Goal: Task Accomplishment & Management: Complete application form

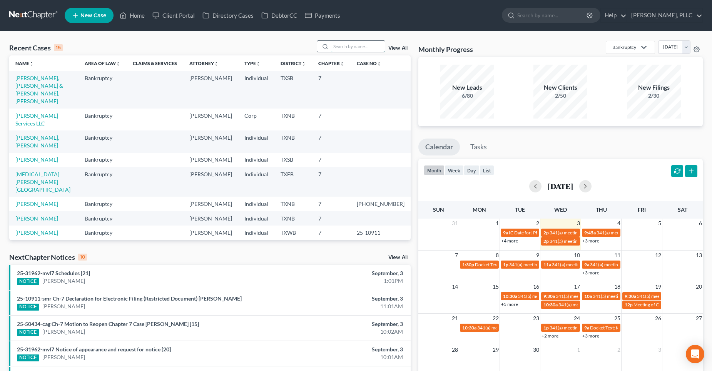
click at [356, 51] on input "search" at bounding box center [358, 46] width 54 height 11
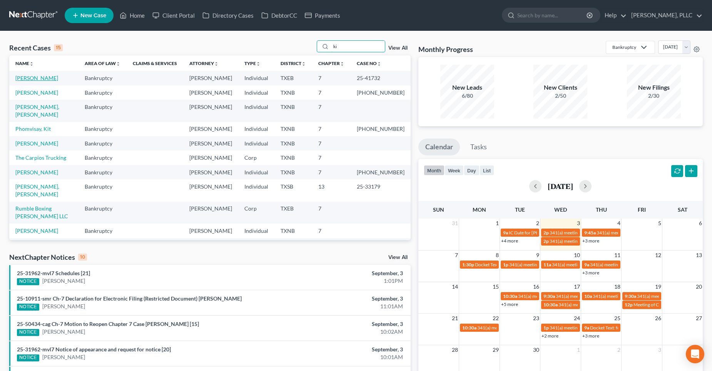
type input "ki"
click at [43, 77] on link "[PERSON_NAME]" at bounding box center [36, 78] width 43 height 7
select select "4"
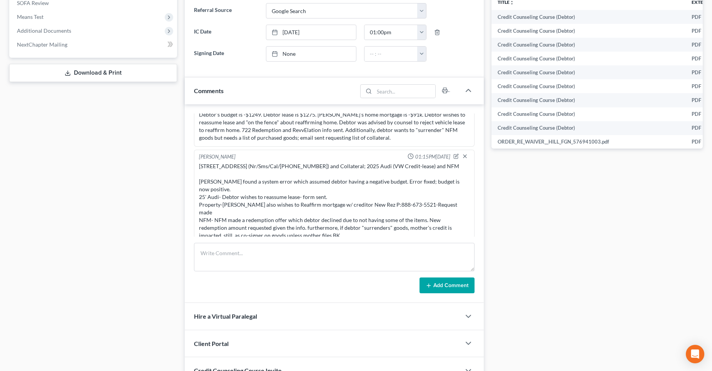
scroll to position [308, 0]
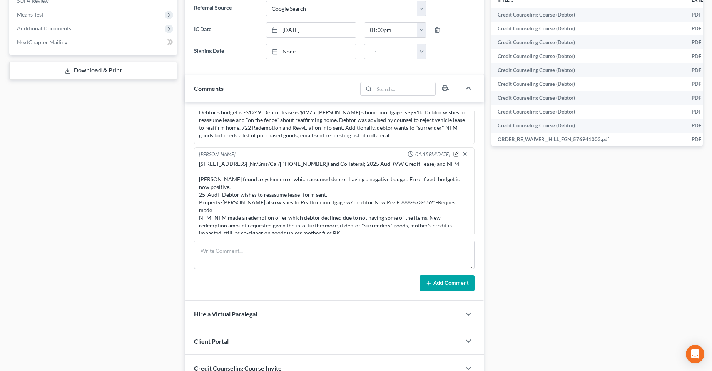
click at [453, 153] on icon "button" at bounding box center [455, 153] width 5 height 5
type textarea "[STREET_ADDRESS] (Nr/Sms/Cal/[PHONE_NUMBER]) and Collateral; 2025 Audi (VW Cred…"
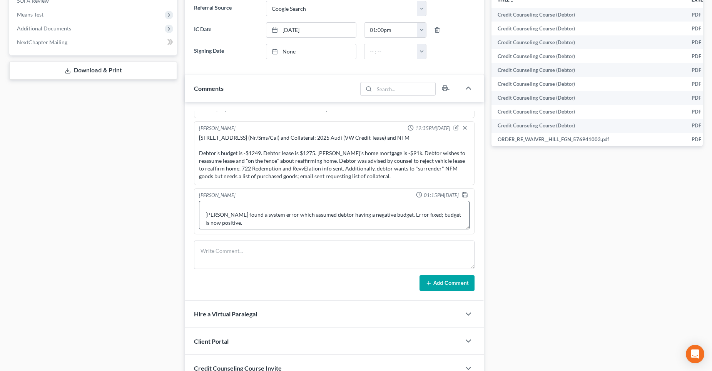
scroll to position [38, 0]
click at [413, 211] on textarea "[STREET_ADDRESS] (Nr/Sms/Cal/[PHONE_NUMBER]) and Collateral; 2025 Audi (VW Cred…" at bounding box center [334, 215] width 271 height 28
drag, startPoint x: 459, startPoint y: 193, endPoint x: 449, endPoint y: 194, distance: 9.3
click at [462, 193] on icon "button" at bounding box center [465, 195] width 6 height 6
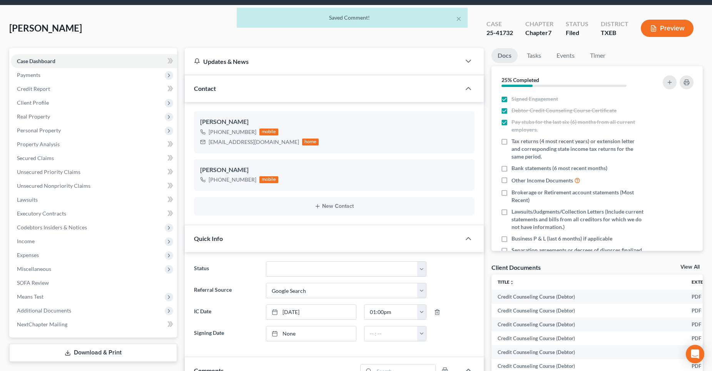
scroll to position [0, 0]
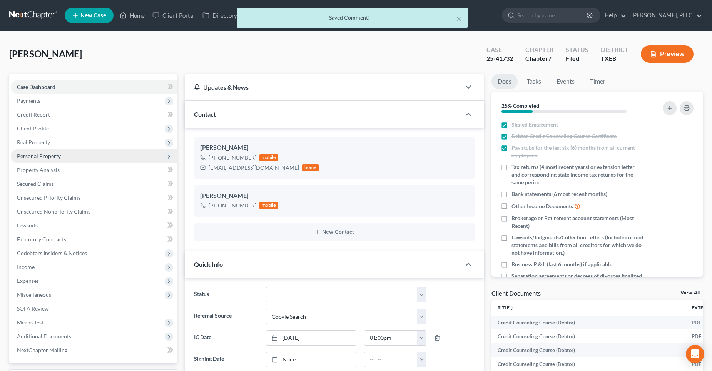
drag, startPoint x: 41, startPoint y: 140, endPoint x: 43, endPoint y: 149, distance: 8.7
click at [41, 140] on span "Real Property" at bounding box center [33, 142] width 33 height 7
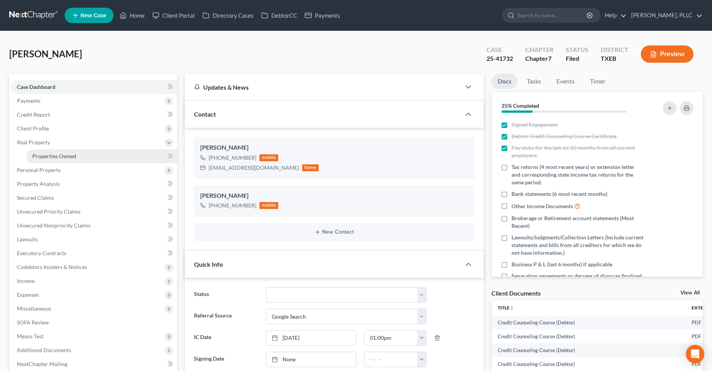
click at [48, 155] on span "Properties Owned" at bounding box center [54, 156] width 44 height 7
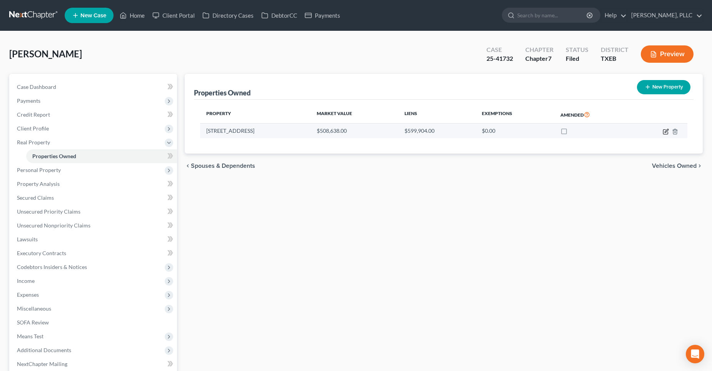
click at [663, 132] on icon "button" at bounding box center [665, 131] width 5 height 5
select select "45"
select select "0"
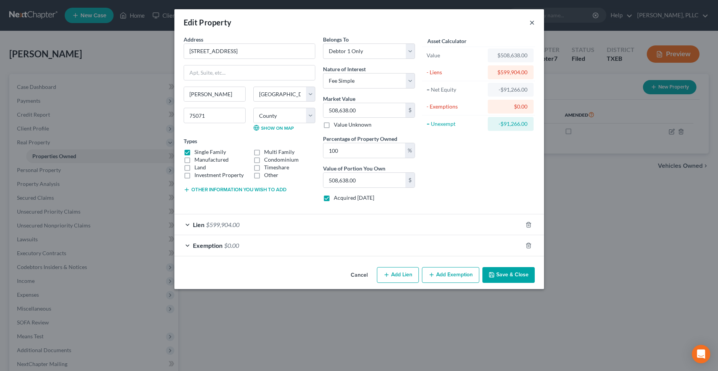
click at [530, 21] on button "×" at bounding box center [531, 22] width 5 height 9
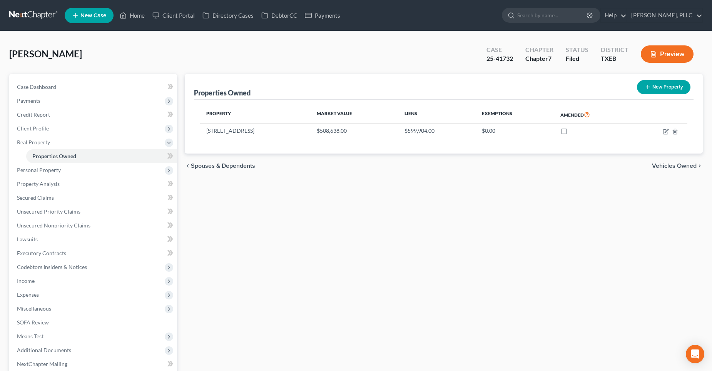
scroll to position [60, 0]
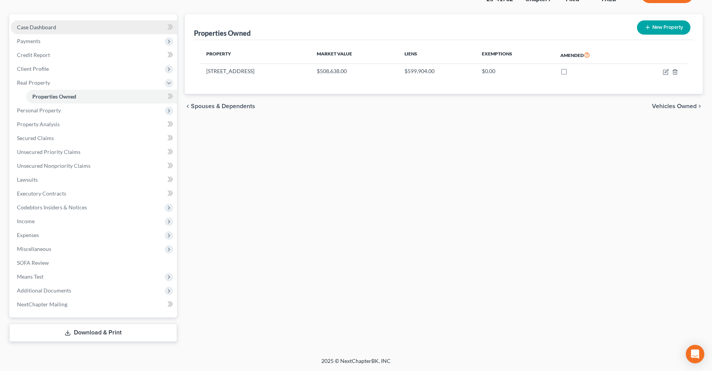
click at [30, 29] on span "Case Dashboard" at bounding box center [36, 27] width 39 height 7
select select "4"
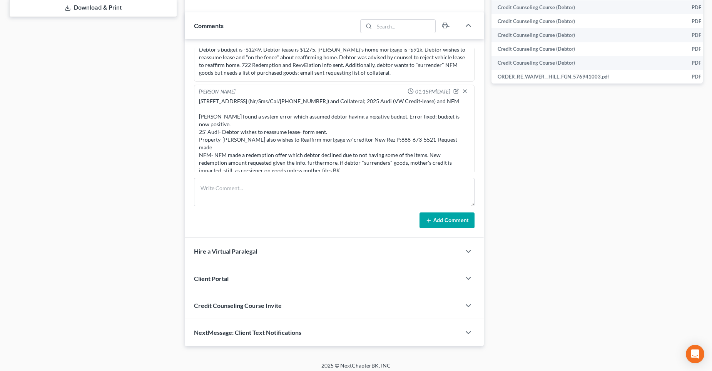
scroll to position [375, 0]
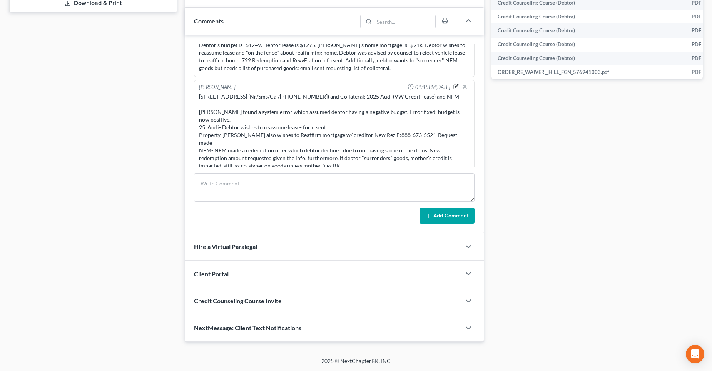
click at [453, 86] on icon "button" at bounding box center [455, 86] width 5 height 5
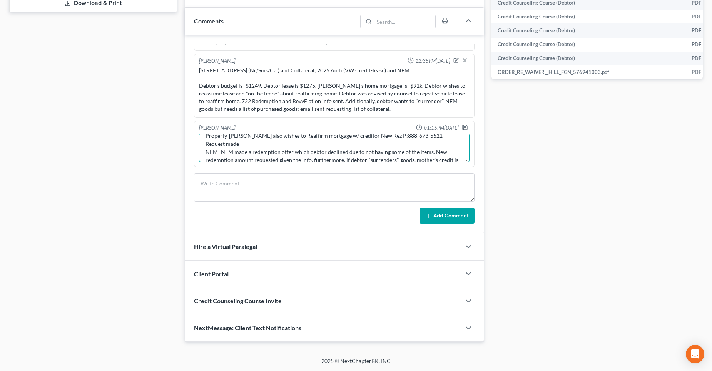
scroll to position [41, 0]
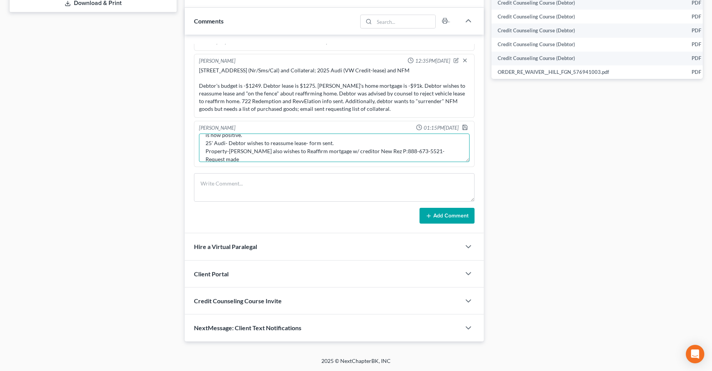
click at [449, 144] on textarea "[STREET_ADDRESS] (Nr/Sms/Cal/[PHONE_NUMBER]) and Collateral; 2025 Audi (VW Cred…" at bounding box center [334, 148] width 271 height 28
type textarea "[STREET_ADDRESS] (Nr/Sms/Cal/[PHONE_NUMBER]) and Collateral; 2025 Audi (VW Cred…"
click at [462, 127] on icon "button" at bounding box center [465, 127] width 6 height 6
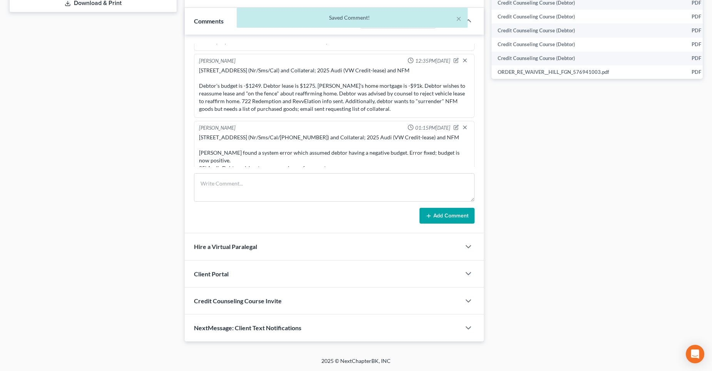
scroll to position [1076, 0]
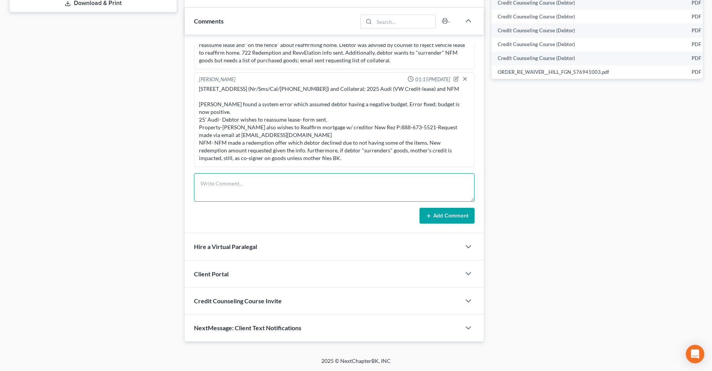
click at [236, 186] on textarea at bounding box center [334, 187] width 281 height 28
paste textarea "[PERSON_NAME][EMAIL_ADDRESS][PERSON_NAME][DOMAIN_NAME]"
click at [202, 185] on textarea "[PERSON_NAME][EMAIL_ADDRESS][PERSON_NAME][DOMAIN_NAME]" at bounding box center [334, 187] width 281 height 28
paste textarea "[PERSON_NAME] < >"
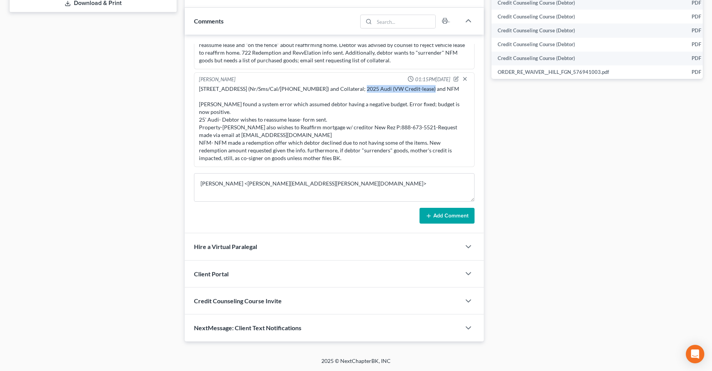
drag, startPoint x: 349, startPoint y: 87, endPoint x: 418, endPoint y: 90, distance: 68.2
click at [418, 90] on div "[STREET_ADDRESS] (Nr/Sms/Cal/[PHONE_NUMBER]) and Collateral; 2025 Audi (VW Cred…" at bounding box center [334, 123] width 271 height 77
copy div "2025 Audi (VW Credit-lease)"
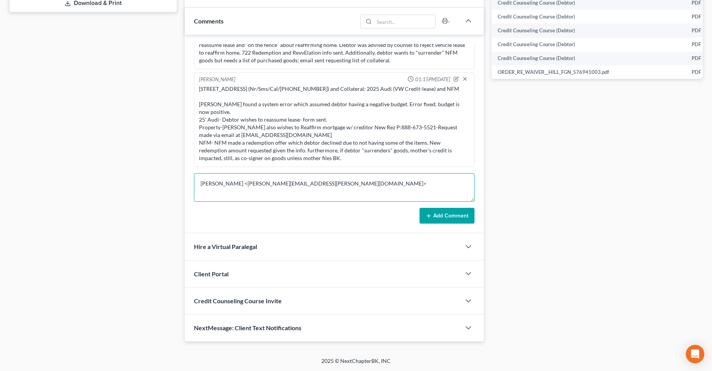
paste textarea "2025 Audi (VW Credit-lease)"
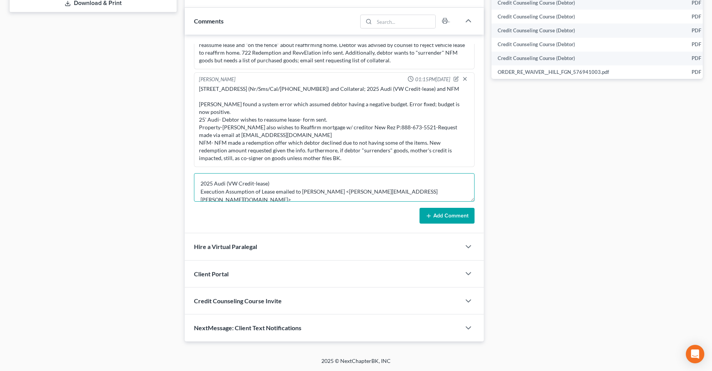
click at [454, 192] on textarea "2025 Audi (VW Credit-lease) Execution Assumption of Lease emailed to [PERSON_NA…" at bounding box center [334, 187] width 281 height 28
click at [273, 184] on textarea "2025 Audi (VW Credit-lease) Execution Assumption of Lease emailed to [PERSON_NA…" at bounding box center [334, 187] width 281 height 28
click at [223, 193] on textarea "2025 Audi (VW Credit-lease) Execution Assumption of Lease emailed to [PERSON_NA…" at bounding box center [334, 187] width 281 height 28
type textarea "2025 Audi (VW Credit-lease) Executed Assumption of Lease emailed to [PERSON_NAM…"
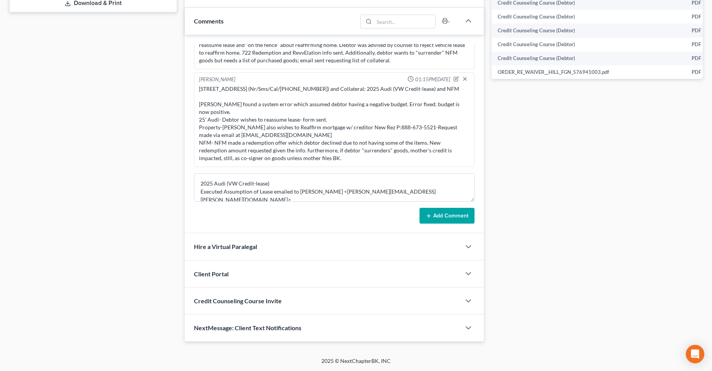
click at [447, 212] on button "Add Comment" at bounding box center [446, 216] width 55 height 16
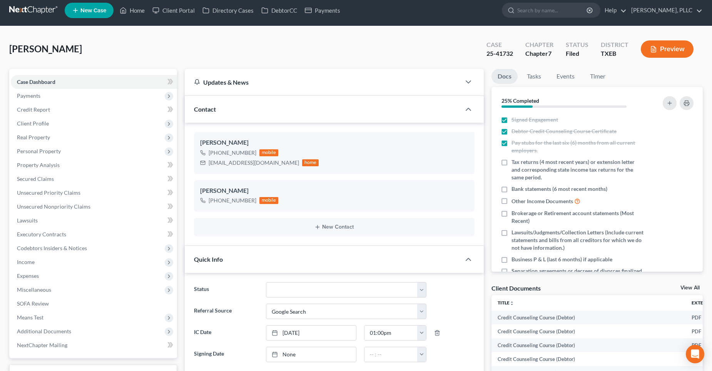
scroll to position [0, 0]
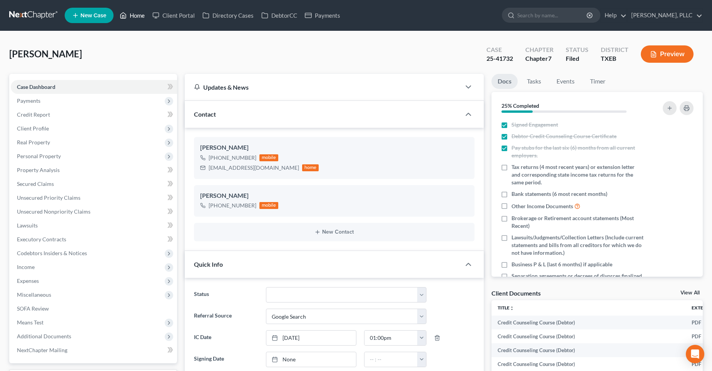
click at [135, 17] on link "Home" at bounding box center [132, 15] width 33 height 14
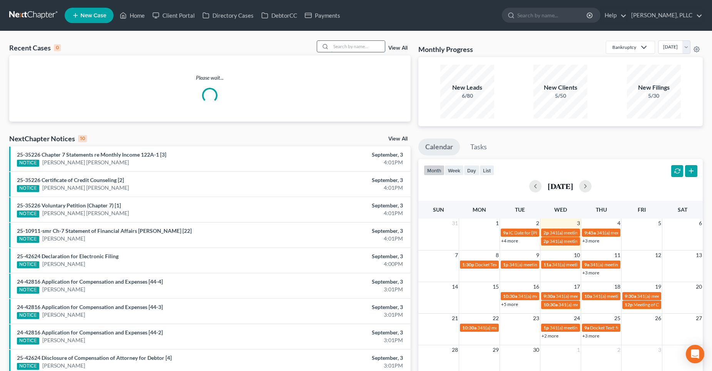
click at [353, 46] on input "search" at bounding box center [358, 46] width 54 height 11
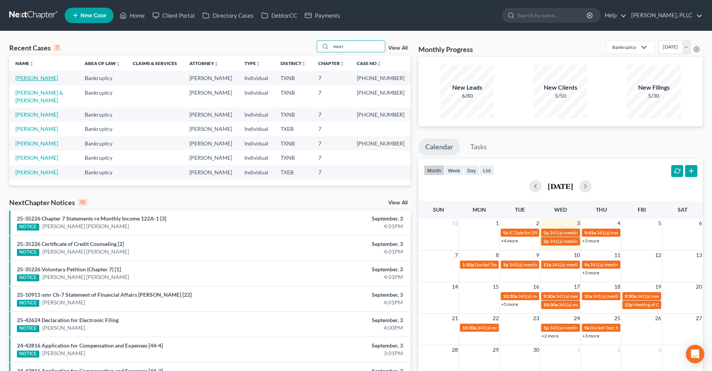
type input "morr"
click at [45, 79] on link "[PERSON_NAME]" at bounding box center [36, 78] width 43 height 7
select select "3"
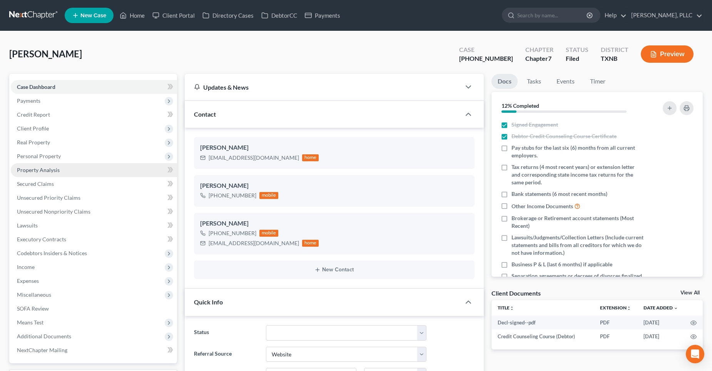
scroll to position [833, 0]
drag, startPoint x: 45, startPoint y: 183, endPoint x: 326, endPoint y: 150, distance: 282.5
click at [45, 182] on span "Secured Claims" at bounding box center [35, 183] width 37 height 7
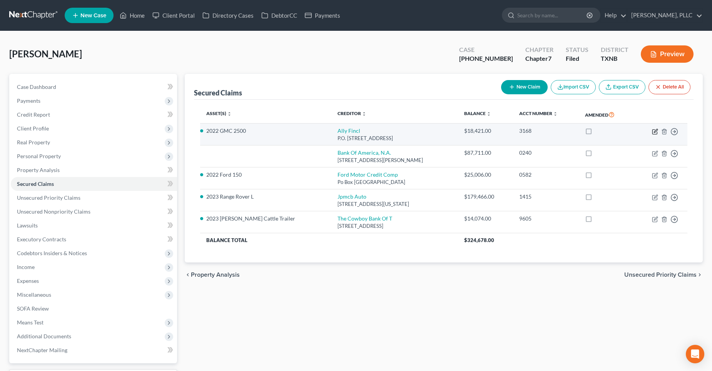
click at [654, 133] on icon "button" at bounding box center [655, 132] width 6 height 6
select select "24"
select select "2"
select select "0"
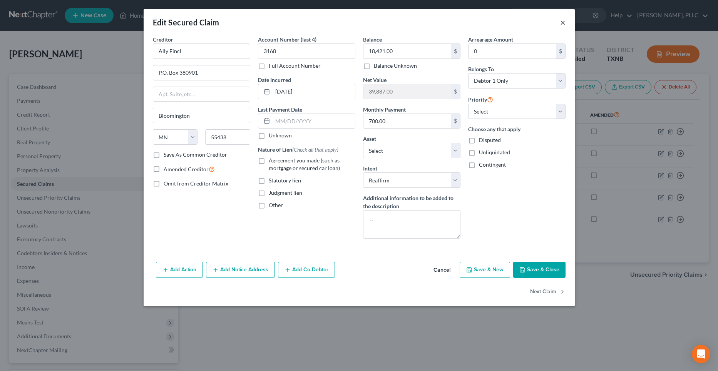
click at [564, 22] on button "×" at bounding box center [562, 22] width 5 height 9
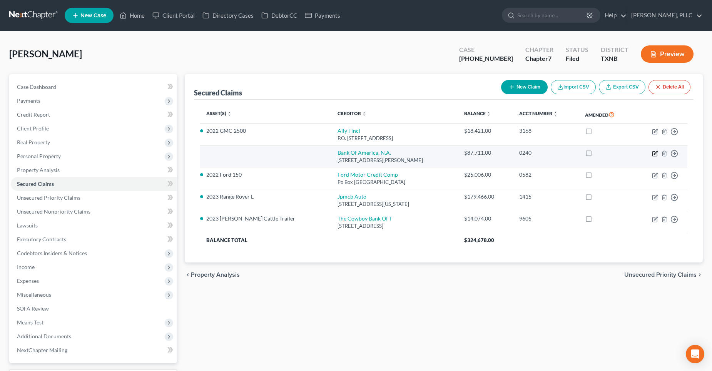
click at [653, 153] on icon "button" at bounding box center [655, 153] width 6 height 6
select select "9"
select select "0"
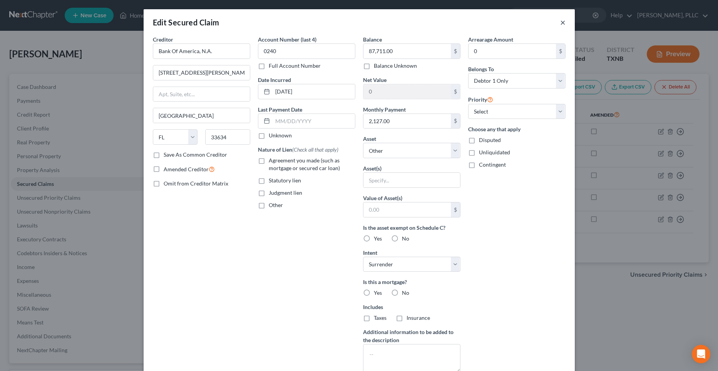
click at [561, 22] on button "×" at bounding box center [562, 22] width 5 height 9
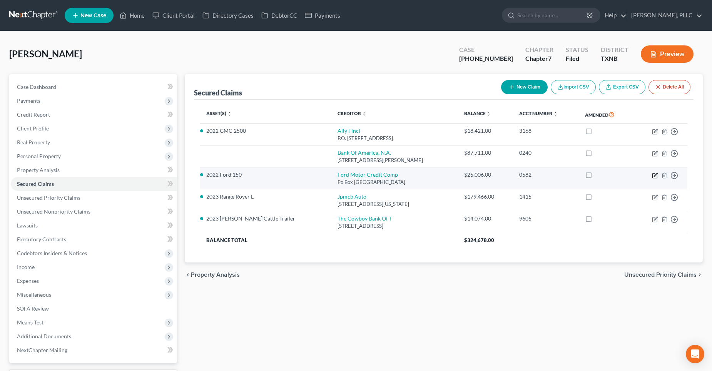
click at [656, 175] on icon "button" at bounding box center [655, 174] width 3 height 3
select select "30"
select select "11"
select select "2"
select select "0"
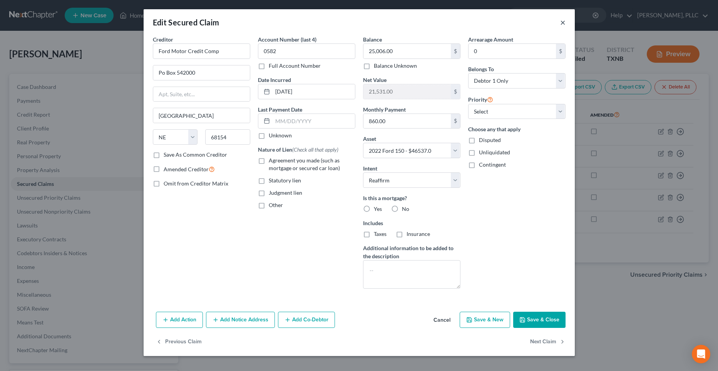
click at [563, 22] on button "×" at bounding box center [562, 22] width 5 height 9
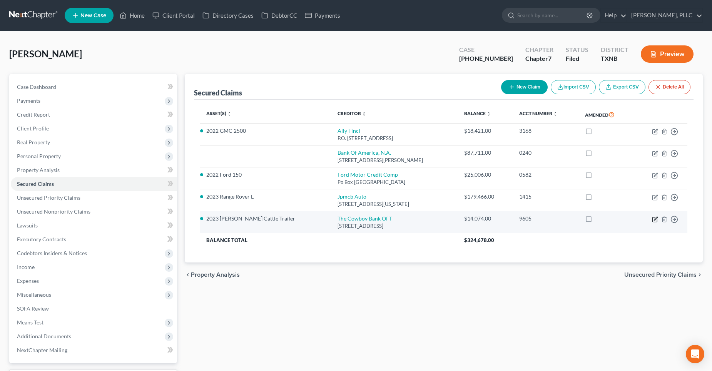
click at [654, 219] on icon "button" at bounding box center [655, 219] width 6 height 6
select select "45"
select select "8"
select select "2"
select select "0"
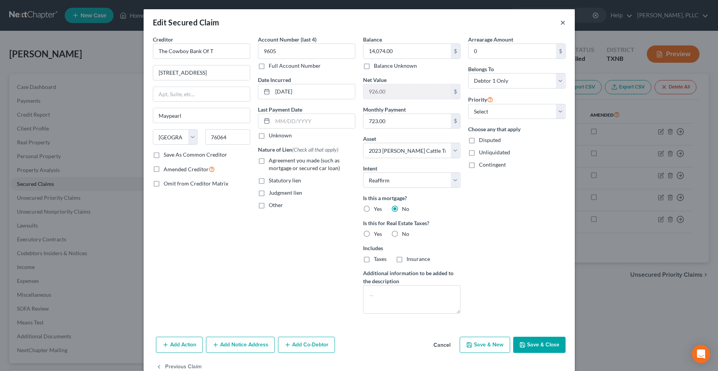
click at [560, 23] on button "×" at bounding box center [562, 22] width 5 height 9
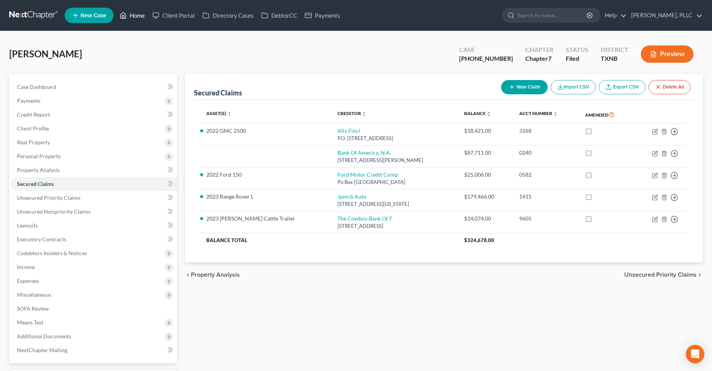
click at [142, 15] on link "Home" at bounding box center [132, 15] width 33 height 14
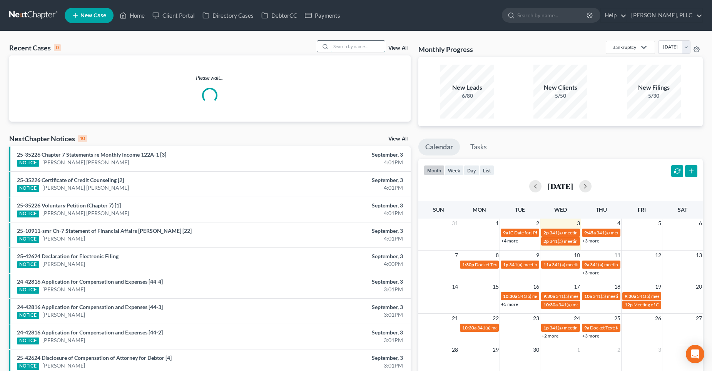
click at [351, 43] on input "search" at bounding box center [358, 46] width 54 height 11
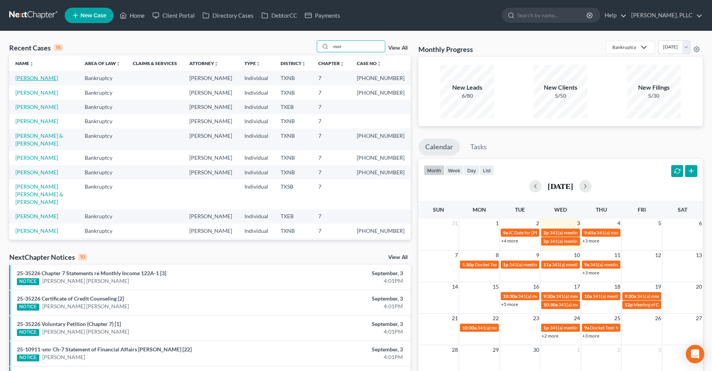
type input "mor"
click at [42, 78] on link "[PERSON_NAME]" at bounding box center [36, 78] width 43 height 7
select select "3"
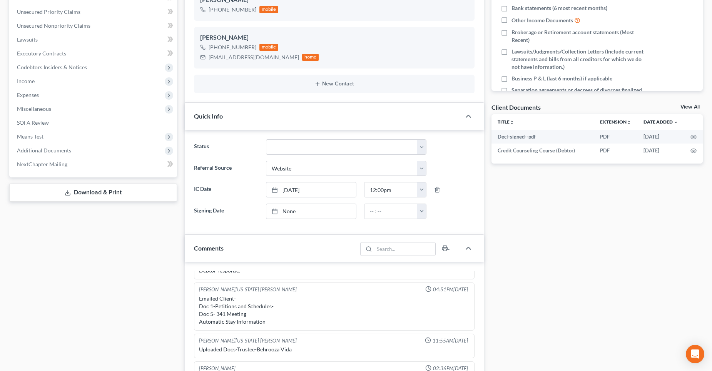
scroll to position [70, 0]
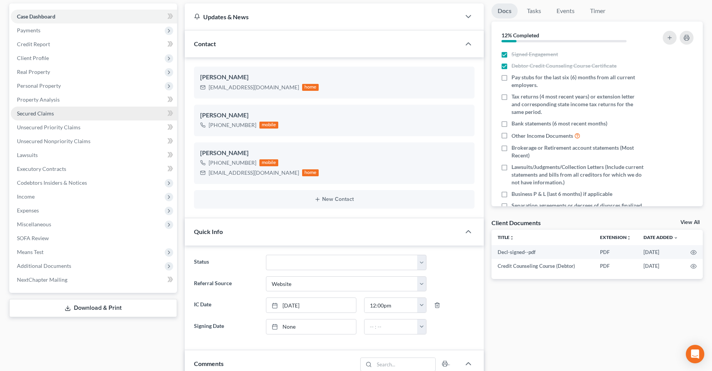
click at [73, 113] on link "Secured Claims" at bounding box center [94, 114] width 166 height 14
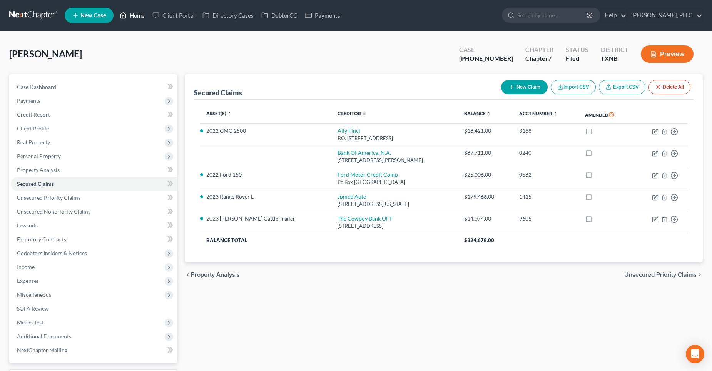
click at [140, 14] on link "Home" at bounding box center [132, 15] width 33 height 14
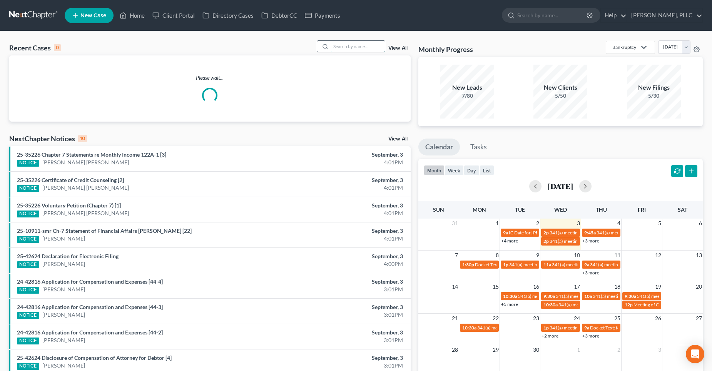
click at [356, 45] on input "search" at bounding box center [358, 46] width 54 height 11
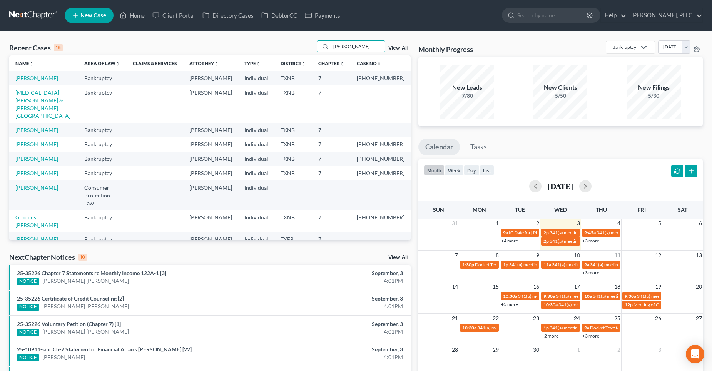
type input "[PERSON_NAME]"
click at [47, 141] on link "[PERSON_NAME]" at bounding box center [36, 144] width 43 height 7
select select "4"
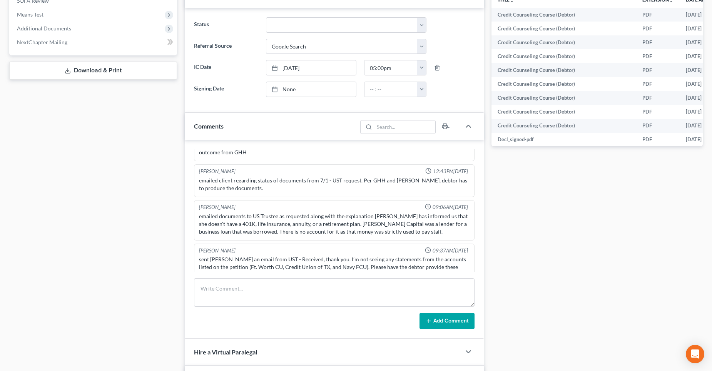
scroll to position [231, 0]
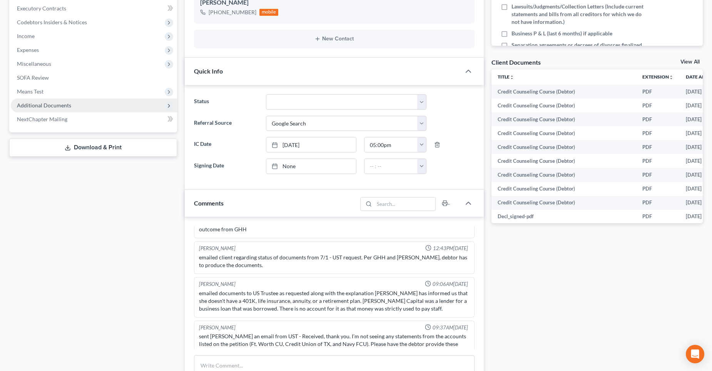
click at [68, 106] on span "Additional Documents" at bounding box center [44, 105] width 54 height 7
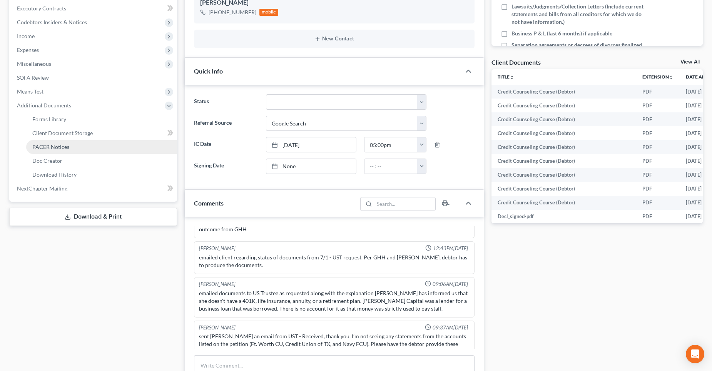
click at [70, 147] on link "PACER Notices" at bounding box center [101, 147] width 151 height 14
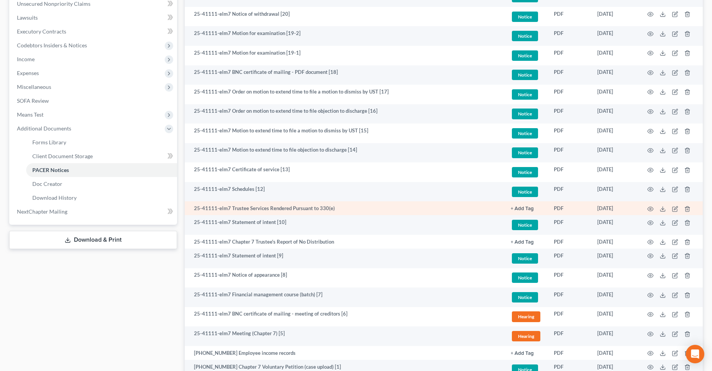
scroll to position [296, 0]
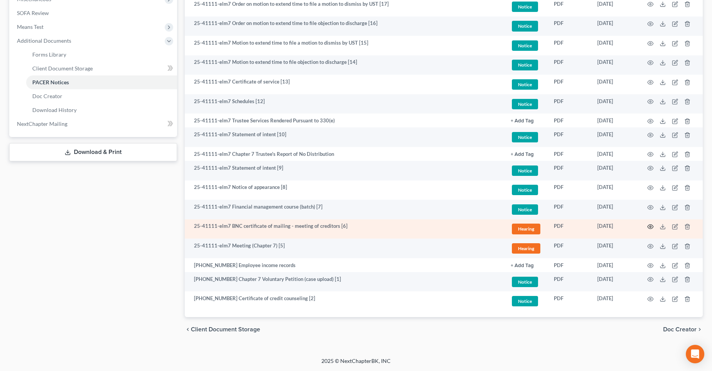
click at [649, 227] on icon "button" at bounding box center [650, 227] width 6 height 6
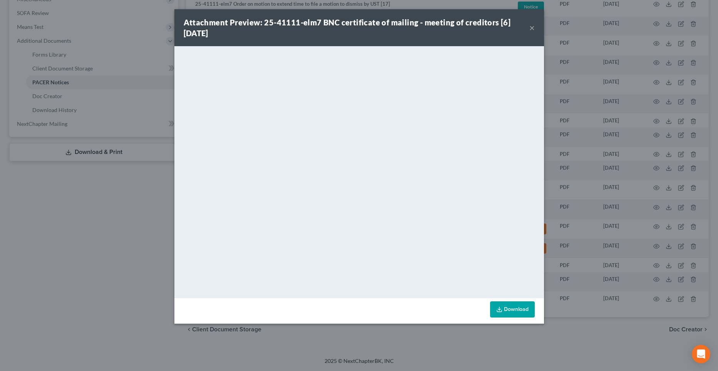
click at [531, 27] on button "×" at bounding box center [531, 27] width 5 height 9
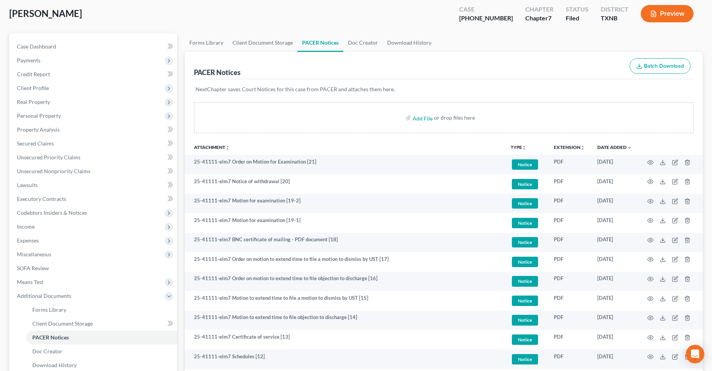
scroll to position [26, 0]
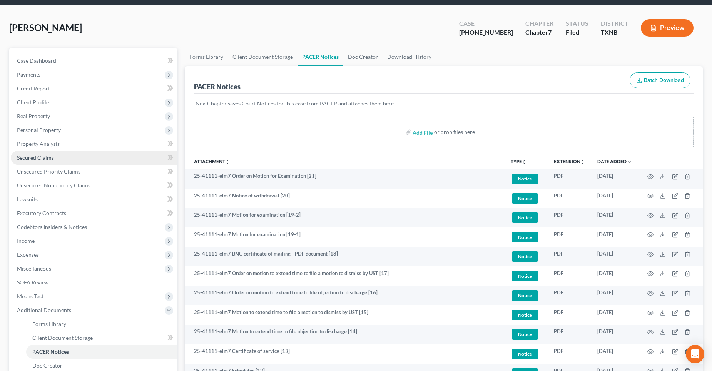
click at [45, 159] on span "Secured Claims" at bounding box center [35, 157] width 37 height 7
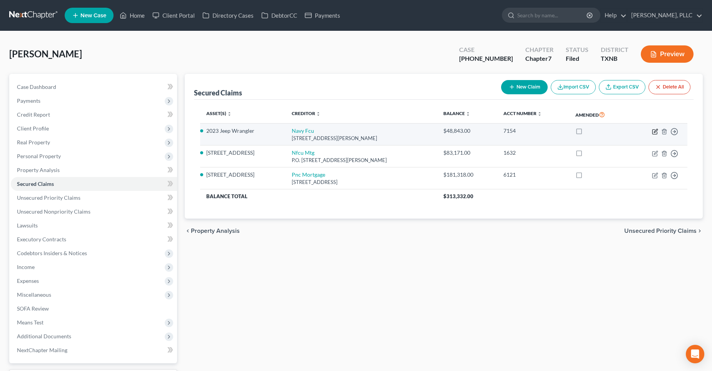
click at [655, 130] on icon "button" at bounding box center [655, 132] width 6 height 6
select select "48"
select select "4"
select select "0"
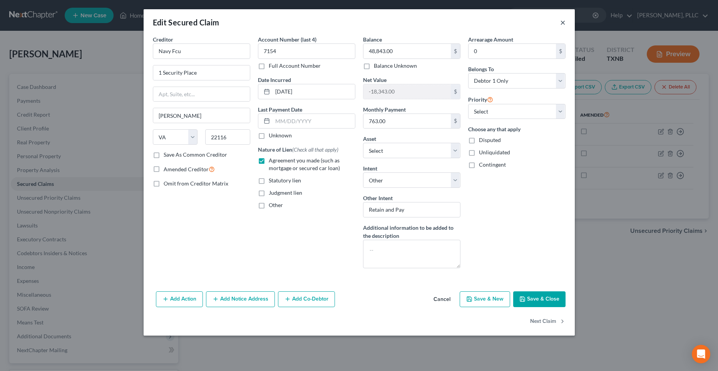
click at [562, 22] on button "×" at bounding box center [562, 22] width 5 height 9
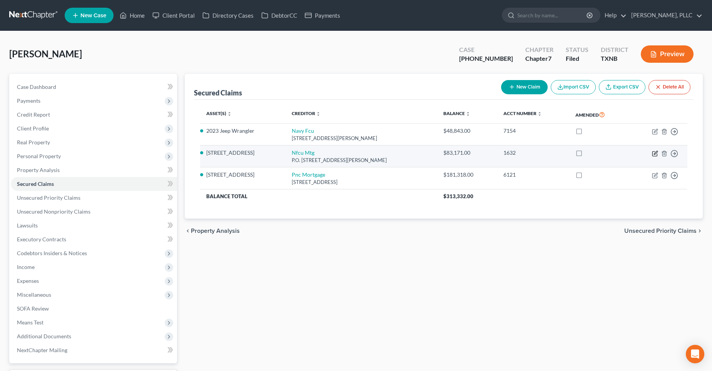
click at [653, 154] on icon "button" at bounding box center [655, 153] width 6 height 6
select select "48"
select select "13"
select select "4"
select select "0"
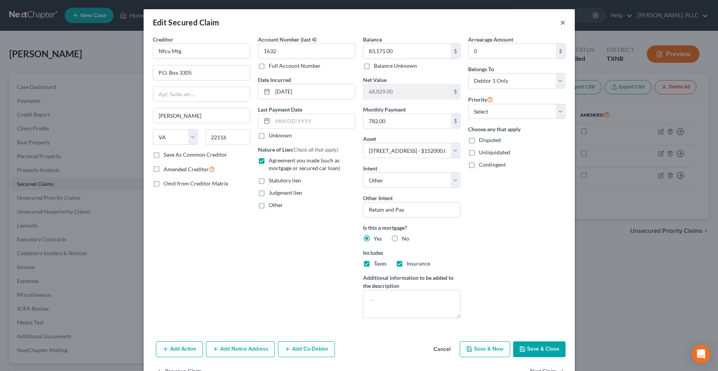
click at [560, 23] on button "×" at bounding box center [562, 22] width 5 height 9
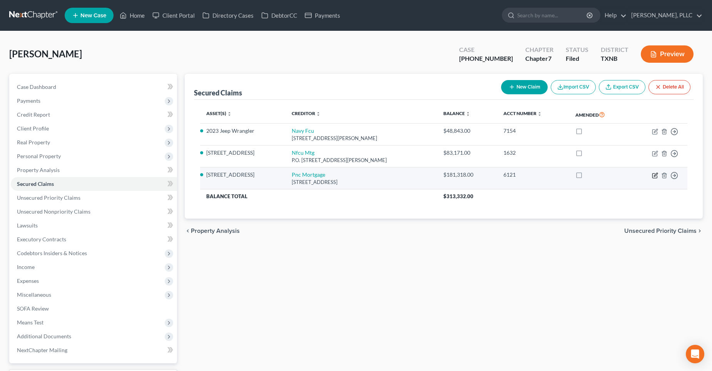
click at [653, 175] on icon "button" at bounding box center [655, 175] width 6 height 6
select select "36"
select select "10"
select select "4"
select select "0"
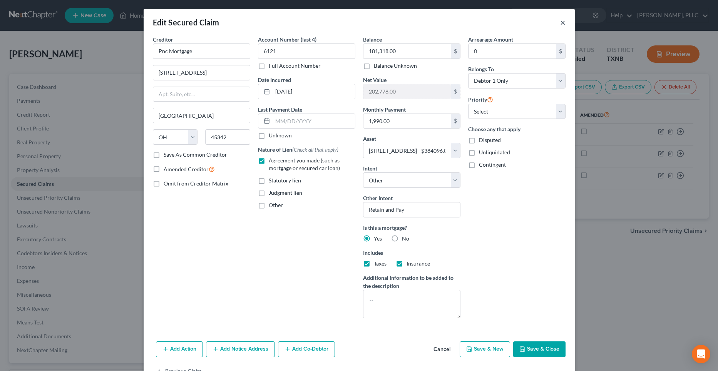
click at [560, 22] on button "×" at bounding box center [562, 22] width 5 height 9
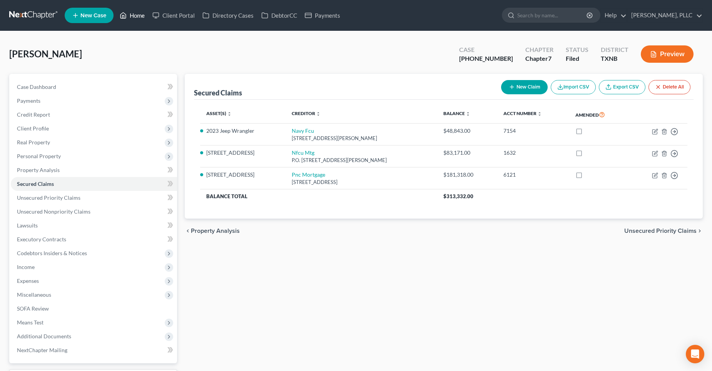
click at [144, 16] on link "Home" at bounding box center [132, 15] width 33 height 14
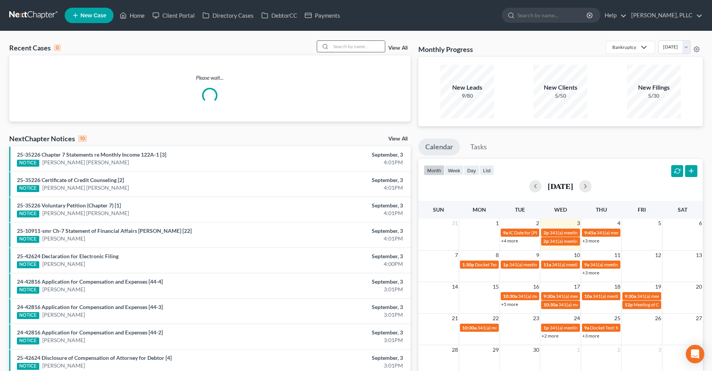
click at [358, 51] on input "search" at bounding box center [358, 46] width 54 height 11
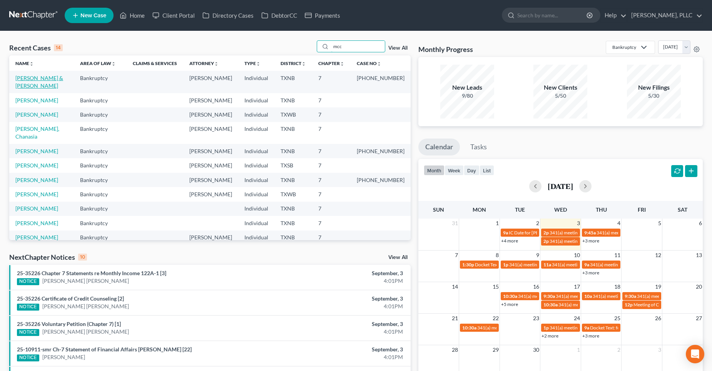
type input "mcc"
click at [51, 77] on link "[PERSON_NAME] & [PERSON_NAME]" at bounding box center [39, 82] width 48 height 14
select select "4"
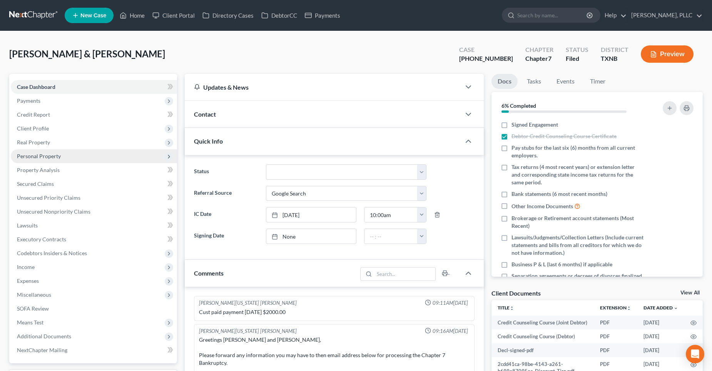
scroll to position [1453, 0]
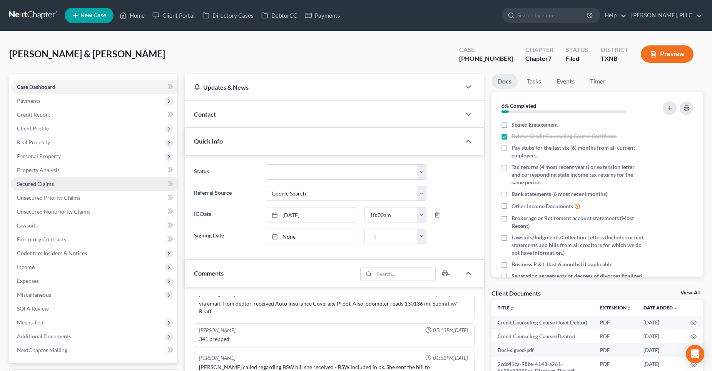
click at [69, 183] on link "Secured Claims" at bounding box center [94, 184] width 166 height 14
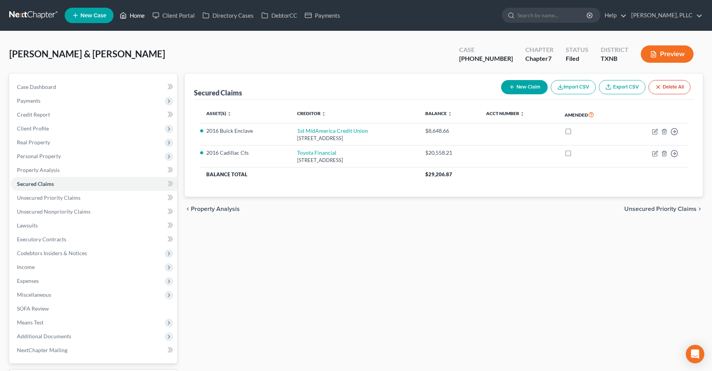
click at [132, 15] on link "Home" at bounding box center [132, 15] width 33 height 14
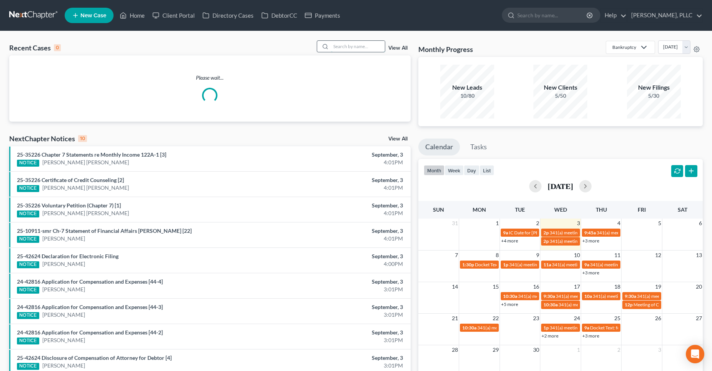
click at [345, 49] on input "search" at bounding box center [358, 46] width 54 height 11
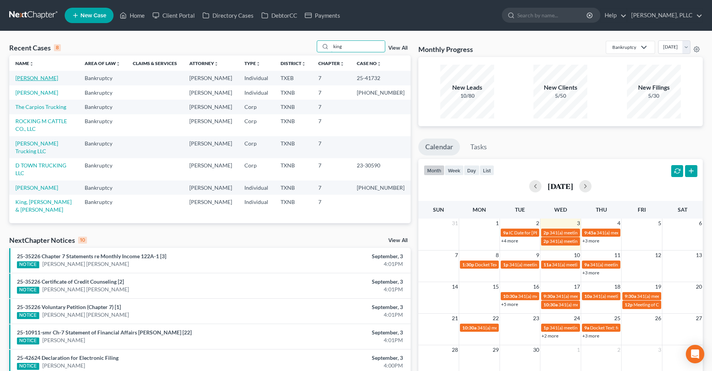
type input "king"
click at [28, 77] on link "[PERSON_NAME]" at bounding box center [36, 78] width 43 height 7
select select "4"
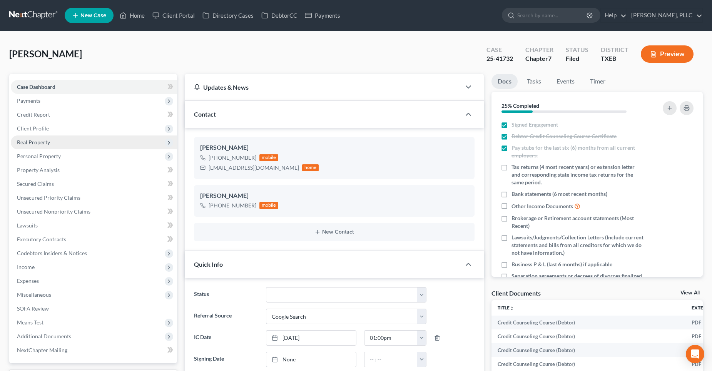
scroll to position [1112, 0]
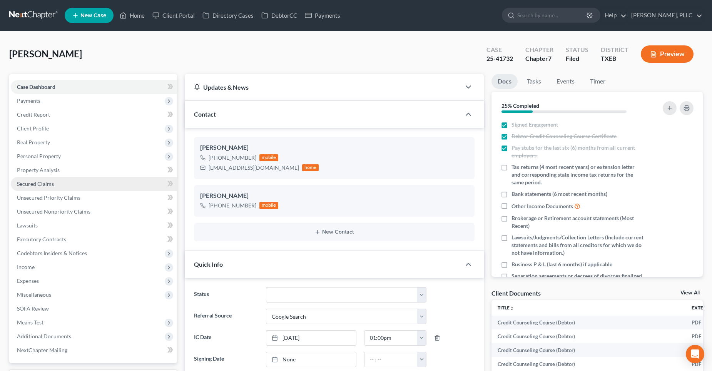
click at [50, 185] on span "Secured Claims" at bounding box center [35, 183] width 37 height 7
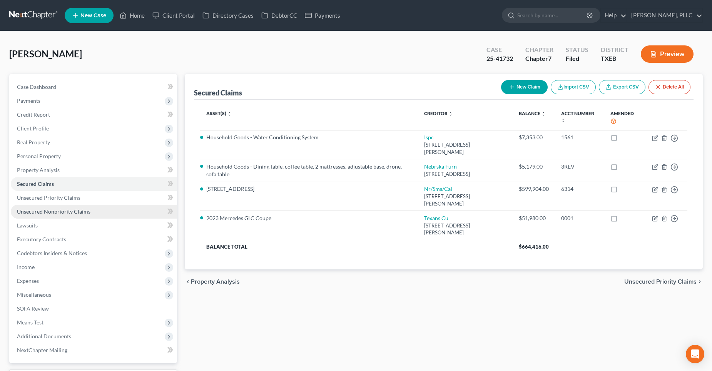
click at [77, 210] on span "Unsecured Nonpriority Claims" at bounding box center [53, 211] width 73 height 7
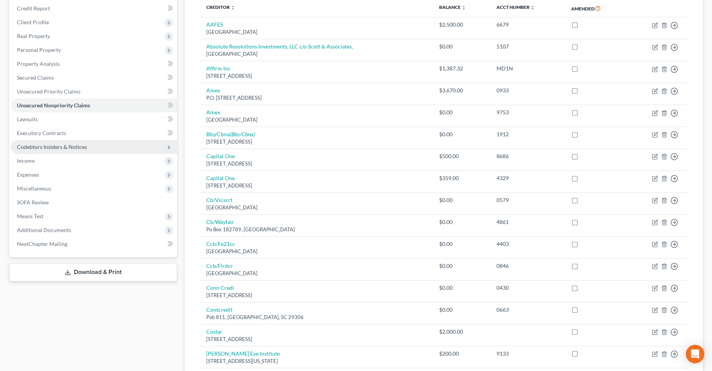
scroll to position [77, 0]
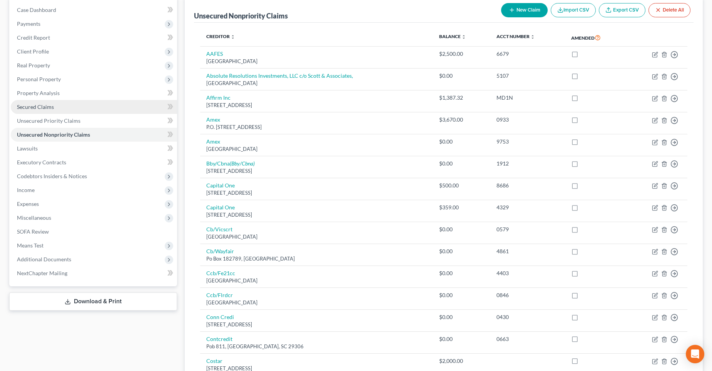
click at [56, 110] on link "Secured Claims" at bounding box center [94, 107] width 166 height 14
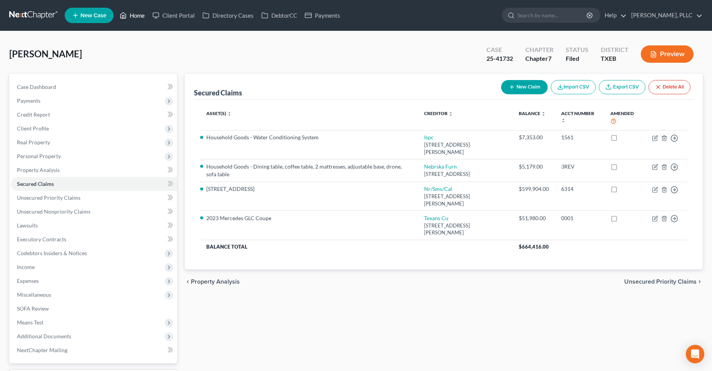
click at [134, 17] on link "Home" at bounding box center [132, 15] width 33 height 14
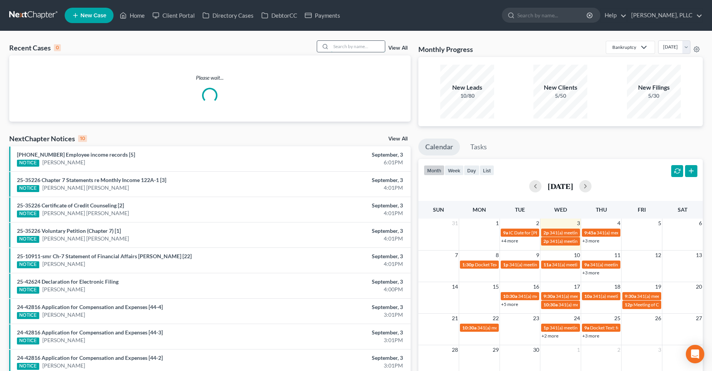
click at [355, 50] on input "search" at bounding box center [358, 46] width 54 height 11
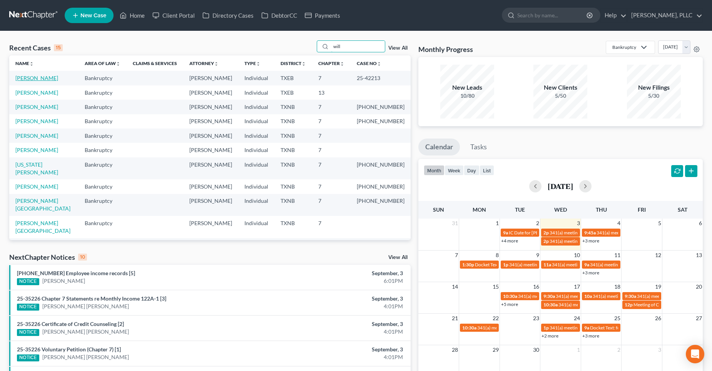
type input "will"
click at [46, 78] on link "[PERSON_NAME]" at bounding box center [36, 78] width 43 height 7
select select "4"
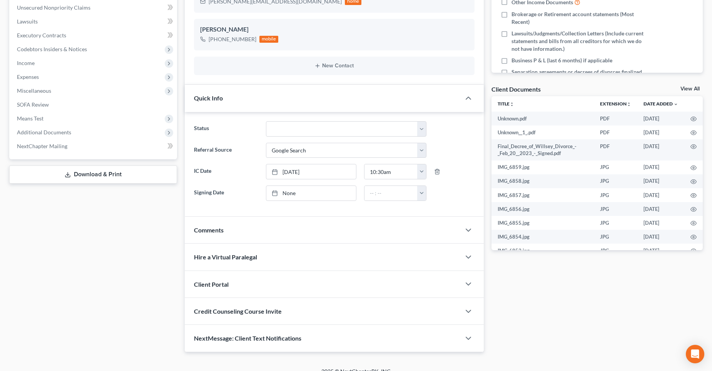
scroll to position [214, 0]
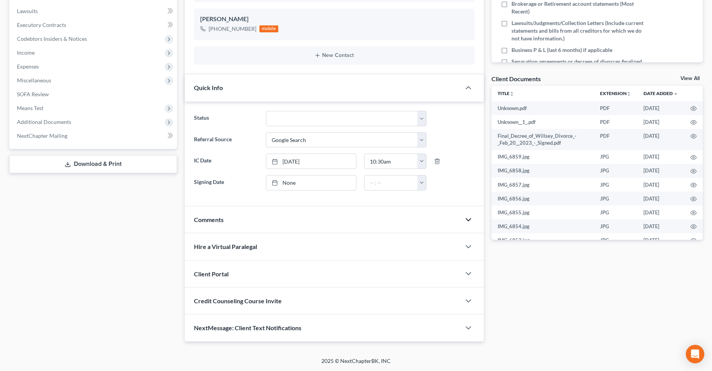
click at [467, 219] on icon "button" at bounding box center [468, 219] width 9 height 9
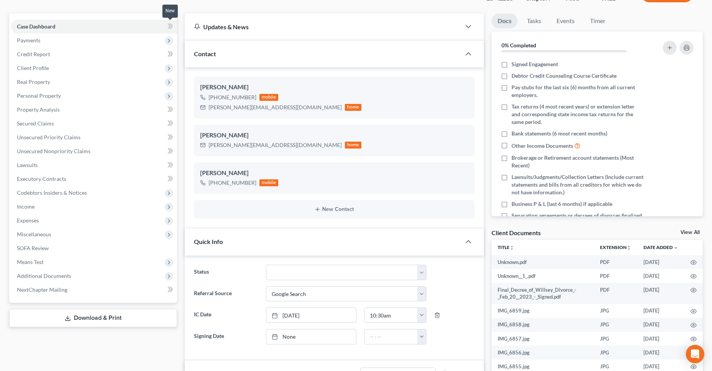
scroll to position [0, 0]
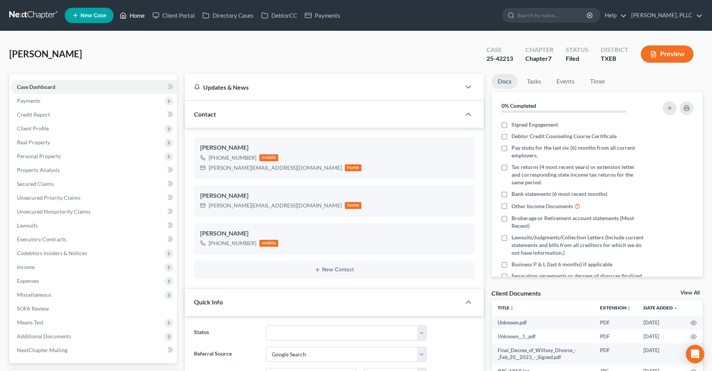
click at [140, 16] on link "Home" at bounding box center [132, 15] width 33 height 14
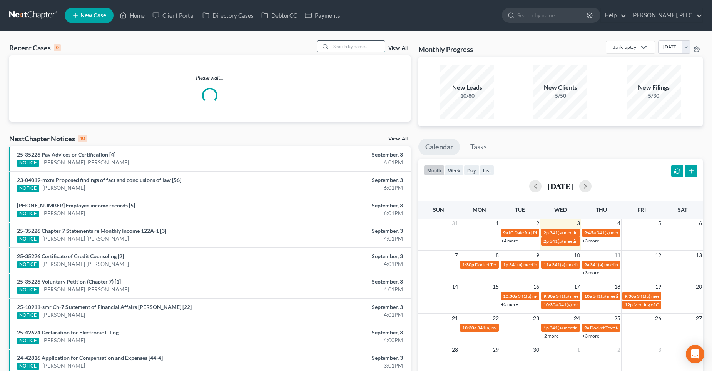
click at [365, 47] on input "search" at bounding box center [358, 46] width 54 height 11
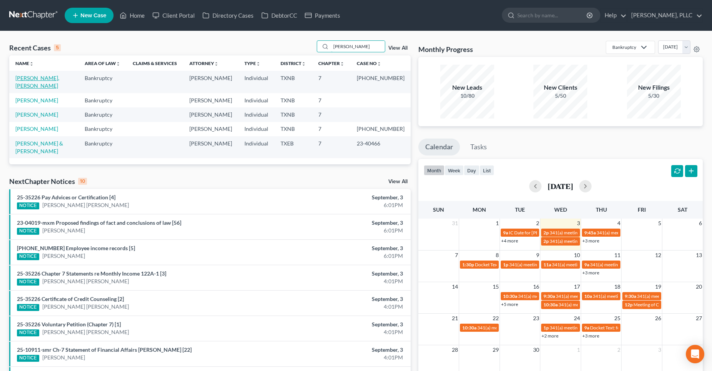
type input "[PERSON_NAME]"
click at [45, 78] on link "[PERSON_NAME], [PERSON_NAME]" at bounding box center [37, 82] width 44 height 14
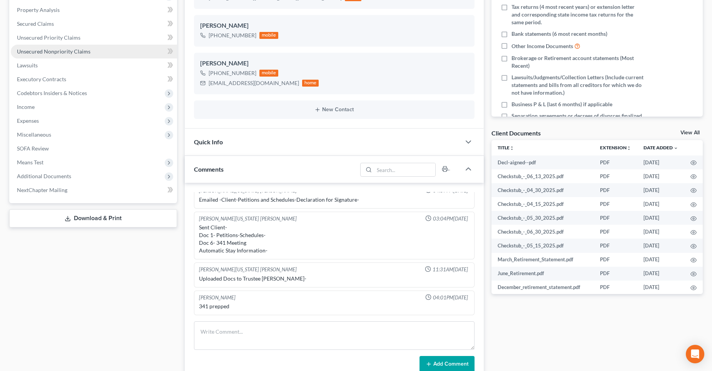
scroll to position [115, 0]
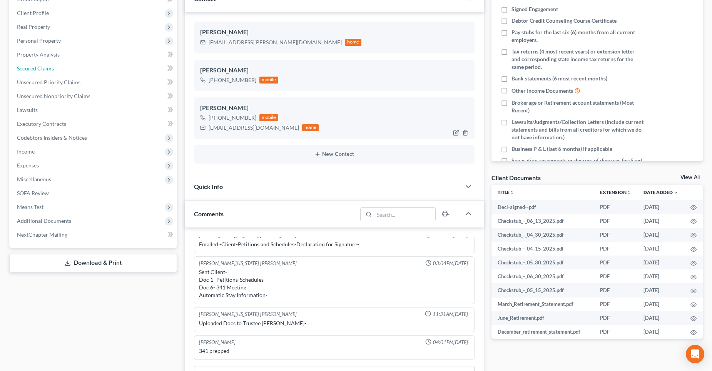
drag, startPoint x: 46, startPoint y: 68, endPoint x: 344, endPoint y: 100, distance: 299.2
click at [46, 67] on span "Secured Claims" at bounding box center [35, 68] width 37 height 7
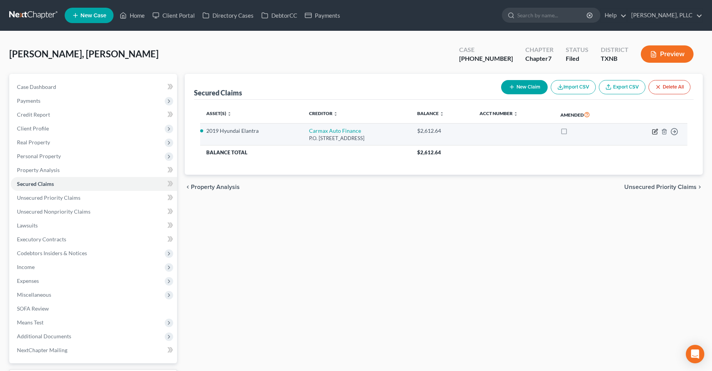
click at [655, 131] on icon "button" at bounding box center [655, 130] width 3 height 3
select select "10"
select select "2"
select select "0"
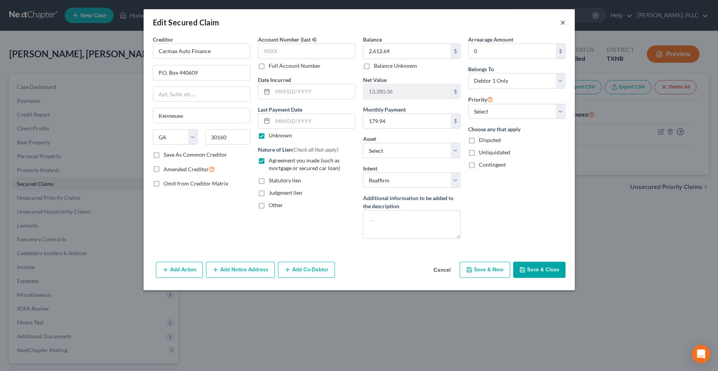
click at [563, 23] on button "×" at bounding box center [562, 22] width 5 height 9
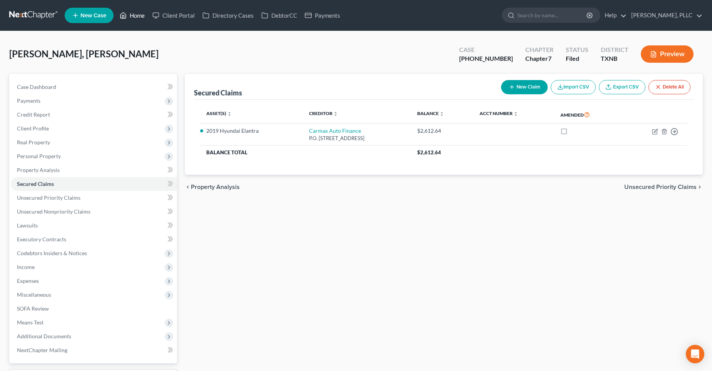
click at [141, 14] on link "Home" at bounding box center [132, 15] width 33 height 14
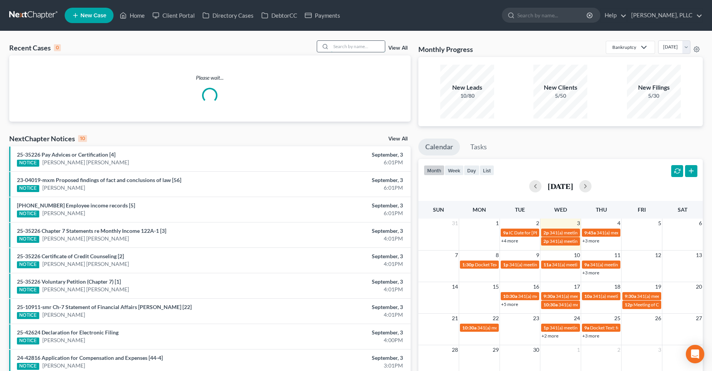
click at [349, 47] on input "search" at bounding box center [358, 46] width 54 height 11
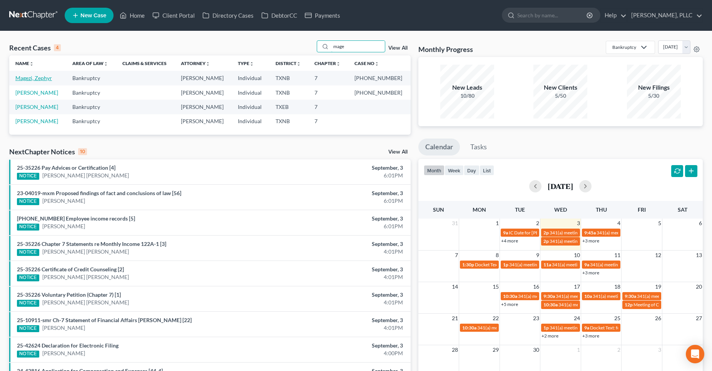
type input "mage"
click at [40, 77] on link "Magezi, Zephyr" at bounding box center [33, 78] width 37 height 7
select select "4"
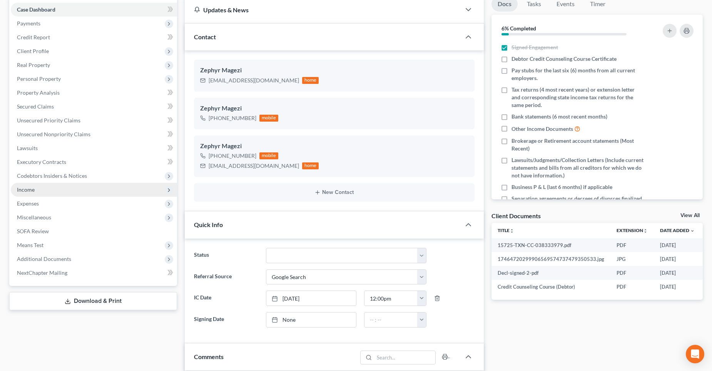
scroll to position [77, 0]
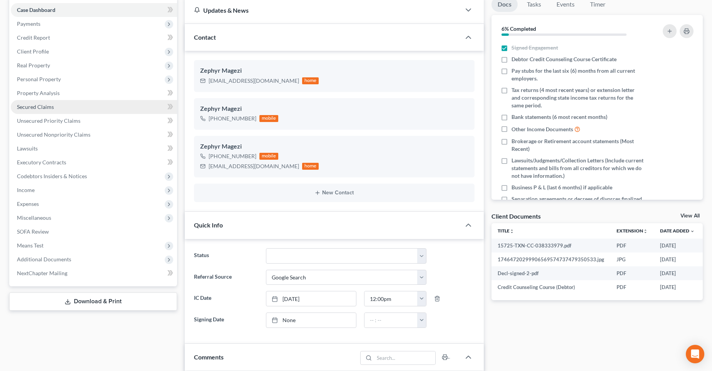
click at [43, 107] on span "Secured Claims" at bounding box center [35, 107] width 37 height 7
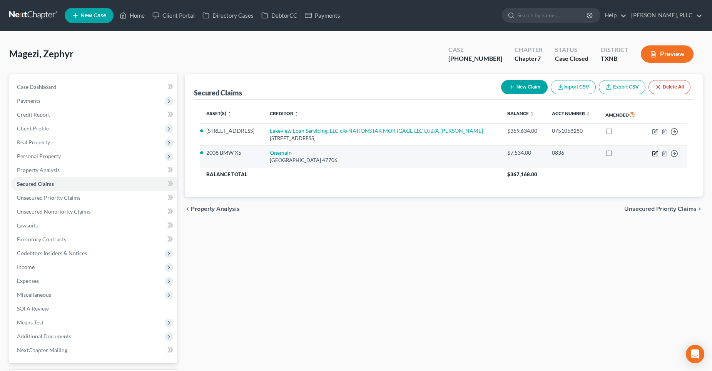
click at [654, 154] on icon "button" at bounding box center [655, 153] width 6 height 6
select select "15"
select select "0"
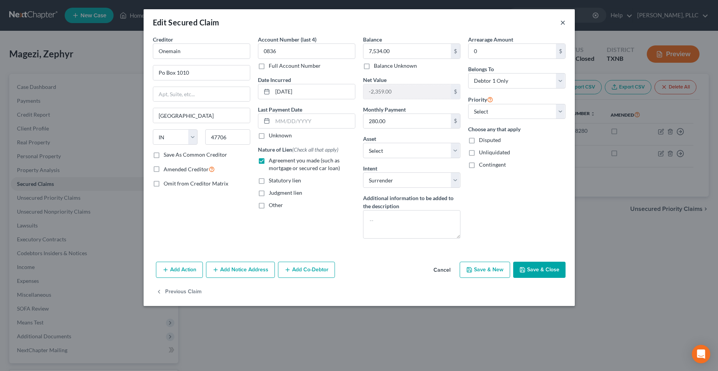
click at [562, 22] on button "×" at bounding box center [562, 22] width 5 height 9
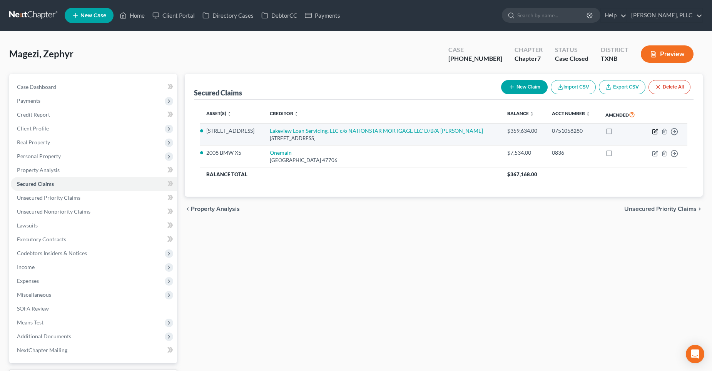
click at [653, 132] on icon "button" at bounding box center [655, 132] width 6 height 6
select select "45"
select select "8"
select select "4"
select select "0"
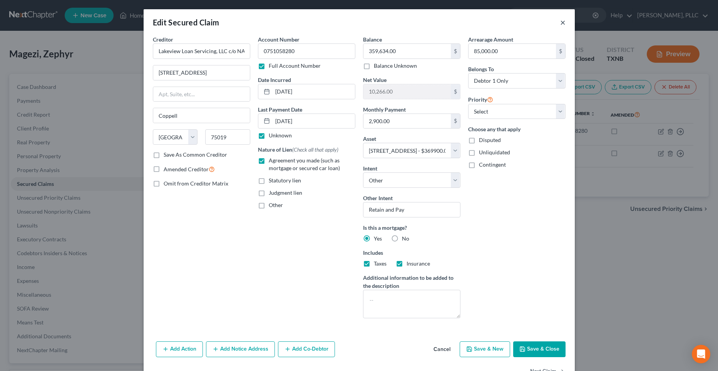
click at [560, 22] on button "×" at bounding box center [562, 22] width 5 height 9
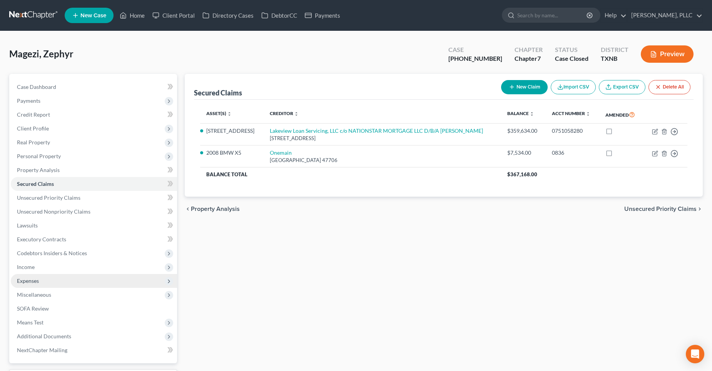
click at [43, 280] on span "Expenses" at bounding box center [94, 281] width 166 height 14
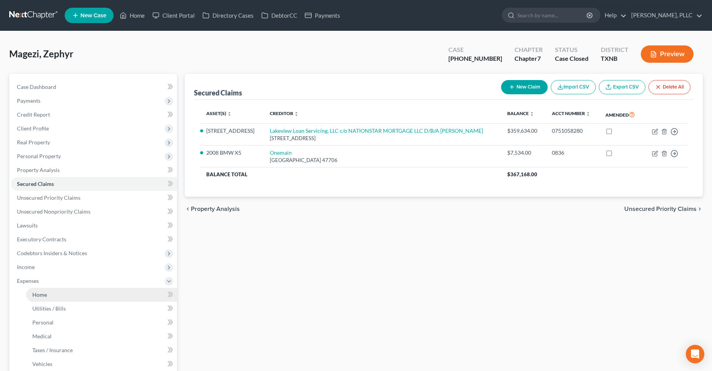
click at [55, 293] on link "Home" at bounding box center [101, 295] width 151 height 14
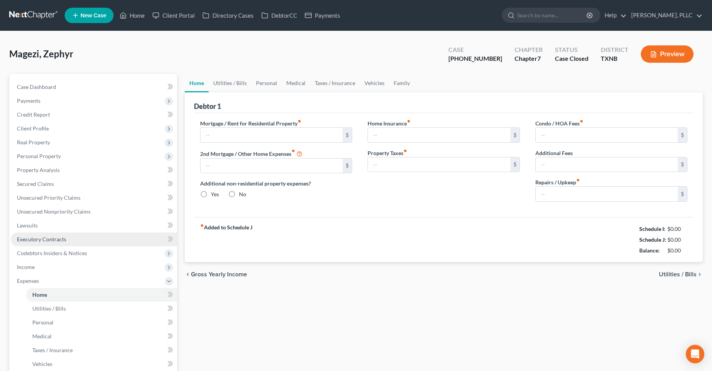
type input "2,900.00"
type input "0.00"
radio input "true"
type input "0.00"
type input "48.34"
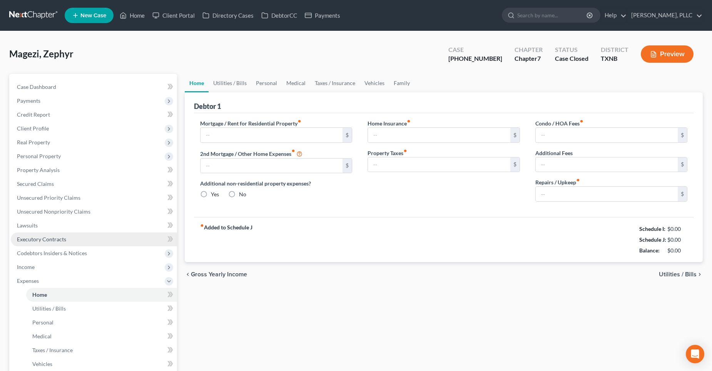
type input "0.00"
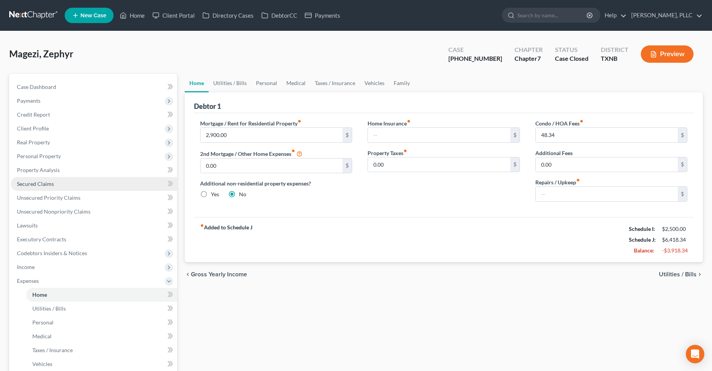
click at [47, 180] on span "Secured Claims" at bounding box center [35, 183] width 37 height 7
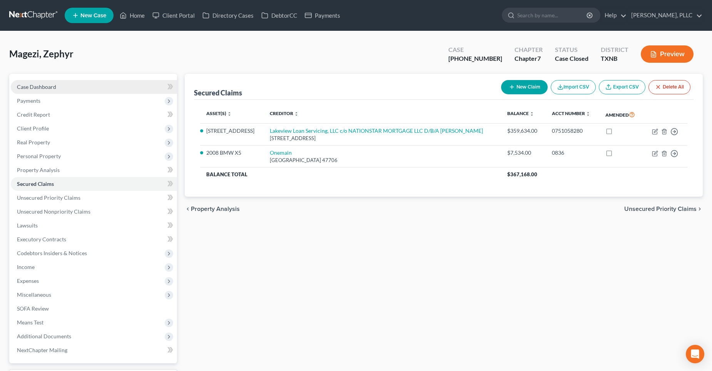
click at [60, 87] on link "Case Dashboard" at bounding box center [94, 87] width 166 height 14
select select "4"
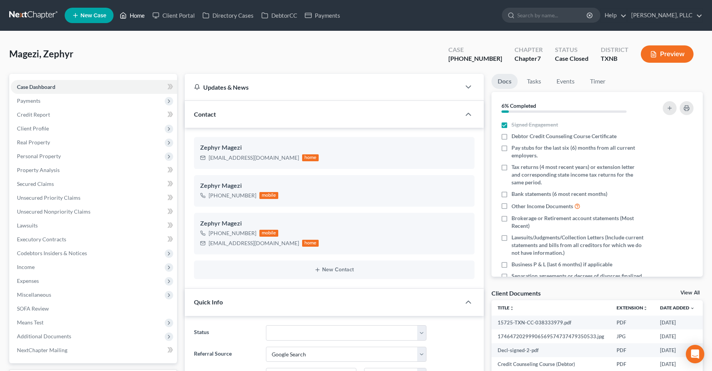
click at [139, 15] on link "Home" at bounding box center [132, 15] width 33 height 14
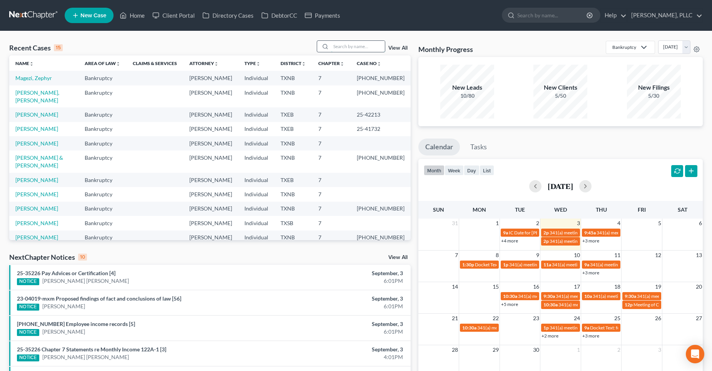
click at [348, 45] on input "search" at bounding box center [358, 46] width 54 height 11
type input "[PERSON_NAME]"
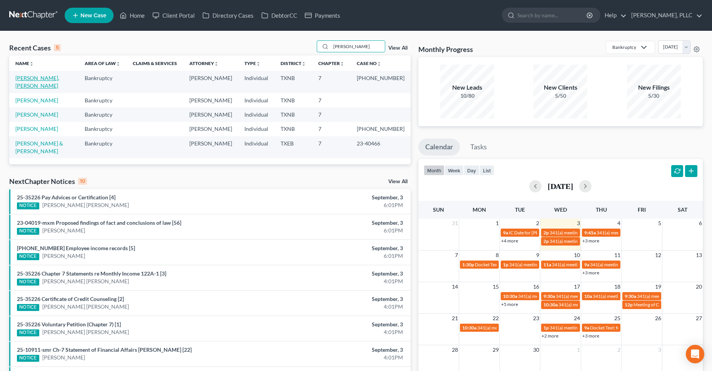
click at [44, 78] on link "[PERSON_NAME], [PERSON_NAME]" at bounding box center [37, 82] width 44 height 14
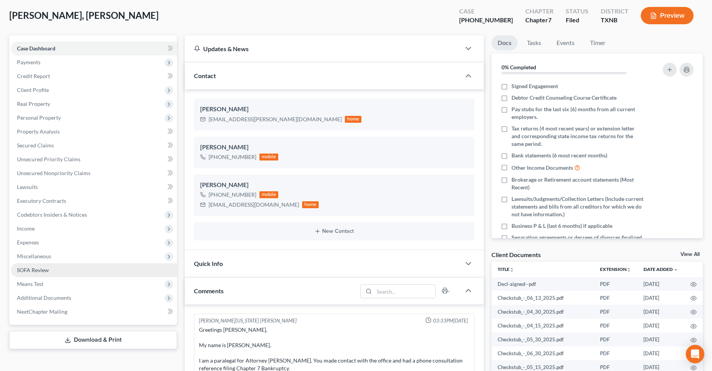
scroll to position [660, 0]
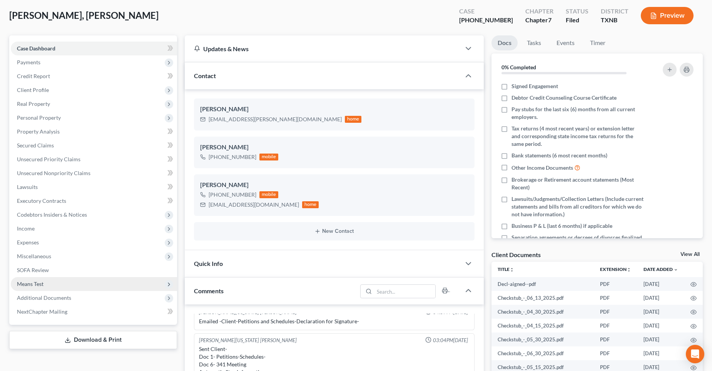
drag, startPoint x: 38, startPoint y: 296, endPoint x: 45, endPoint y: 290, distance: 8.7
click at [39, 296] on span "Additional Documents" at bounding box center [44, 297] width 54 height 7
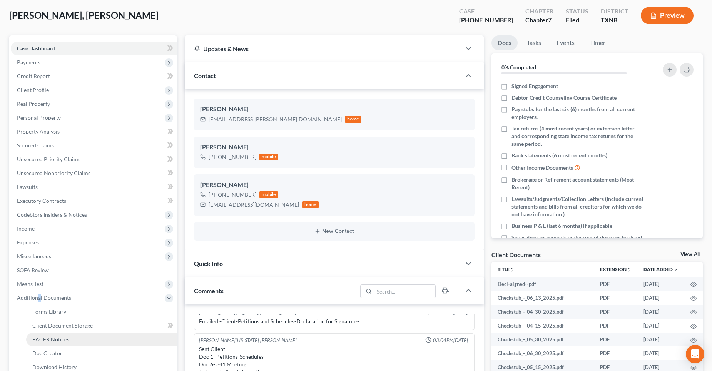
drag, startPoint x: 45, startPoint y: 290, endPoint x: 54, endPoint y: 339, distance: 50.4
click at [54, 339] on span "PACER Notices" at bounding box center [50, 339] width 37 height 7
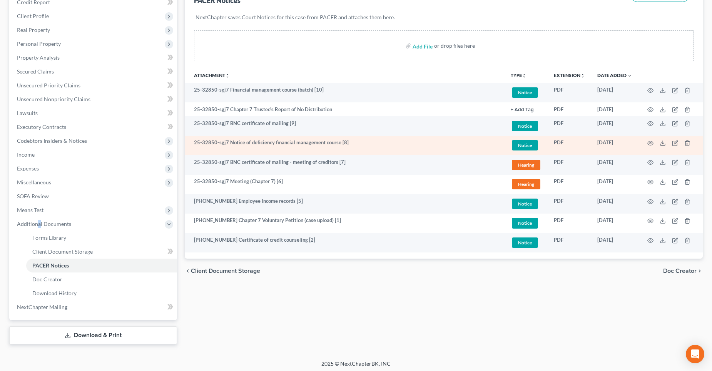
scroll to position [115, 0]
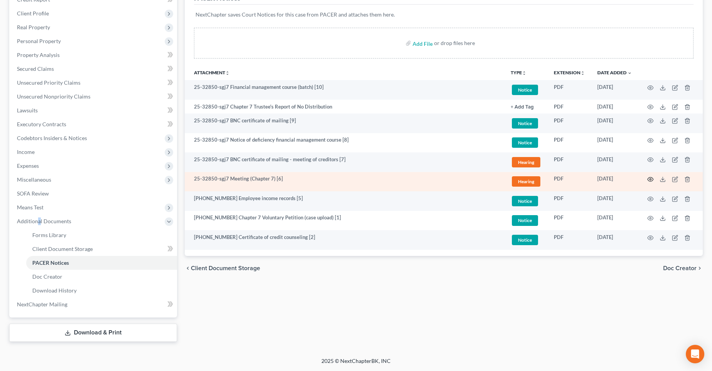
click at [651, 179] on icon "button" at bounding box center [650, 179] width 6 height 6
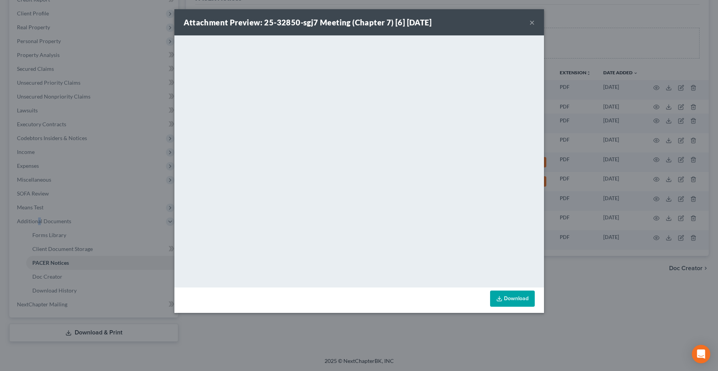
click at [530, 24] on button "×" at bounding box center [531, 22] width 5 height 9
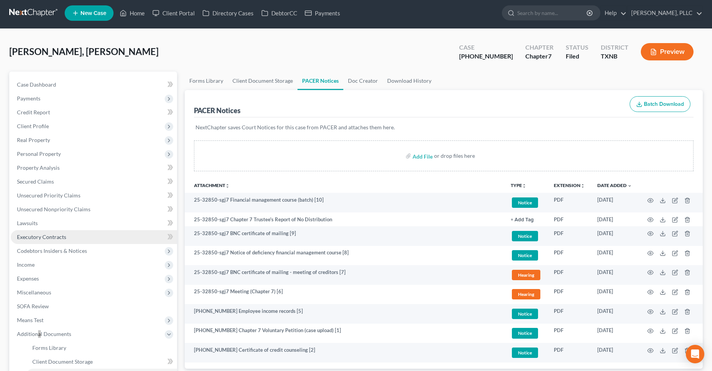
scroll to position [0, 0]
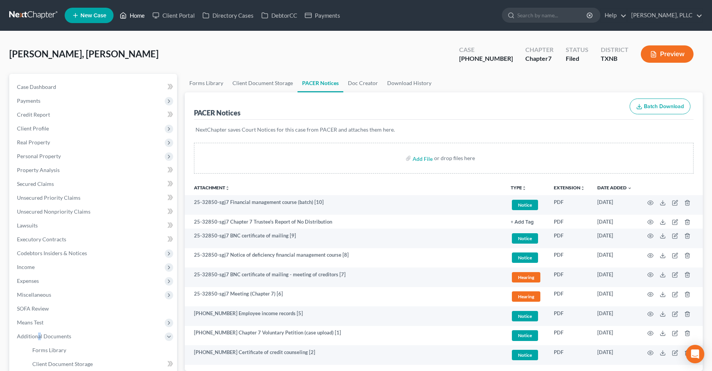
click at [138, 17] on link "Home" at bounding box center [132, 15] width 33 height 14
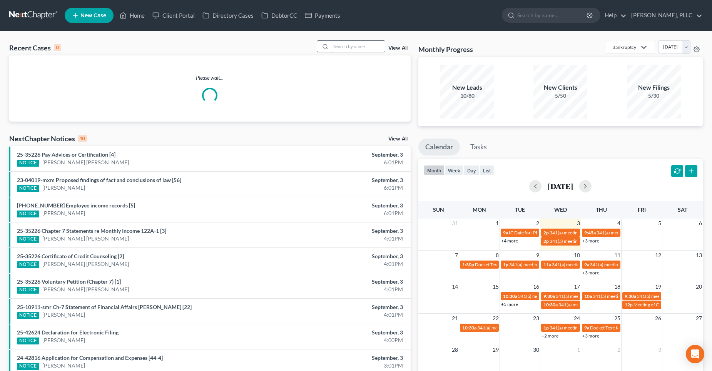
click at [372, 45] on input "search" at bounding box center [358, 46] width 54 height 11
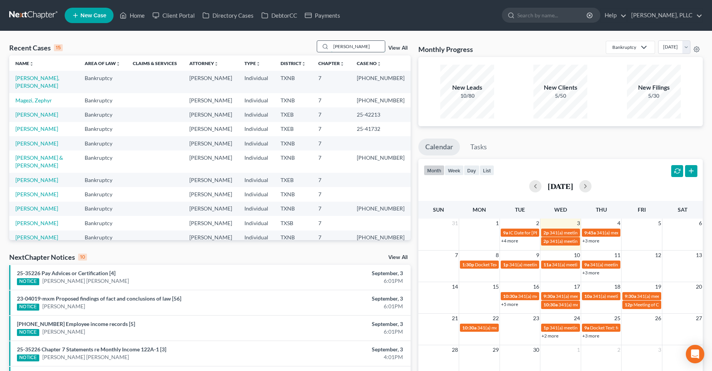
type input "[PERSON_NAME]"
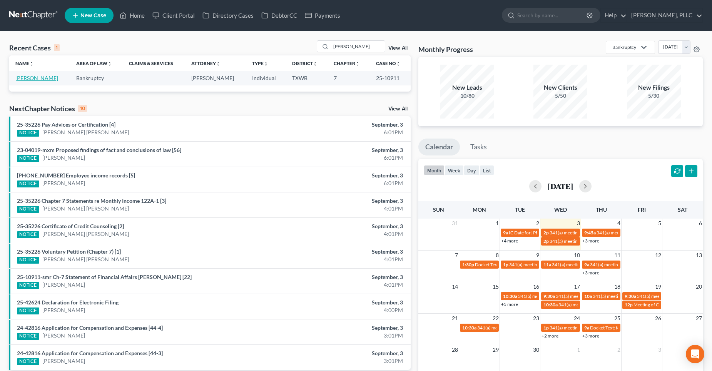
click at [44, 78] on link "[PERSON_NAME]" at bounding box center [36, 78] width 43 height 7
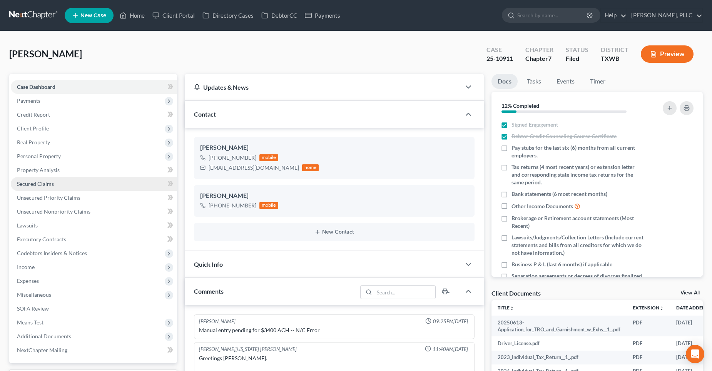
scroll to position [1219, 0]
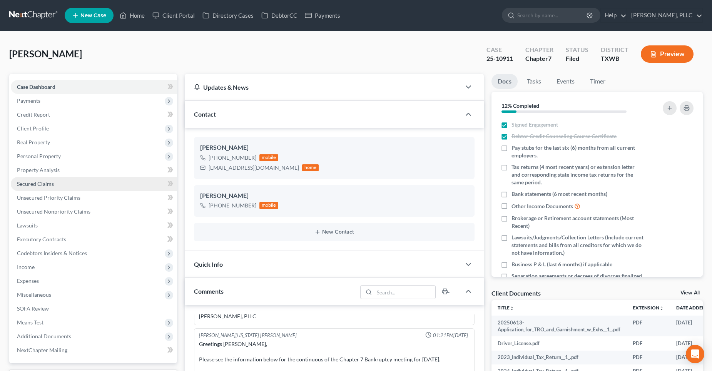
click at [43, 180] on span "Secured Claims" at bounding box center [35, 183] width 37 height 7
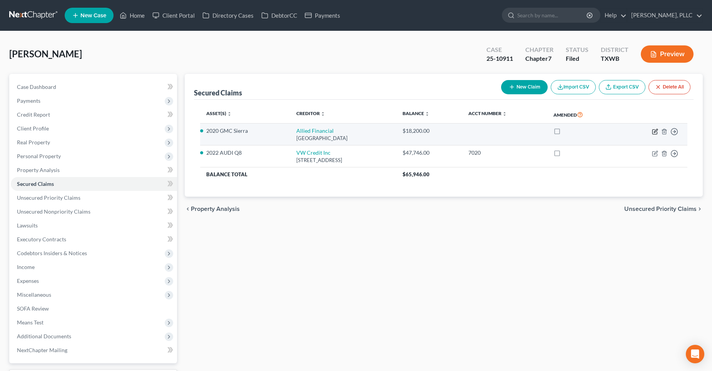
click at [655, 131] on icon "button" at bounding box center [655, 130] width 3 height 3
select select "24"
select select "2"
select select "4"
select select "0"
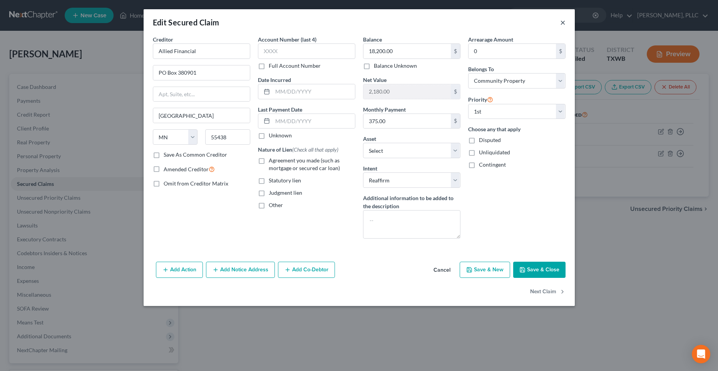
click at [560, 22] on button "×" at bounding box center [562, 22] width 5 height 9
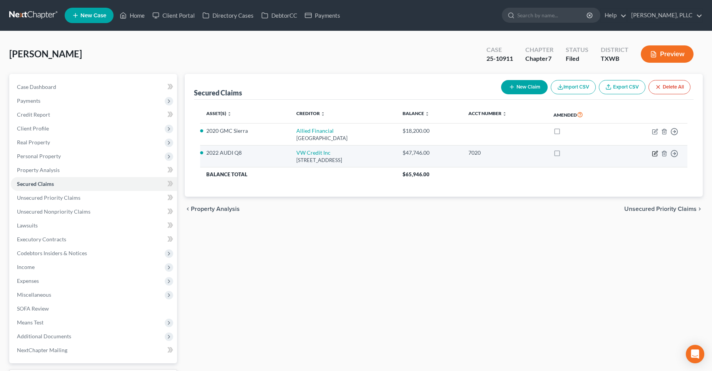
click at [654, 153] on icon "button" at bounding box center [655, 153] width 6 height 6
select select "14"
select select "0"
select select "12"
select select "2"
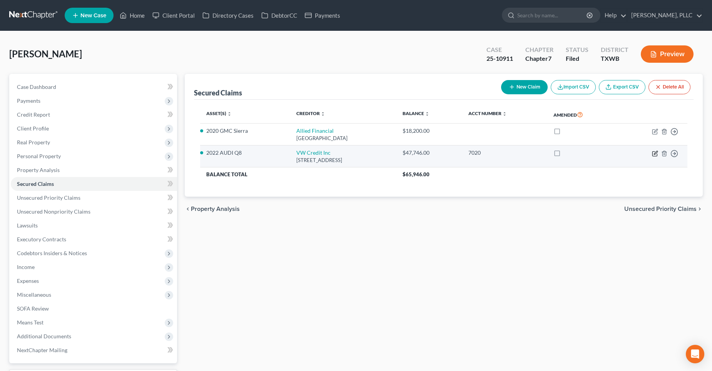
select select "3"
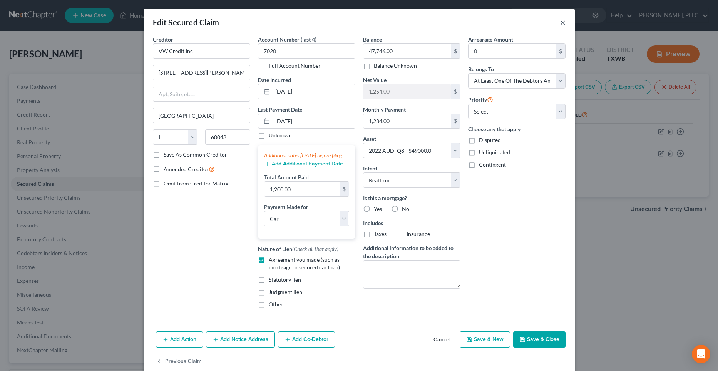
click at [560, 22] on button "×" at bounding box center [562, 22] width 5 height 9
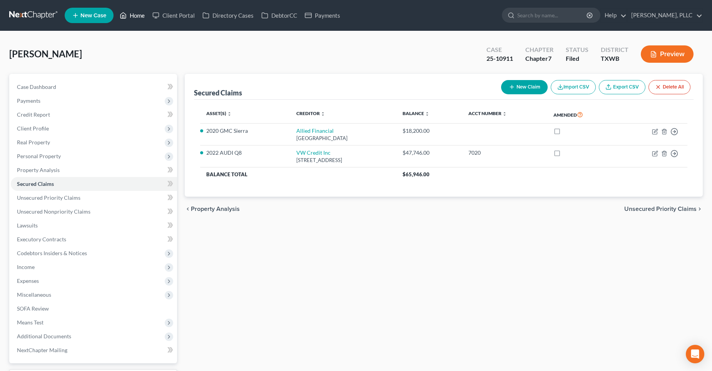
click at [134, 15] on link "Home" at bounding box center [132, 15] width 33 height 14
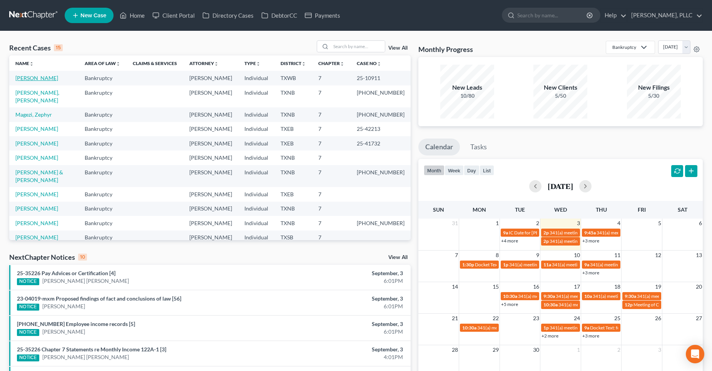
click at [42, 78] on link "[PERSON_NAME]" at bounding box center [36, 78] width 43 height 7
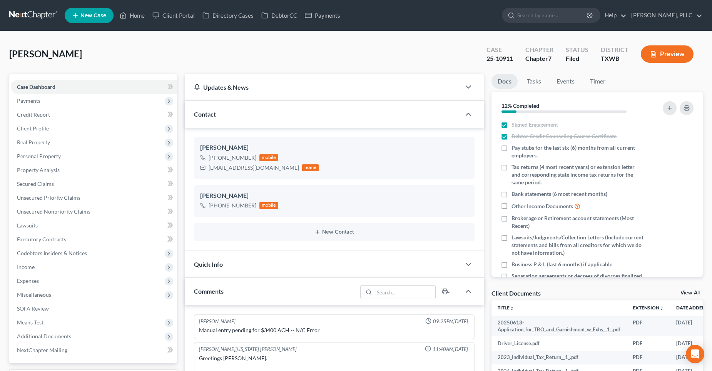
scroll to position [1219, 0]
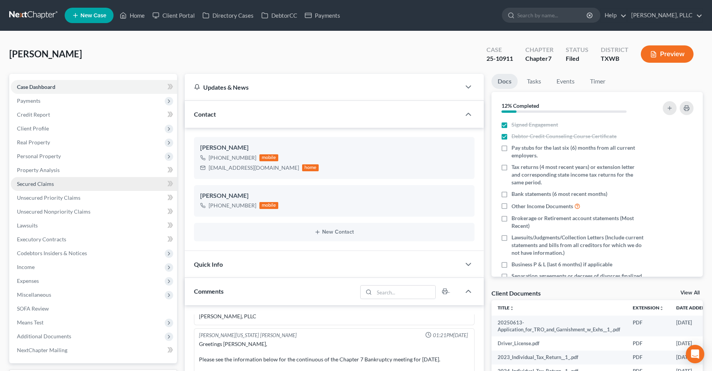
click at [58, 182] on link "Secured Claims" at bounding box center [94, 184] width 166 height 14
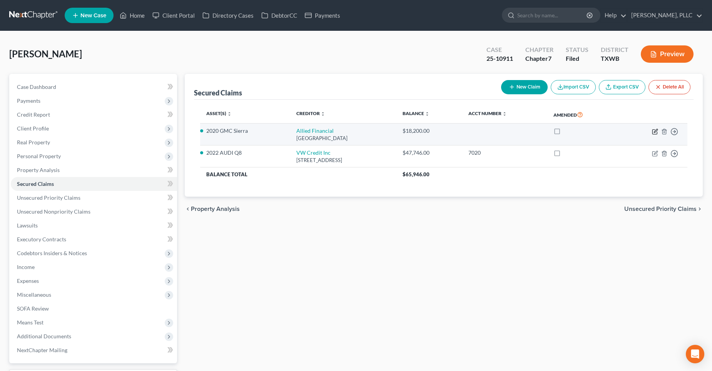
click at [655, 131] on icon "button" at bounding box center [655, 132] width 6 height 6
select select "24"
select select "18"
select select "2"
select select "4"
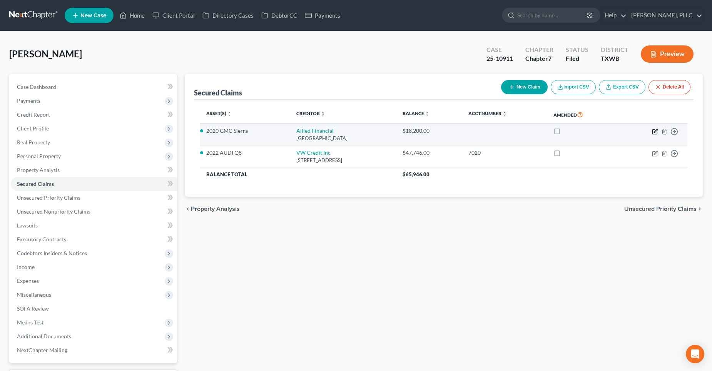
select select "0"
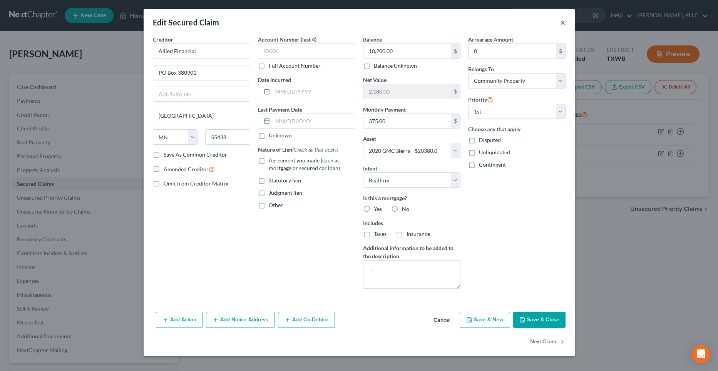
click at [563, 21] on button "×" at bounding box center [562, 22] width 5 height 9
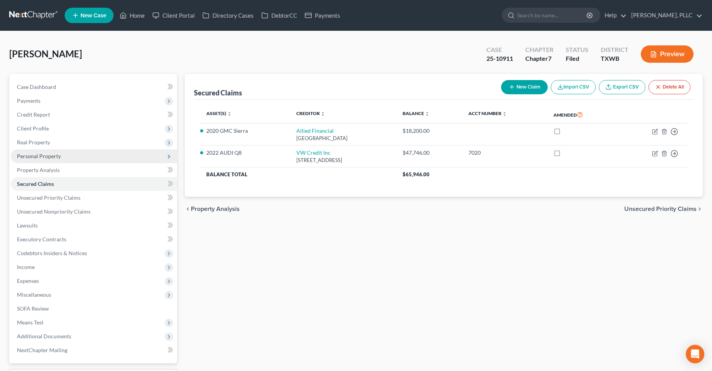
click at [41, 158] on span "Personal Property" at bounding box center [39, 156] width 44 height 7
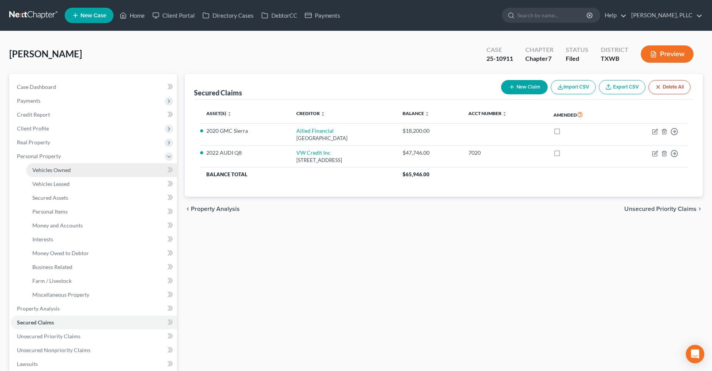
click at [47, 169] on span "Vehicles Owned" at bounding box center [51, 170] width 38 height 7
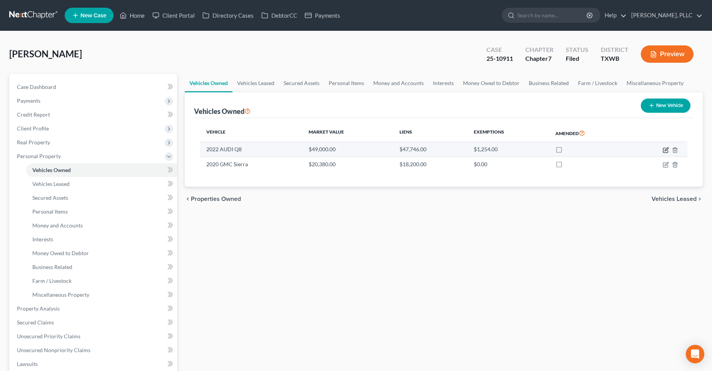
click at [663, 151] on icon "button" at bounding box center [665, 150] width 5 height 5
select select "0"
select select "4"
select select "0"
select select "3"
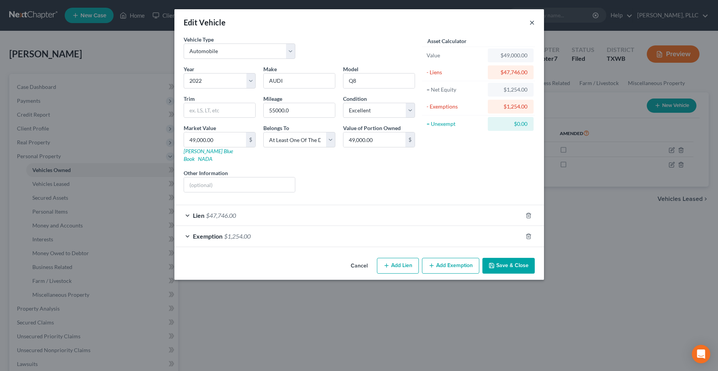
click at [532, 23] on button "×" at bounding box center [531, 22] width 5 height 9
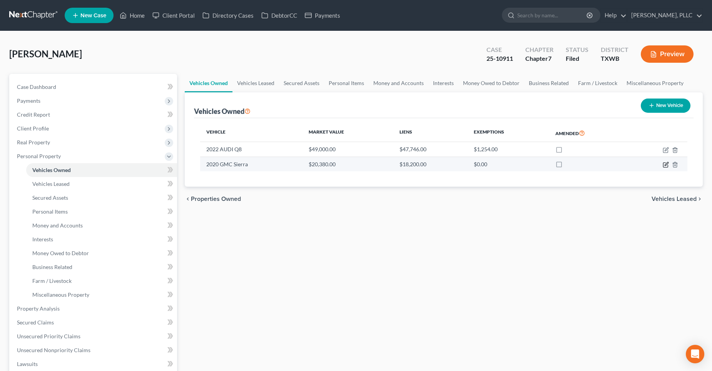
click at [663, 164] on icon "button" at bounding box center [665, 165] width 5 height 5
select select "1"
select select "6"
select select "2"
select select "4"
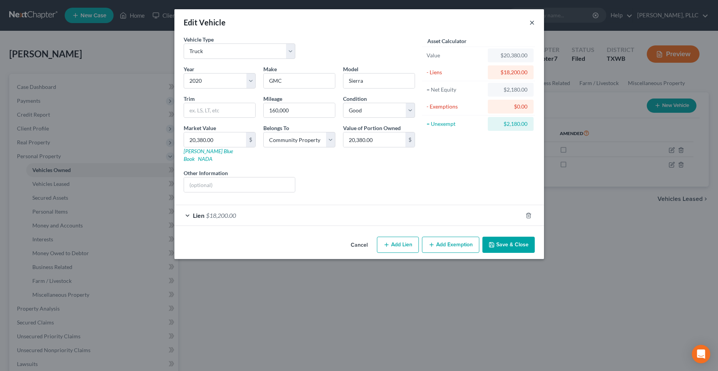
click at [531, 22] on button "×" at bounding box center [531, 22] width 5 height 9
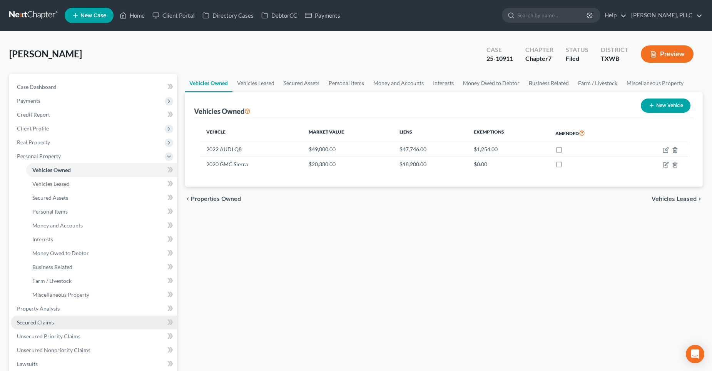
click at [50, 318] on link "Secured Claims" at bounding box center [94, 323] width 166 height 14
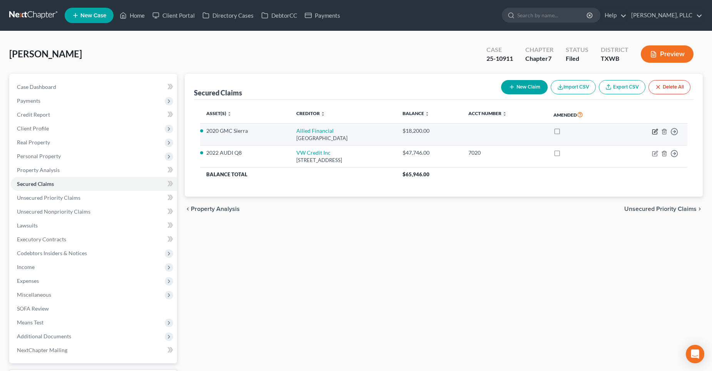
click at [655, 132] on icon "button" at bounding box center [655, 130] width 3 height 3
select select "24"
select select "18"
select select "2"
select select "4"
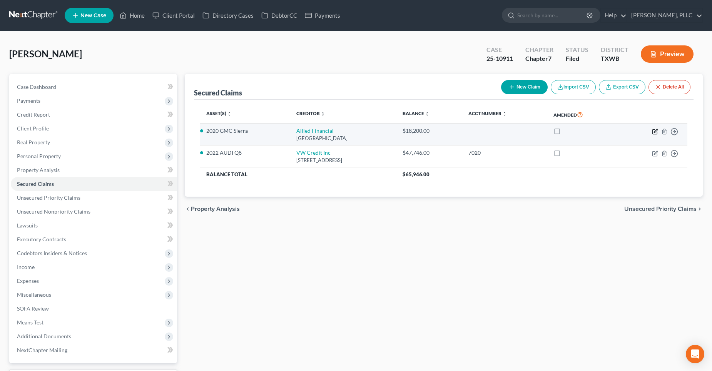
select select "0"
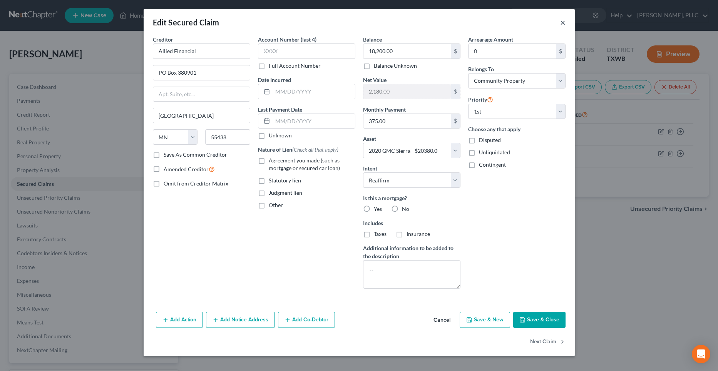
click at [563, 22] on button "×" at bounding box center [562, 22] width 5 height 9
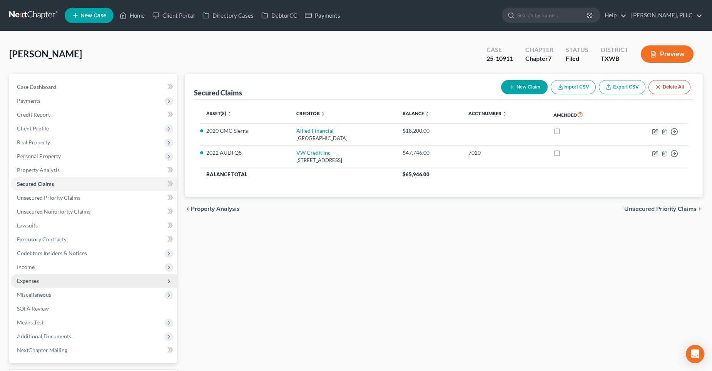
click at [27, 281] on span "Expenses" at bounding box center [28, 280] width 22 height 7
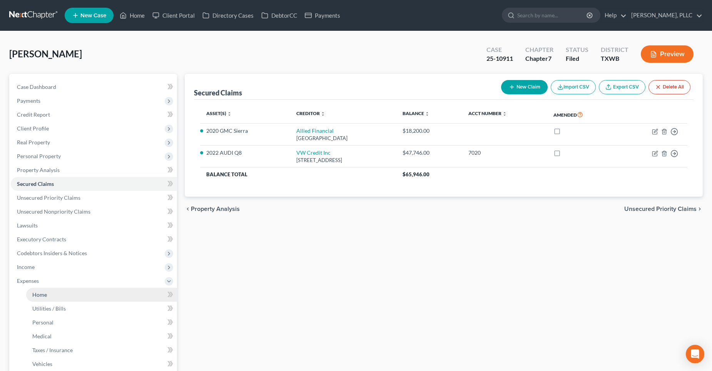
click at [39, 294] on span "Home" at bounding box center [39, 294] width 15 height 7
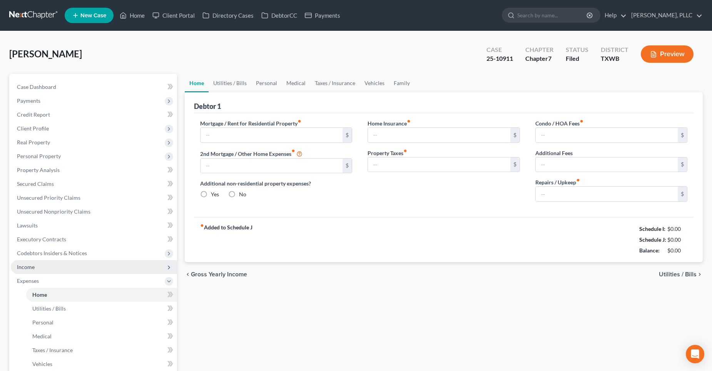
type input "2,208.00"
type input "0.00"
radio input "true"
type input "30.00"
type input "0.00"
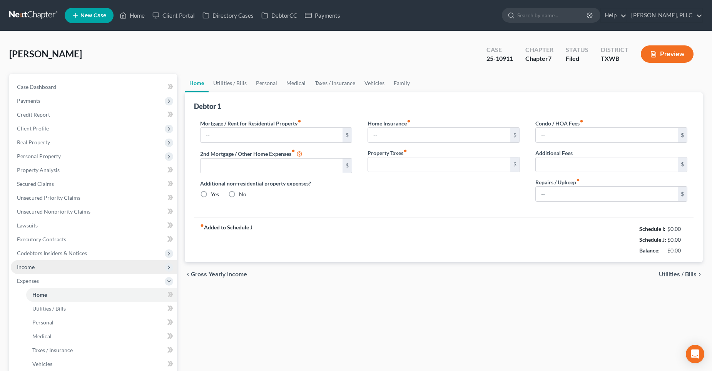
type input "0.00"
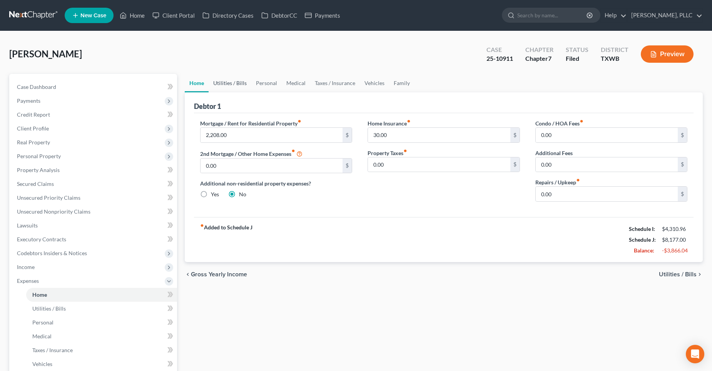
click at [241, 84] on link "Utilities / Bills" at bounding box center [230, 83] width 43 height 18
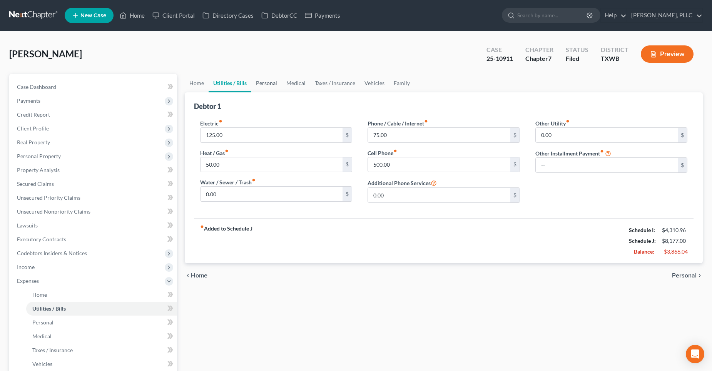
click at [268, 85] on link "Personal" at bounding box center [266, 83] width 30 height 18
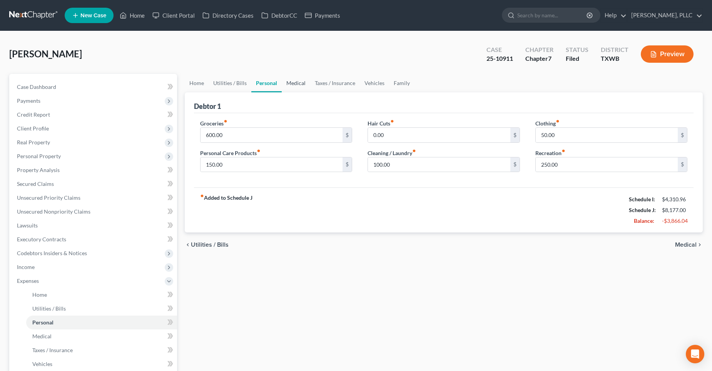
click at [295, 84] on link "Medical" at bounding box center [296, 83] width 28 height 18
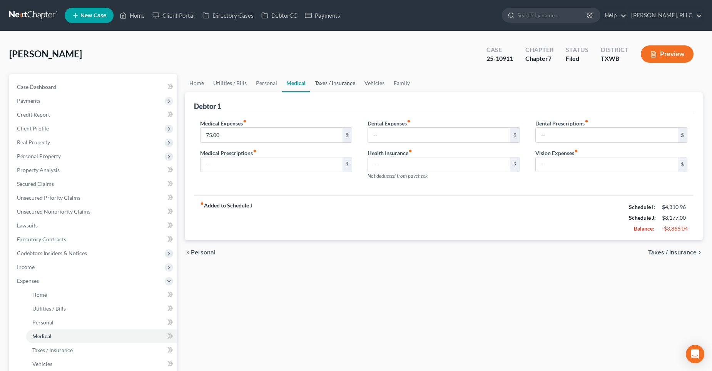
click at [337, 85] on link "Taxes / Insurance" at bounding box center [335, 83] width 50 height 18
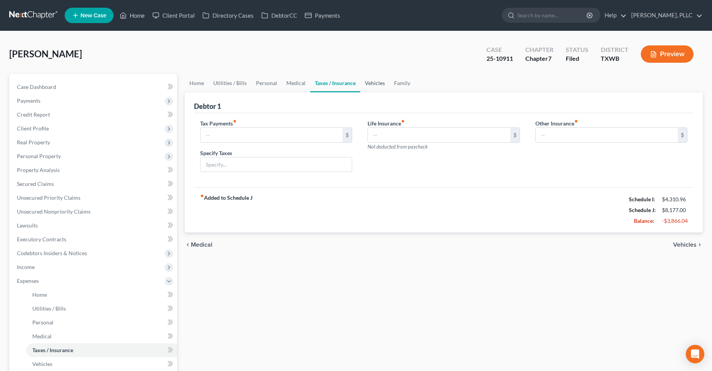
click at [372, 85] on link "Vehicles" at bounding box center [374, 83] width 29 height 18
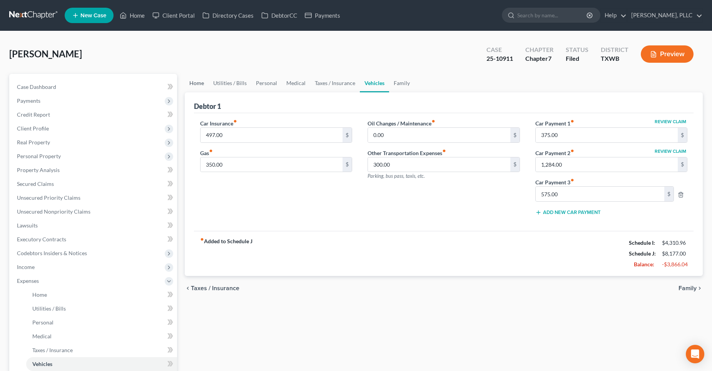
click at [195, 85] on link "Home" at bounding box center [197, 83] width 24 height 18
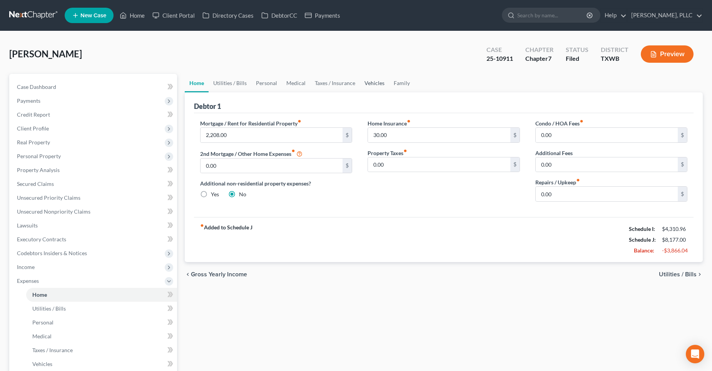
click at [376, 84] on link "Vehicles" at bounding box center [374, 83] width 29 height 18
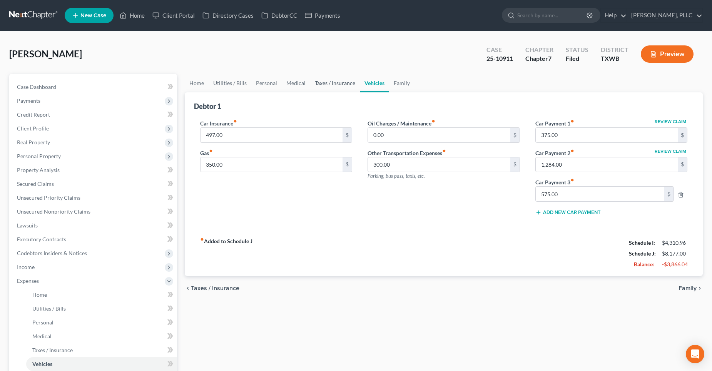
click at [340, 83] on link "Taxes / Insurance" at bounding box center [335, 83] width 50 height 18
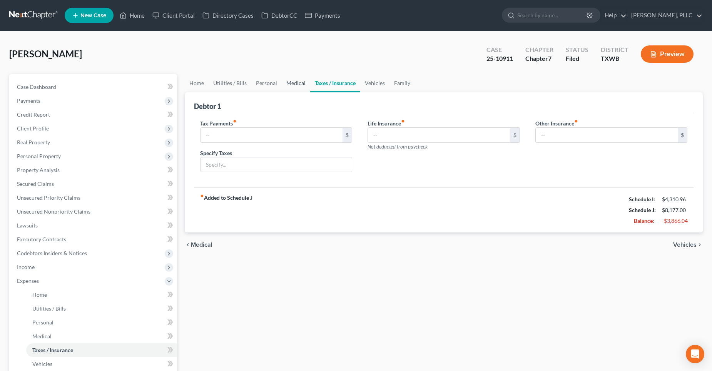
click at [297, 83] on link "Medical" at bounding box center [296, 83] width 28 height 18
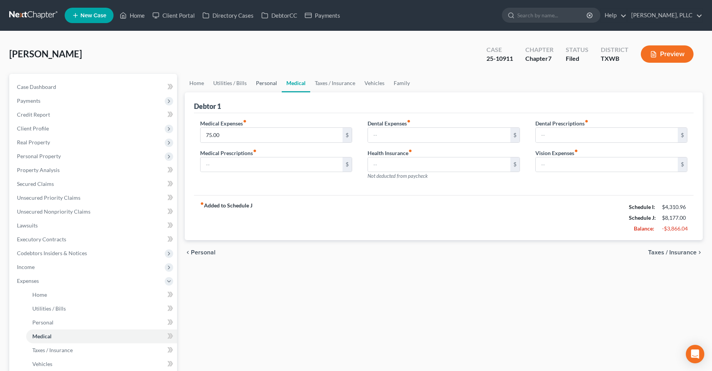
click at [273, 83] on link "Personal" at bounding box center [266, 83] width 30 height 18
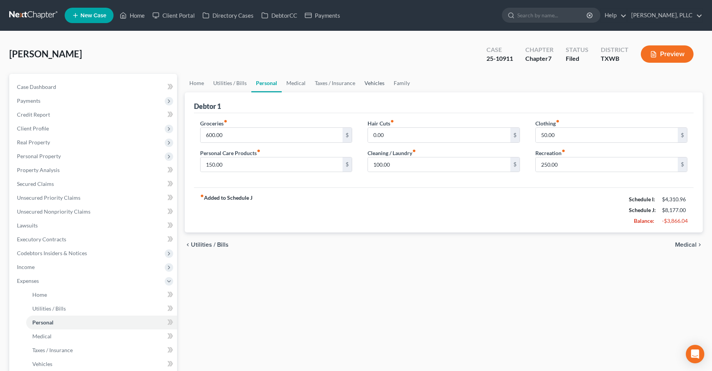
click at [376, 82] on link "Vehicles" at bounding box center [374, 83] width 29 height 18
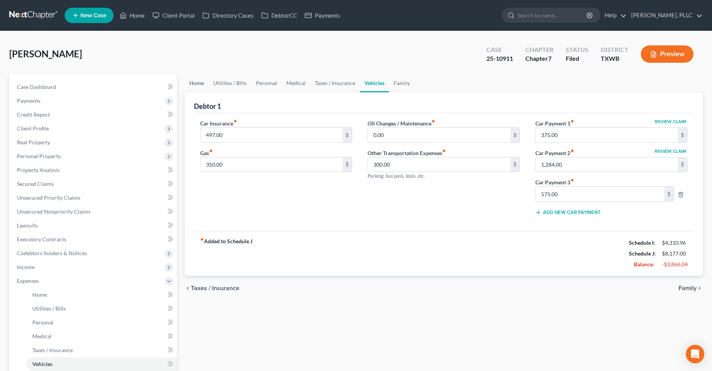
click at [202, 85] on link "Home" at bounding box center [197, 83] width 24 height 18
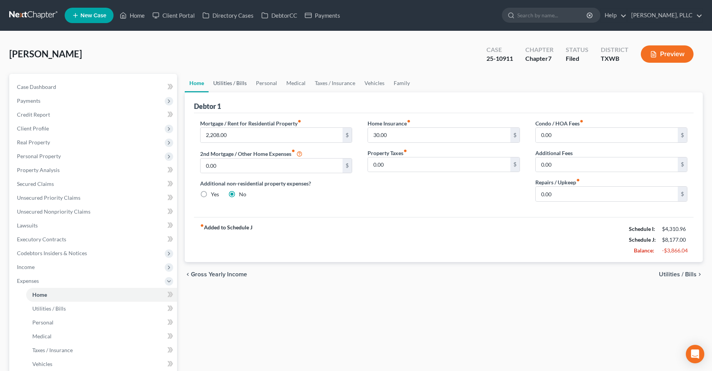
click at [235, 82] on link "Utilities / Bills" at bounding box center [230, 83] width 43 height 18
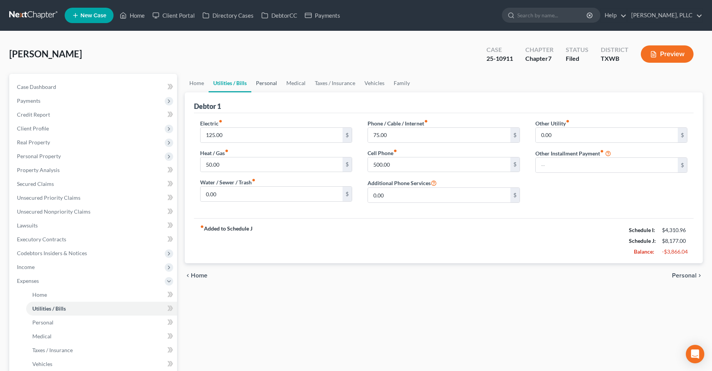
click at [272, 83] on link "Personal" at bounding box center [266, 83] width 30 height 18
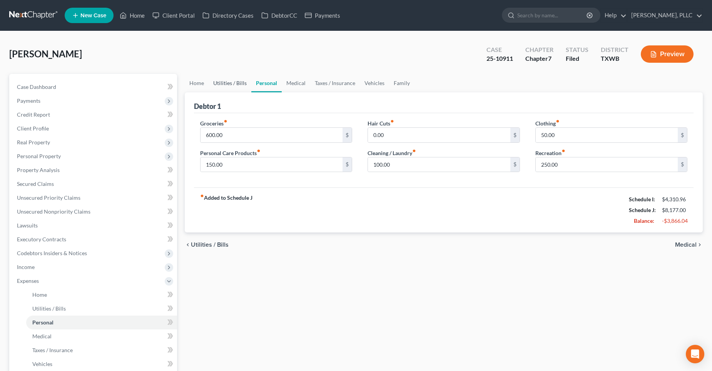
click at [231, 85] on link "Utilities / Bills" at bounding box center [230, 83] width 43 height 18
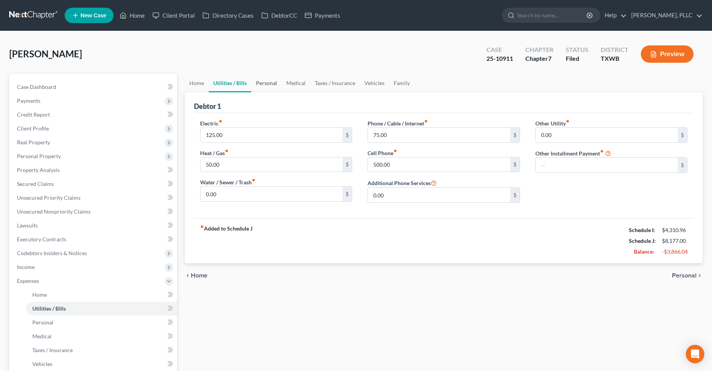
click at [269, 84] on link "Personal" at bounding box center [266, 83] width 30 height 18
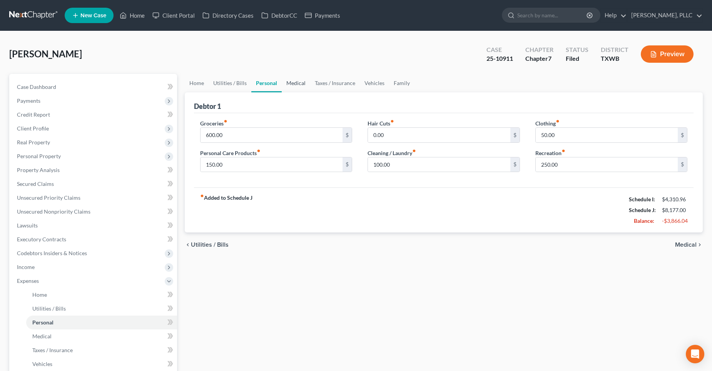
click at [294, 84] on link "Medical" at bounding box center [296, 83] width 28 height 18
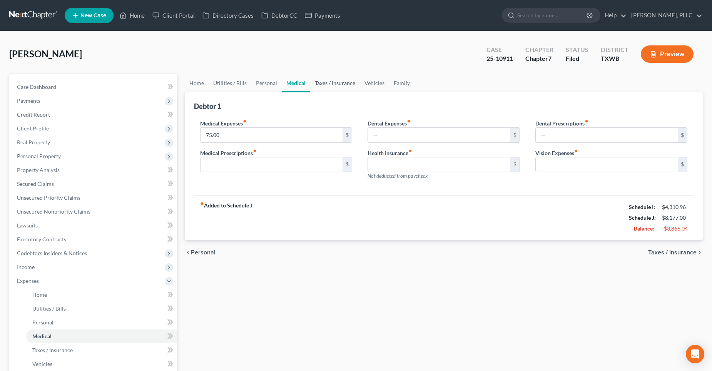
drag, startPoint x: 330, startPoint y: 81, endPoint x: 334, endPoint y: 81, distance: 4.3
click at [330, 81] on link "Taxes / Insurance" at bounding box center [335, 83] width 50 height 18
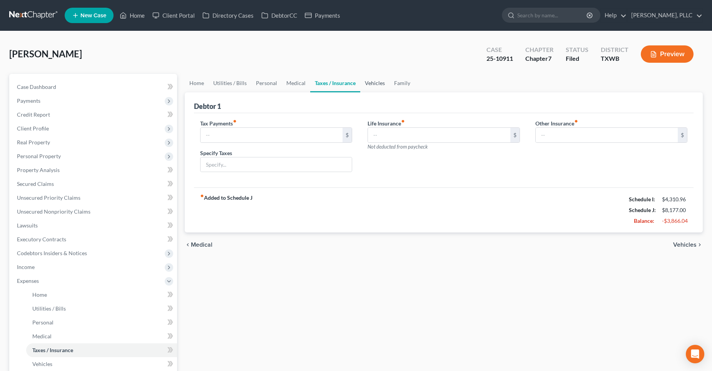
click at [374, 84] on link "Vehicles" at bounding box center [374, 83] width 29 height 18
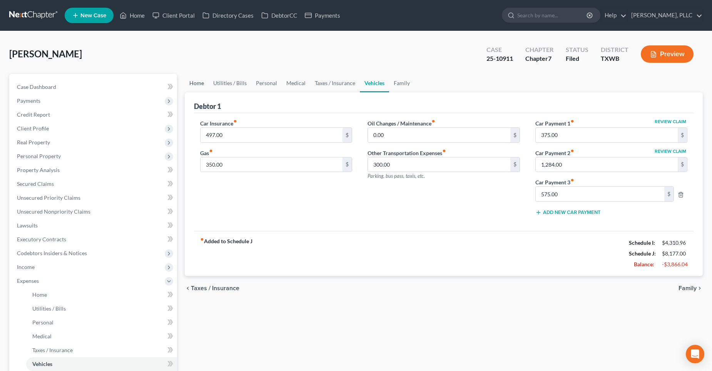
click at [201, 82] on link "Home" at bounding box center [197, 83] width 24 height 18
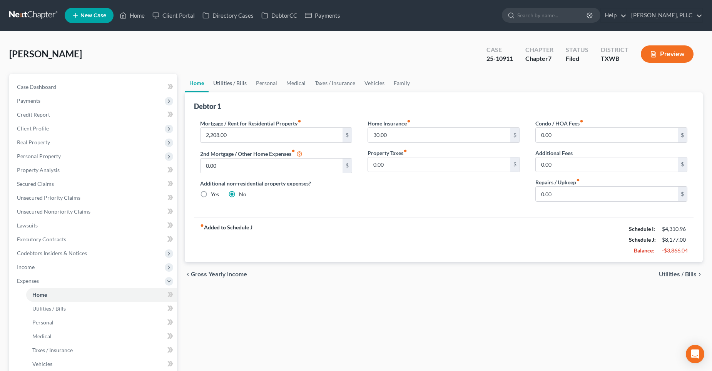
click at [238, 80] on link "Utilities / Bills" at bounding box center [230, 83] width 43 height 18
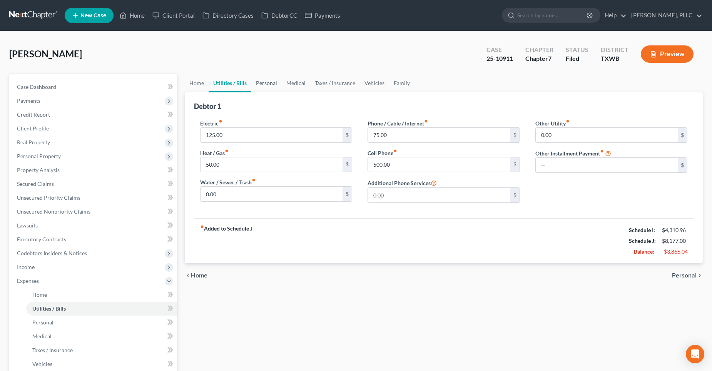
click at [272, 83] on link "Personal" at bounding box center [266, 83] width 30 height 18
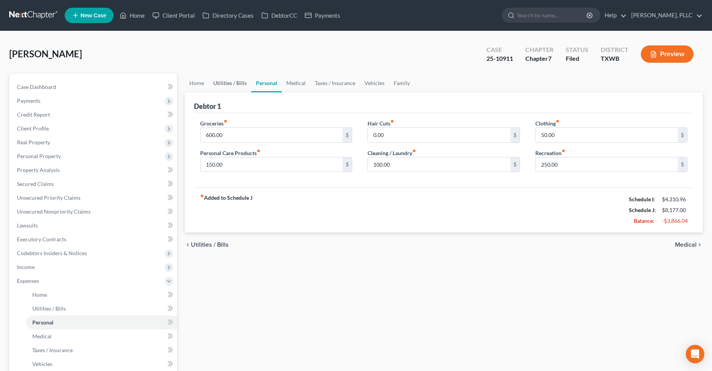
click at [229, 81] on link "Utilities / Bills" at bounding box center [230, 83] width 43 height 18
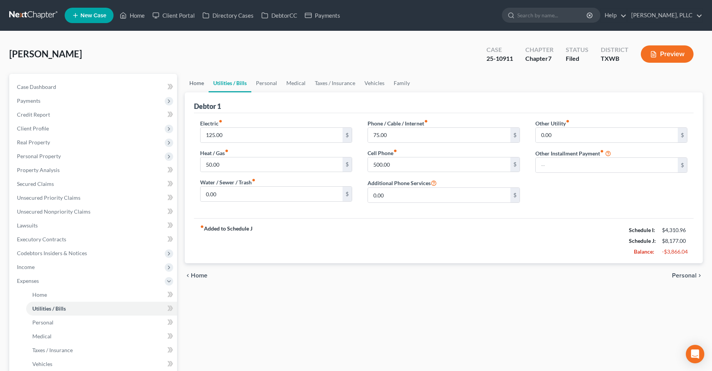
click at [195, 84] on link "Home" at bounding box center [197, 83] width 24 height 18
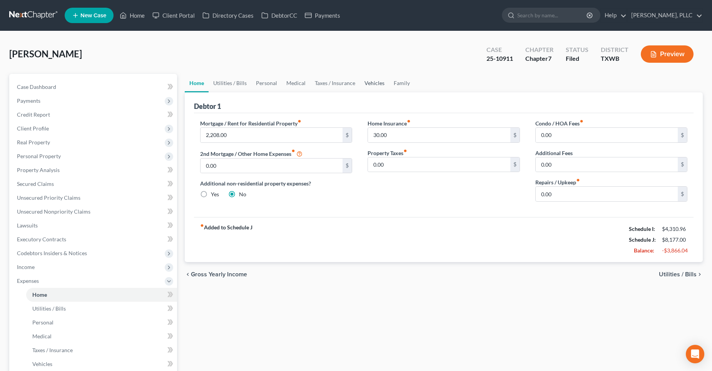
click at [380, 81] on link "Vehicles" at bounding box center [374, 83] width 29 height 18
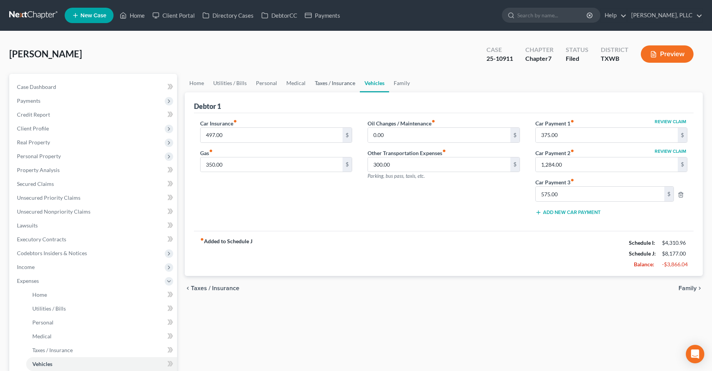
click at [341, 85] on link "Taxes / Insurance" at bounding box center [335, 83] width 50 height 18
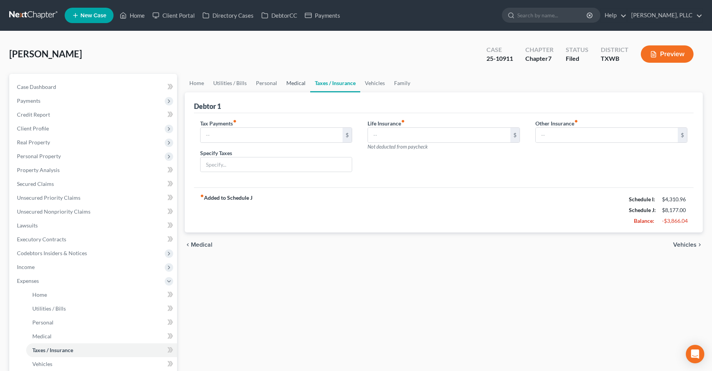
click at [293, 82] on link "Medical" at bounding box center [296, 83] width 28 height 18
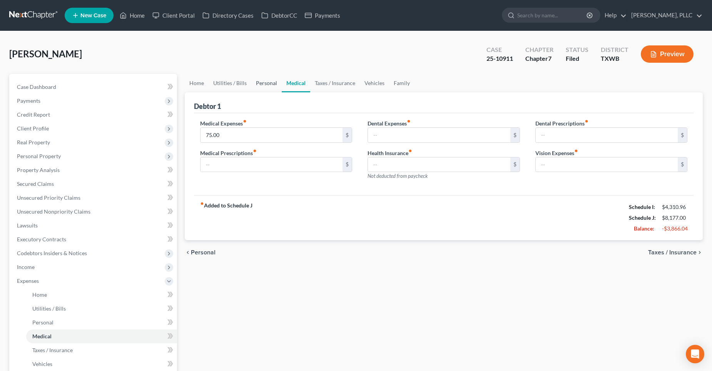
click at [264, 82] on link "Personal" at bounding box center [266, 83] width 30 height 18
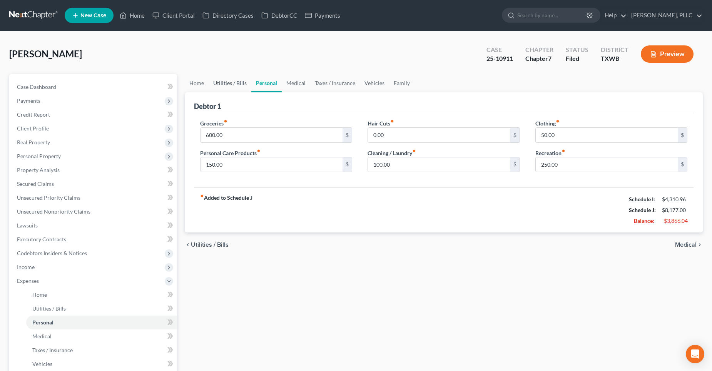
click at [224, 83] on link "Utilities / Bills" at bounding box center [230, 83] width 43 height 18
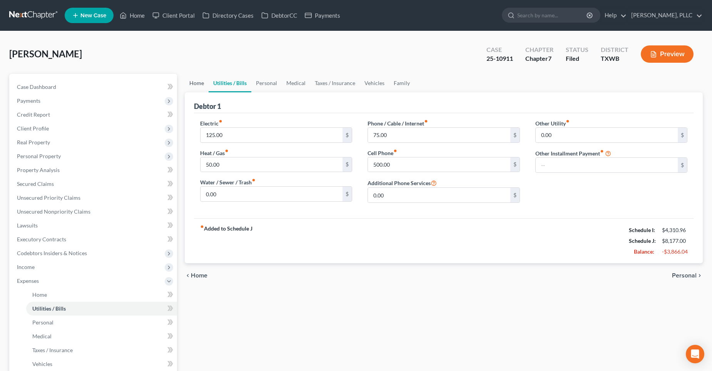
click at [201, 84] on link "Home" at bounding box center [197, 83] width 24 height 18
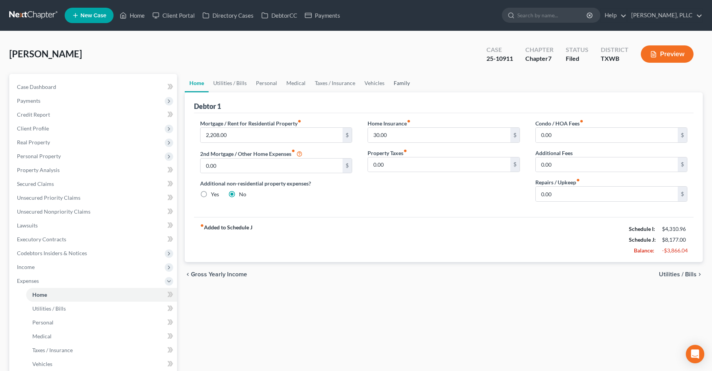
click at [398, 84] on link "Family" at bounding box center [401, 83] width 25 height 18
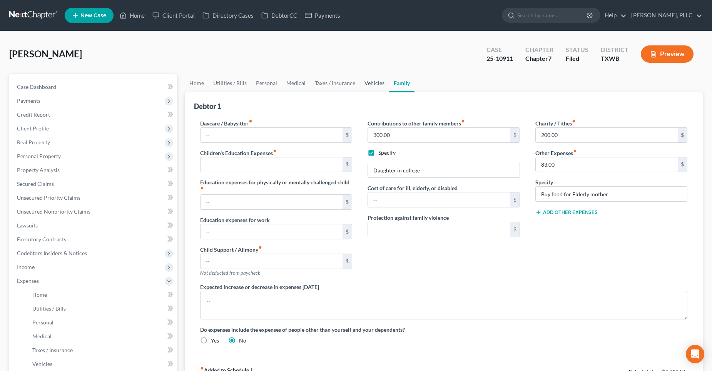
click at [375, 83] on link "Vehicles" at bounding box center [374, 83] width 29 height 18
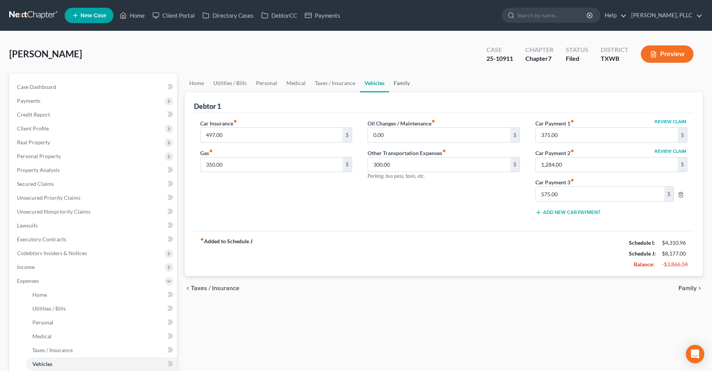
drag, startPoint x: 400, startPoint y: 81, endPoint x: 378, endPoint y: 86, distance: 22.8
click at [400, 81] on link "Family" at bounding box center [401, 83] width 25 height 18
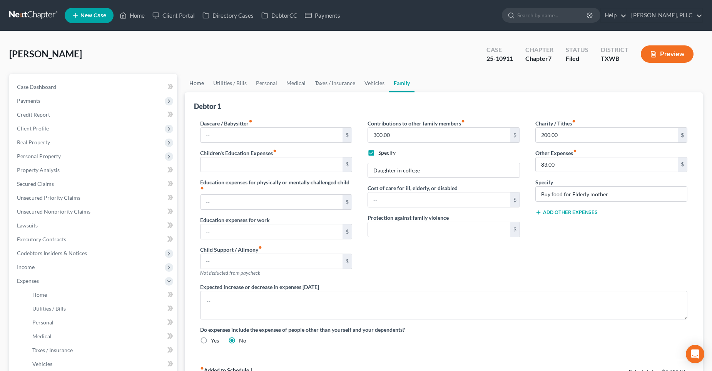
click at [202, 84] on link "Home" at bounding box center [197, 83] width 24 height 18
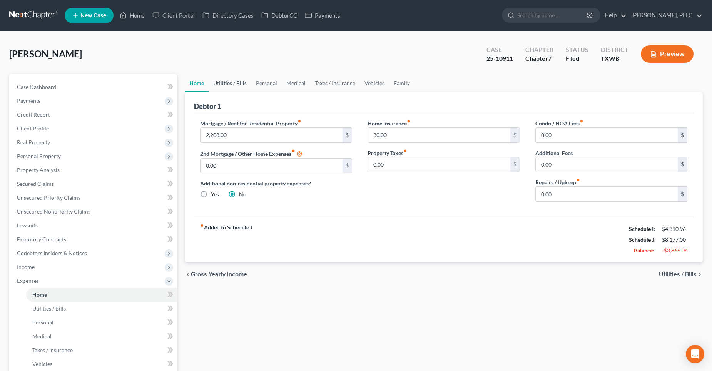
click at [228, 83] on link "Utilities / Bills" at bounding box center [230, 83] width 43 height 18
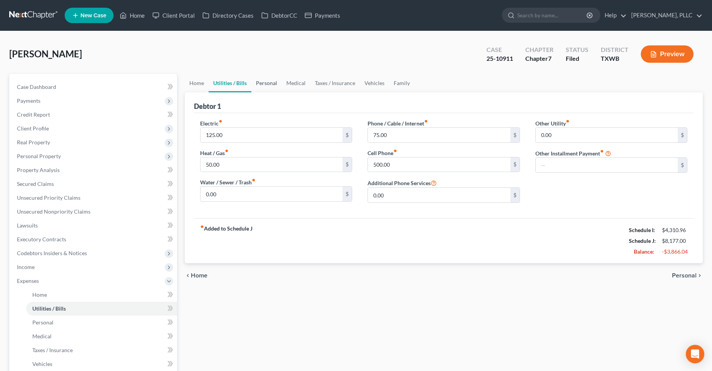
click at [267, 81] on link "Personal" at bounding box center [266, 83] width 30 height 18
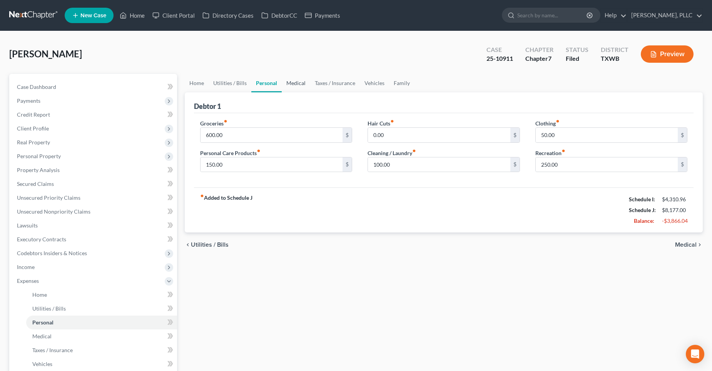
click at [296, 83] on link "Medical" at bounding box center [296, 83] width 28 height 18
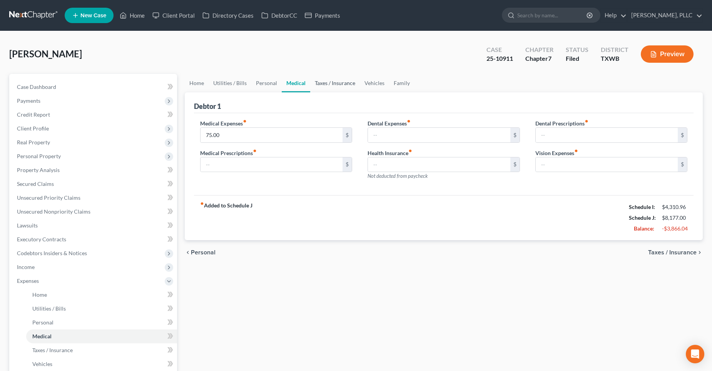
click at [337, 86] on link "Taxes / Insurance" at bounding box center [335, 83] width 50 height 18
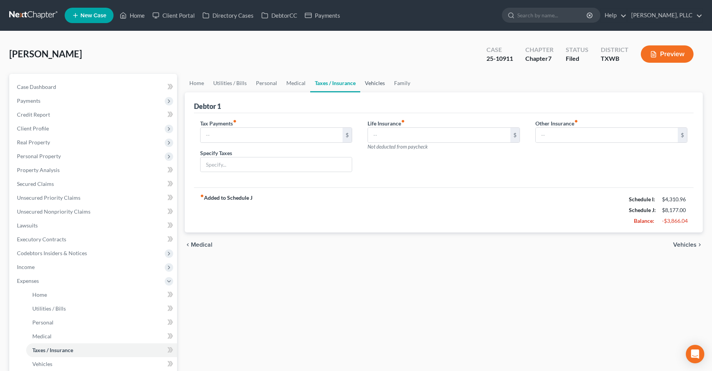
click at [381, 84] on link "Vehicles" at bounding box center [374, 83] width 29 height 18
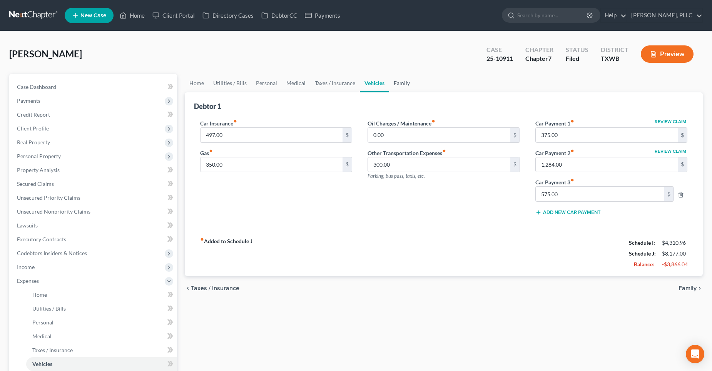
drag, startPoint x: 404, startPoint y: 85, endPoint x: 410, endPoint y: 96, distance: 12.4
click at [404, 85] on link "Family" at bounding box center [401, 83] width 25 height 18
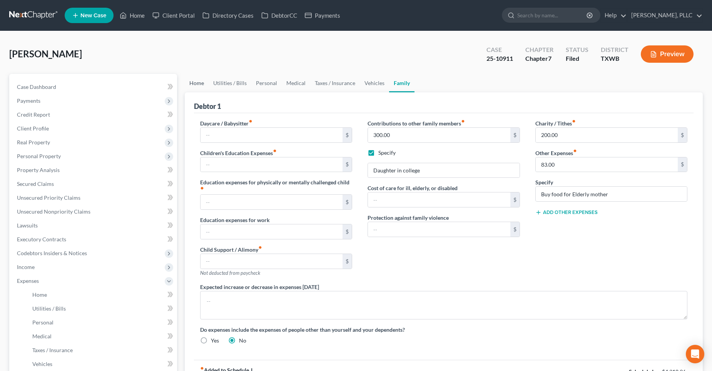
click at [196, 84] on link "Home" at bounding box center [197, 83] width 24 height 18
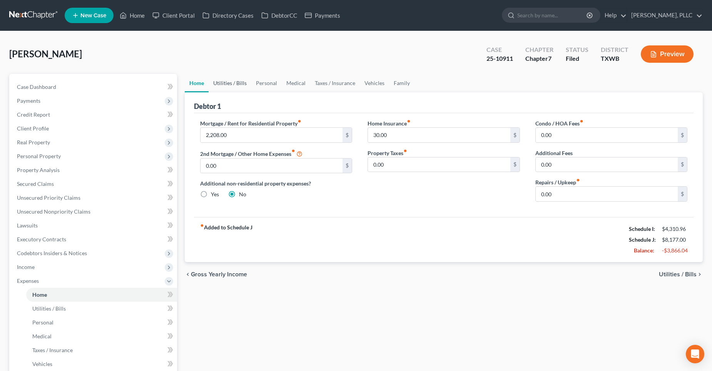
click at [239, 84] on link "Utilities / Bills" at bounding box center [230, 83] width 43 height 18
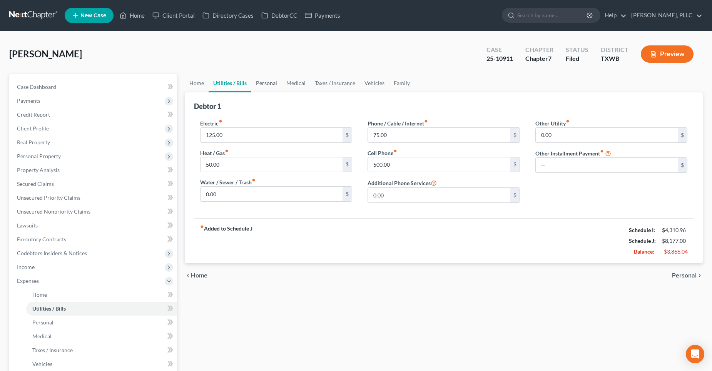
click at [264, 85] on link "Personal" at bounding box center [266, 83] width 30 height 18
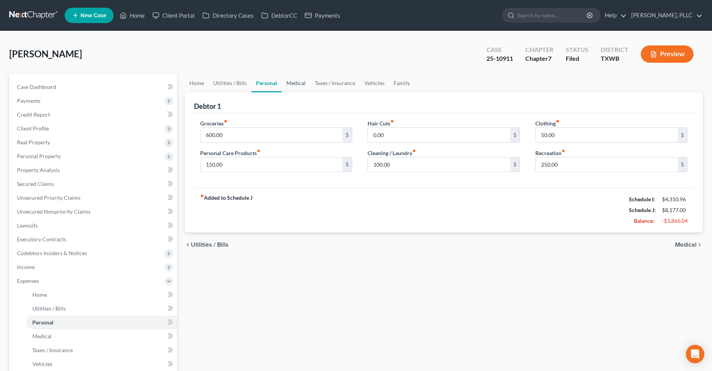
click at [298, 84] on link "Medical" at bounding box center [296, 83] width 28 height 18
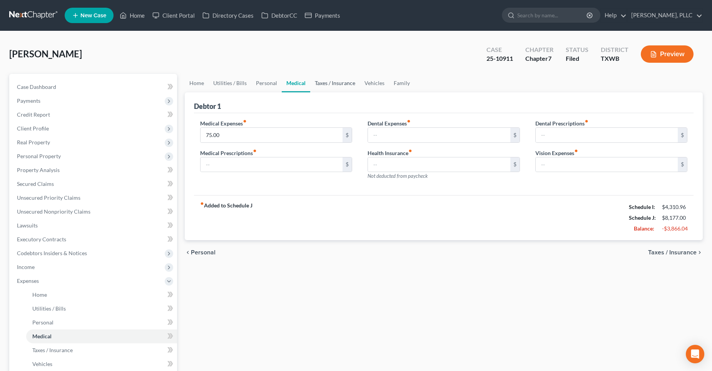
click at [323, 82] on link "Taxes / Insurance" at bounding box center [335, 83] width 50 height 18
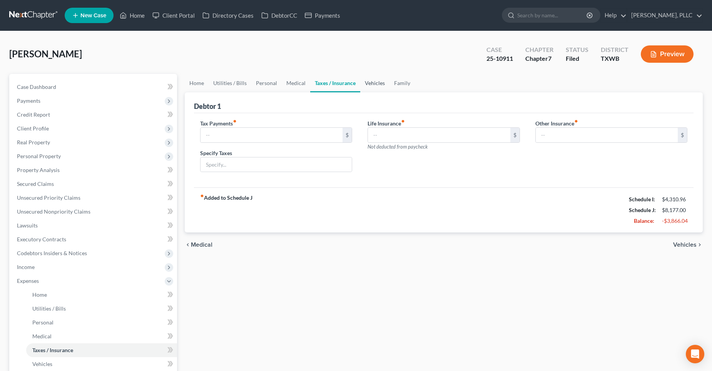
click at [377, 85] on link "Vehicles" at bounding box center [374, 83] width 29 height 18
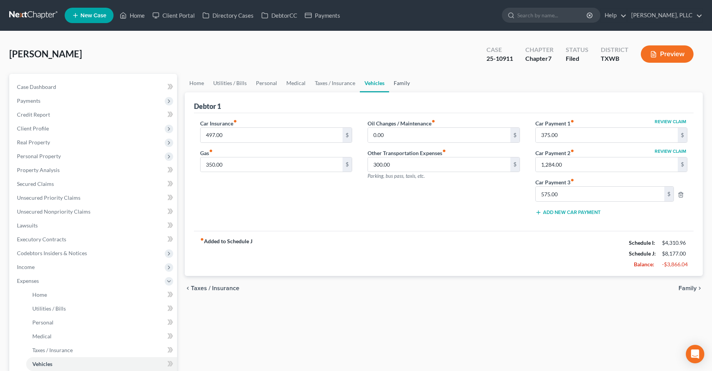
click at [400, 84] on link "Family" at bounding box center [401, 83] width 25 height 18
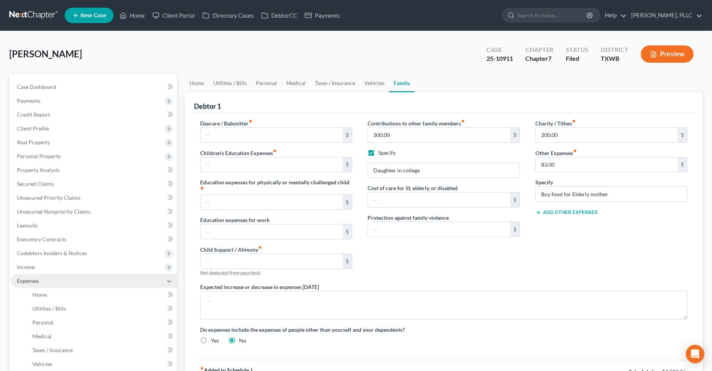
click at [49, 281] on span "Expenses" at bounding box center [94, 281] width 166 height 14
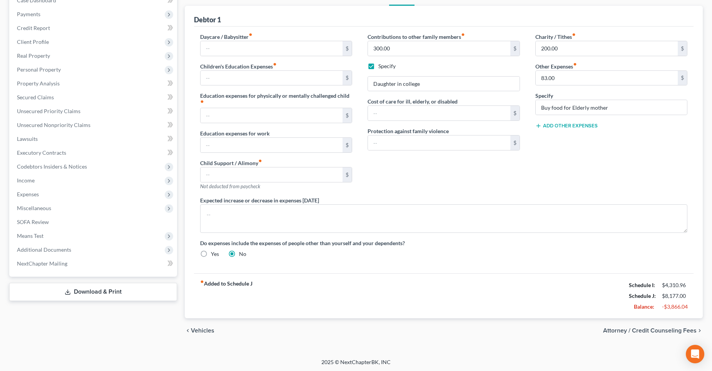
scroll to position [88, 0]
click at [34, 234] on span "Means Test" at bounding box center [30, 234] width 27 height 7
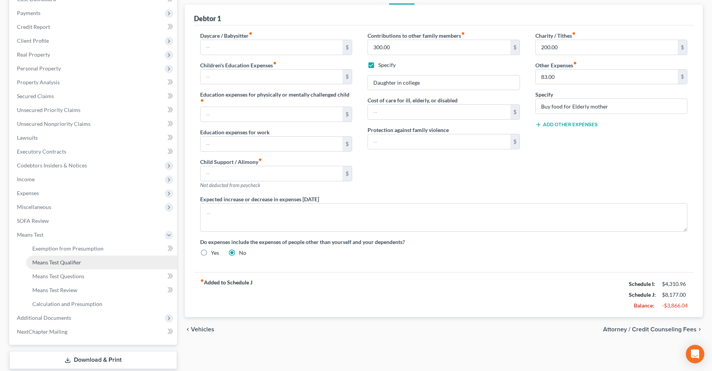
click at [62, 261] on span "Means Test Qualifier" at bounding box center [56, 262] width 49 height 7
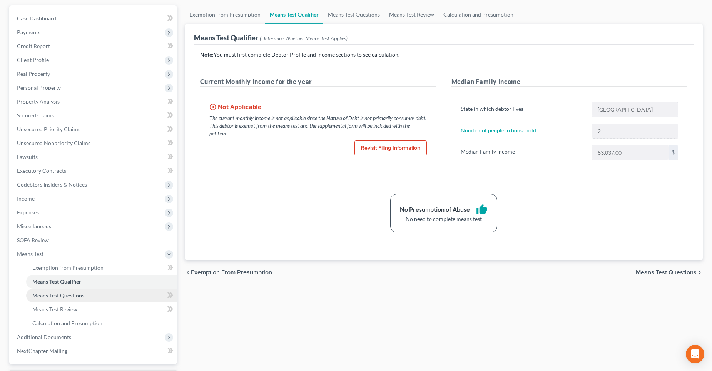
scroll to position [77, 0]
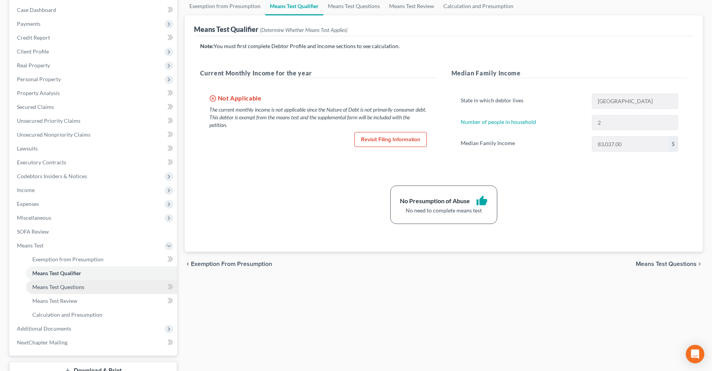
click at [71, 287] on span "Means Test Questions" at bounding box center [58, 287] width 52 height 7
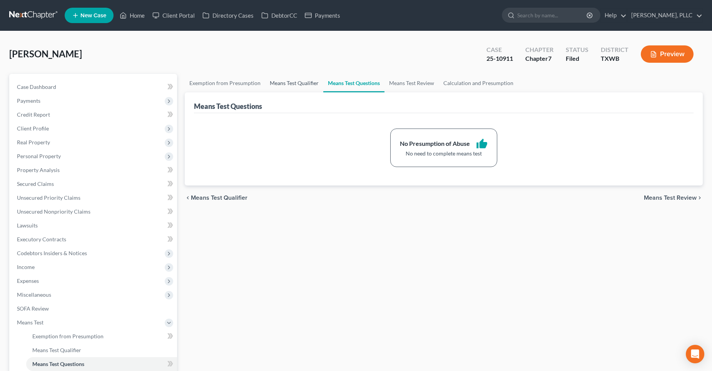
click at [294, 85] on link "Means Test Qualifier" at bounding box center [294, 83] width 58 height 18
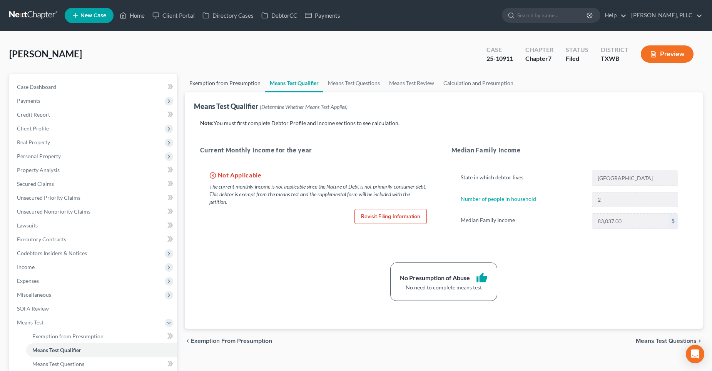
click at [232, 81] on link "Exemption from Presumption" at bounding box center [225, 83] width 80 height 18
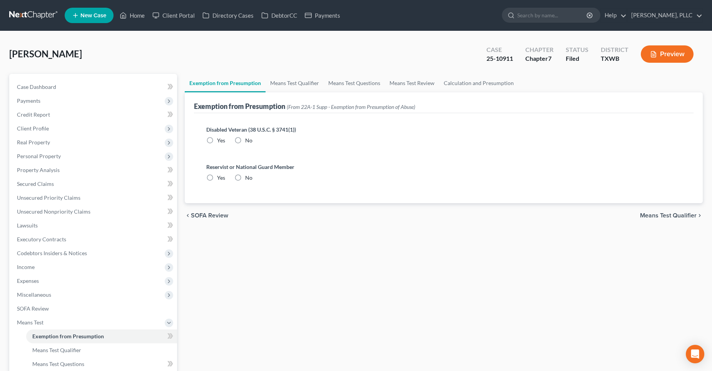
radio input "true"
click at [408, 82] on link "Means Test Review" at bounding box center [412, 83] width 54 height 18
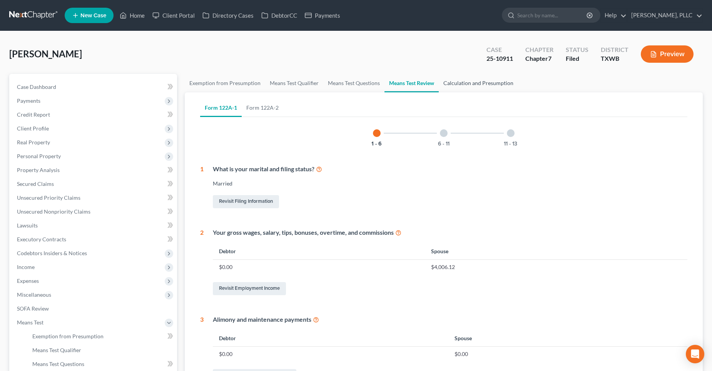
click at [479, 86] on link "Calculation and Presumption" at bounding box center [478, 83] width 79 height 18
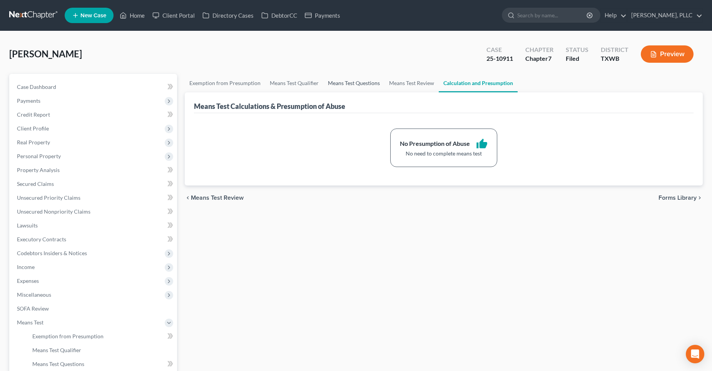
click at [346, 83] on link "Means Test Questions" at bounding box center [353, 83] width 61 height 18
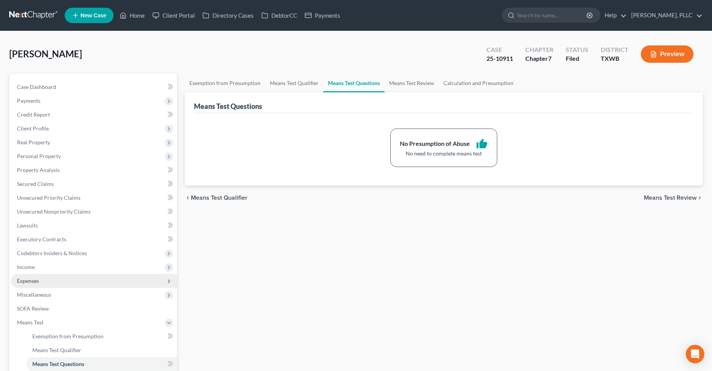
click at [40, 279] on span "Expenses" at bounding box center [94, 281] width 166 height 14
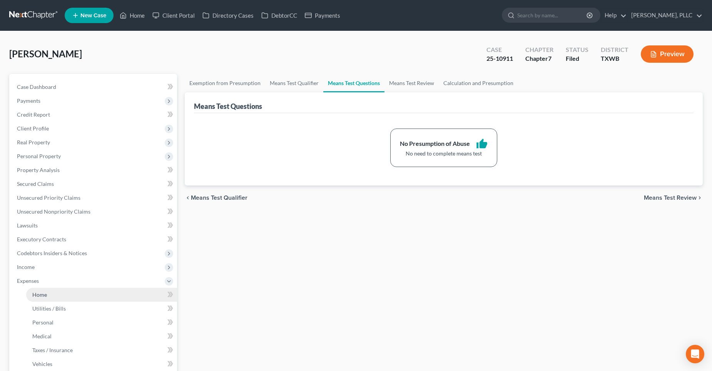
click at [50, 291] on link "Home" at bounding box center [101, 295] width 151 height 14
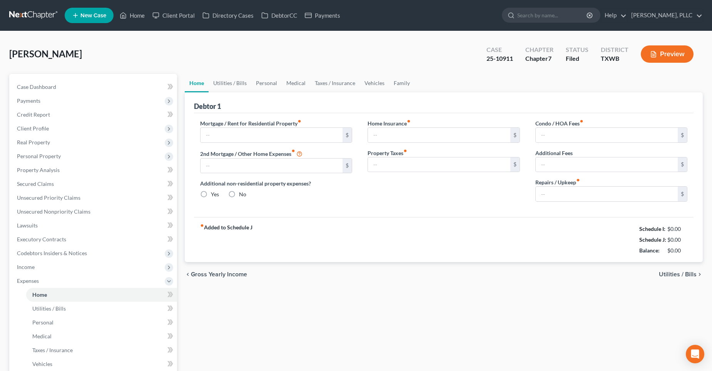
type input "2,208.00"
type input "0.00"
radio input "true"
type input "30.00"
type input "0.00"
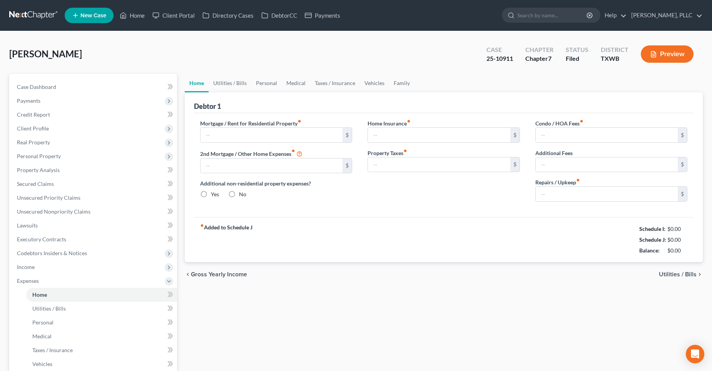
type input "0.00"
click at [232, 84] on link "Utilities / Bills" at bounding box center [230, 83] width 43 height 18
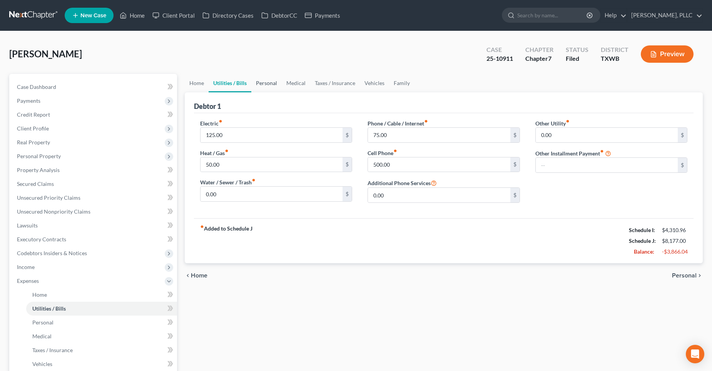
click at [270, 83] on link "Personal" at bounding box center [266, 83] width 30 height 18
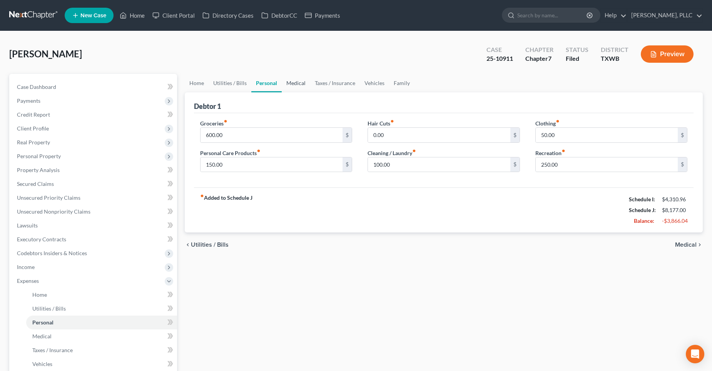
click at [291, 81] on link "Medical" at bounding box center [296, 83] width 28 height 18
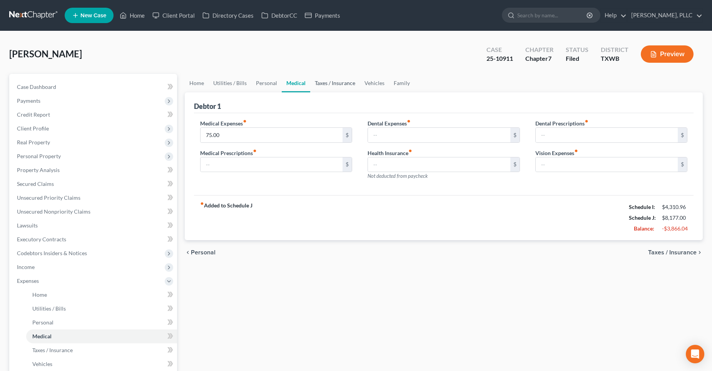
click at [346, 82] on link "Taxes / Insurance" at bounding box center [335, 83] width 50 height 18
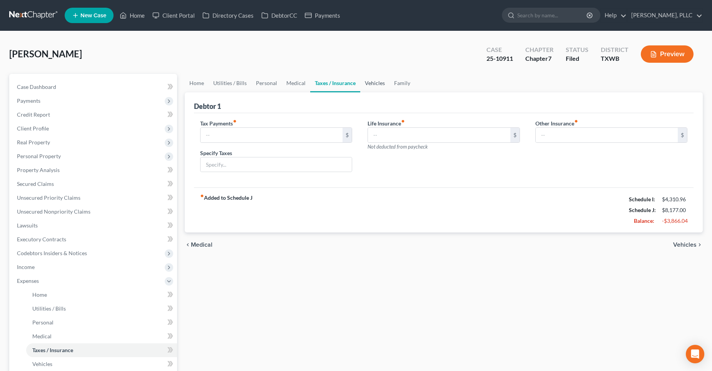
click at [373, 84] on link "Vehicles" at bounding box center [374, 83] width 29 height 18
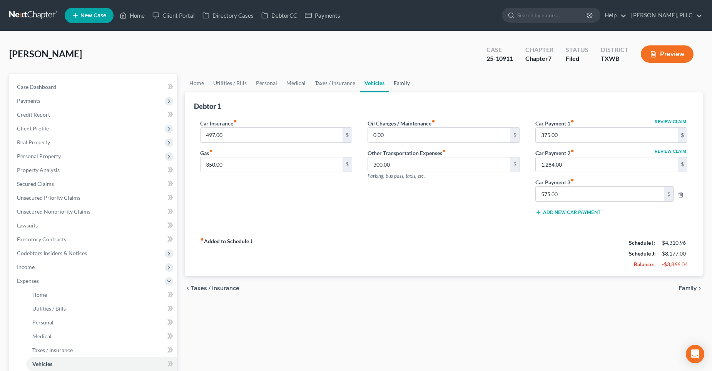
click at [394, 83] on link "Family" at bounding box center [401, 83] width 25 height 18
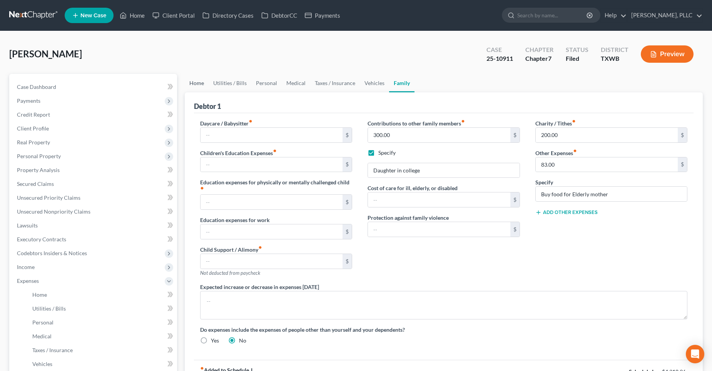
click at [197, 84] on link "Home" at bounding box center [197, 83] width 24 height 18
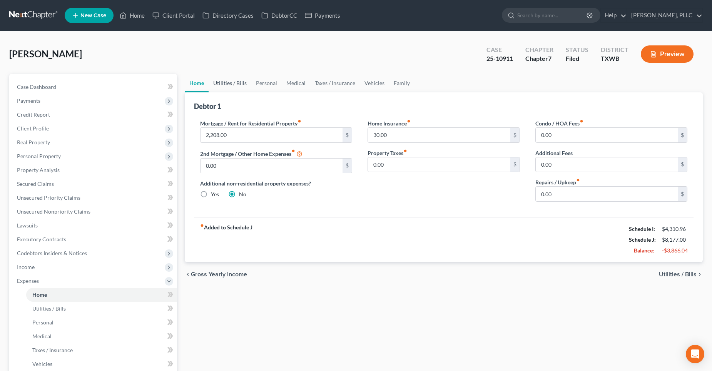
click at [229, 83] on link "Utilities / Bills" at bounding box center [230, 83] width 43 height 18
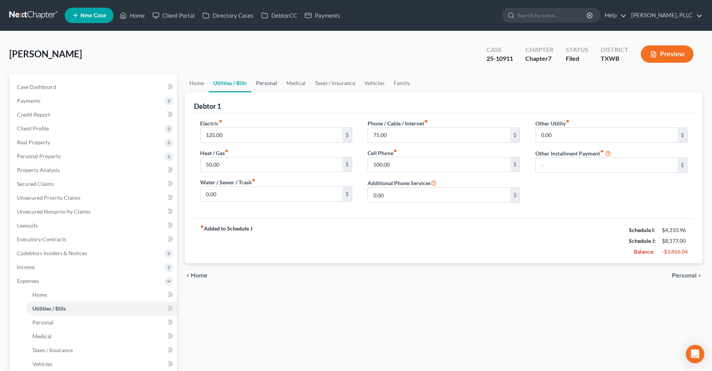
click at [262, 84] on link "Personal" at bounding box center [266, 83] width 30 height 18
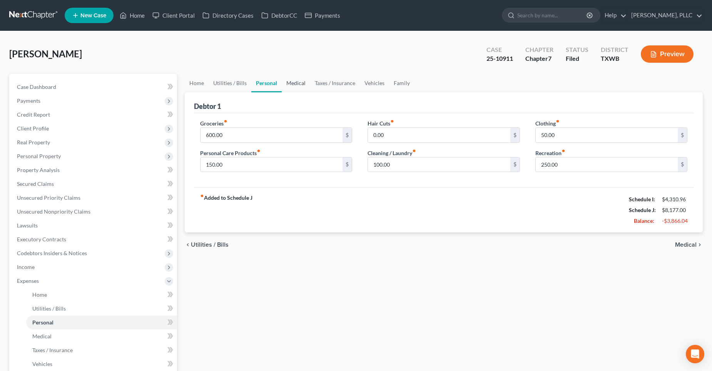
click at [290, 82] on link "Medical" at bounding box center [296, 83] width 28 height 18
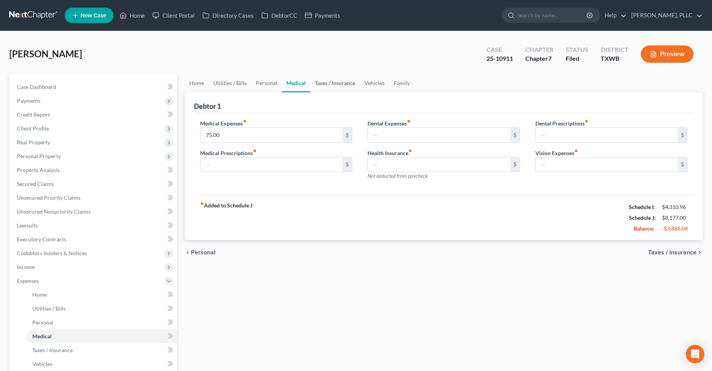
click at [331, 82] on link "Taxes / Insurance" at bounding box center [335, 83] width 50 height 18
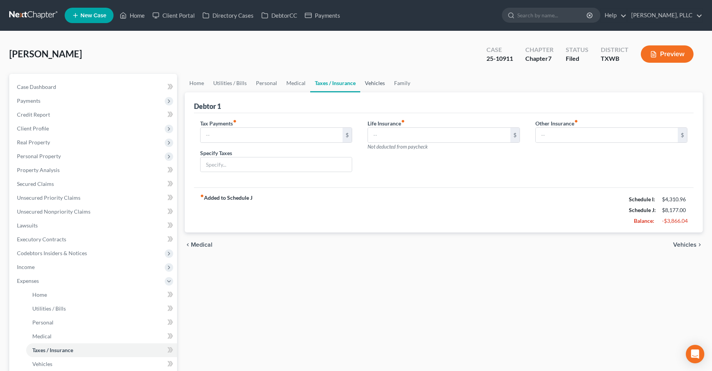
click at [366, 82] on link "Vehicles" at bounding box center [374, 83] width 29 height 18
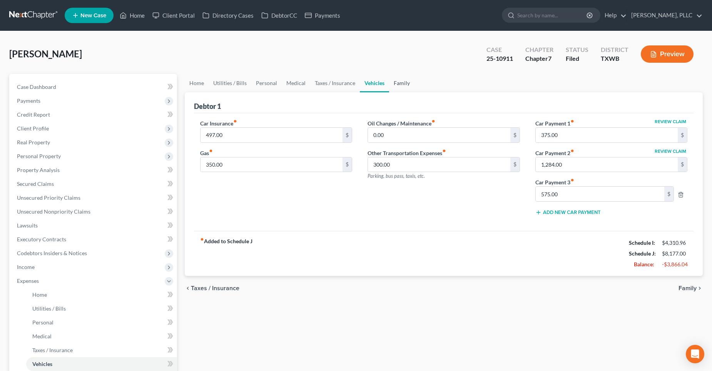
click at [396, 83] on link "Family" at bounding box center [401, 83] width 25 height 18
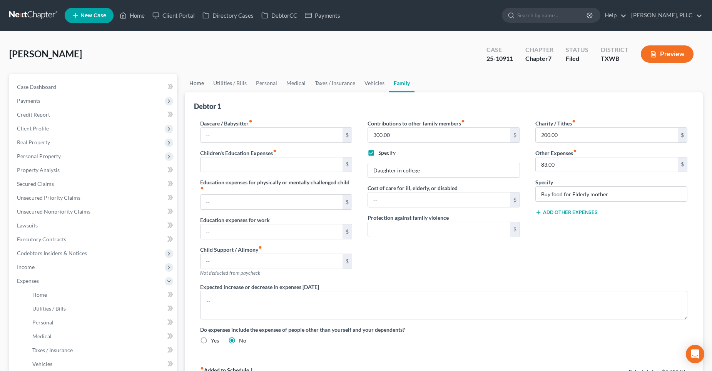
click at [201, 84] on link "Home" at bounding box center [197, 83] width 24 height 18
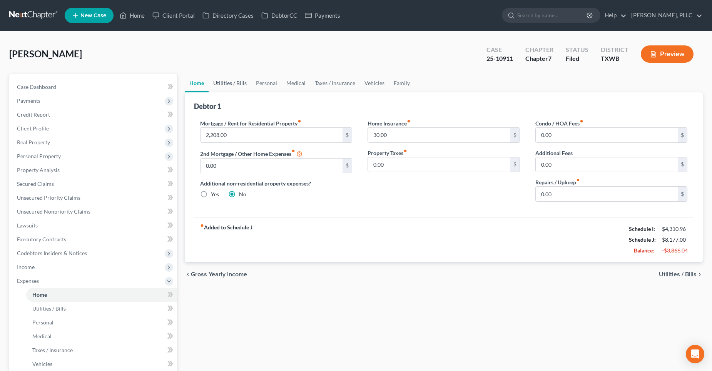
click at [232, 83] on link "Utilities / Bills" at bounding box center [230, 83] width 43 height 18
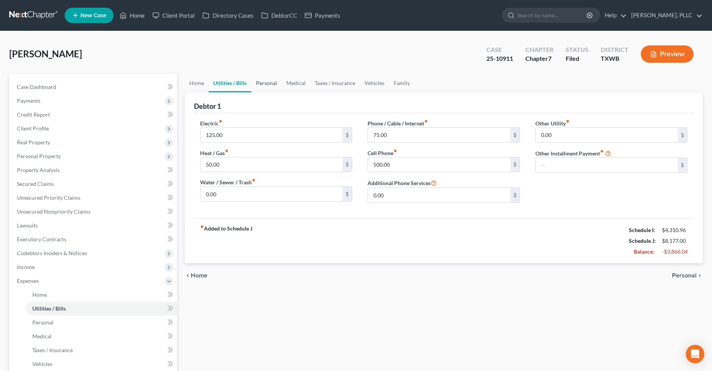
click at [266, 84] on link "Personal" at bounding box center [266, 83] width 30 height 18
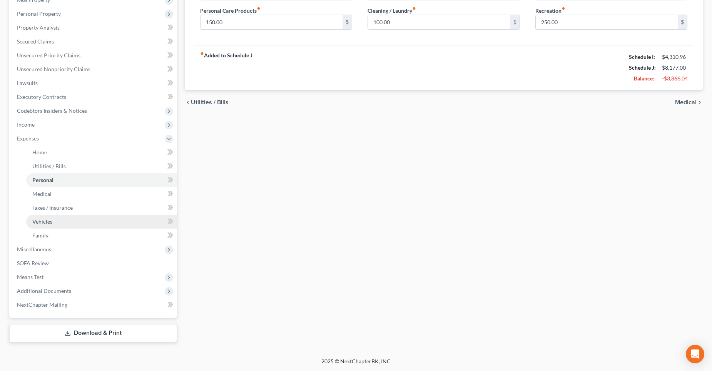
scroll to position [143, 0]
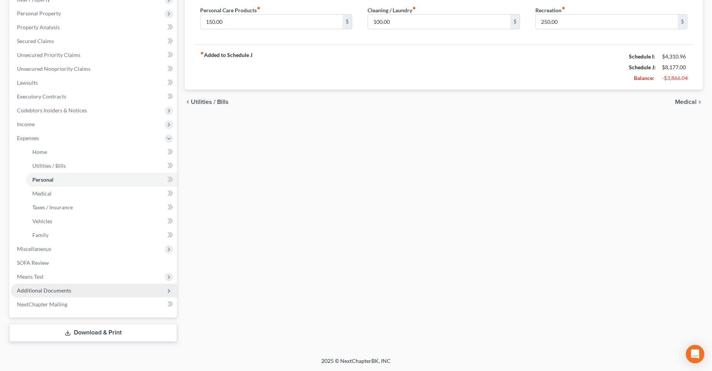
click at [55, 289] on span "Additional Documents" at bounding box center [44, 290] width 54 height 7
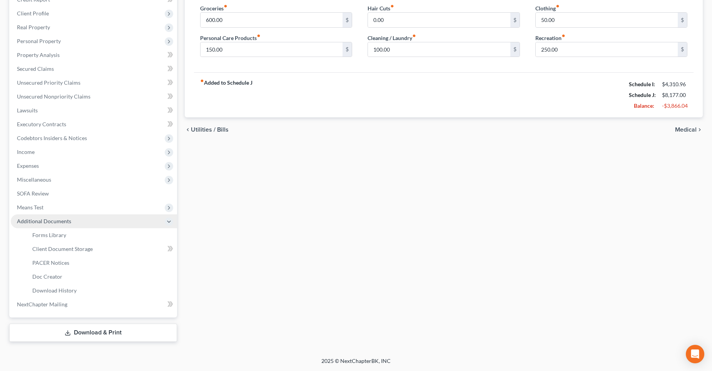
scroll to position [115, 0]
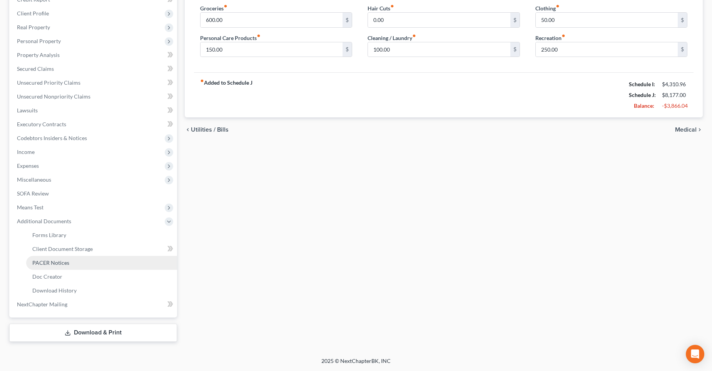
click at [76, 265] on link "PACER Notices" at bounding box center [101, 263] width 151 height 14
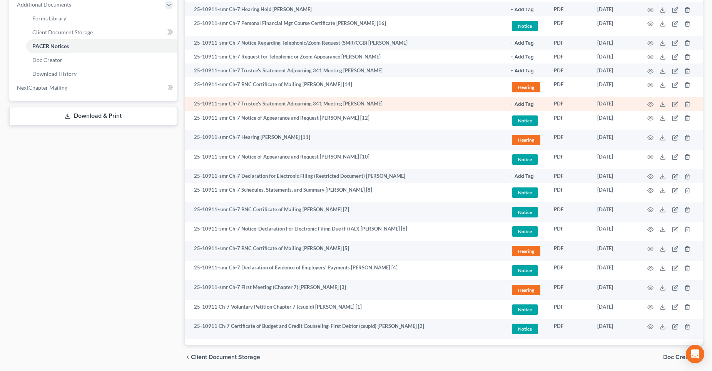
scroll to position [359, 0]
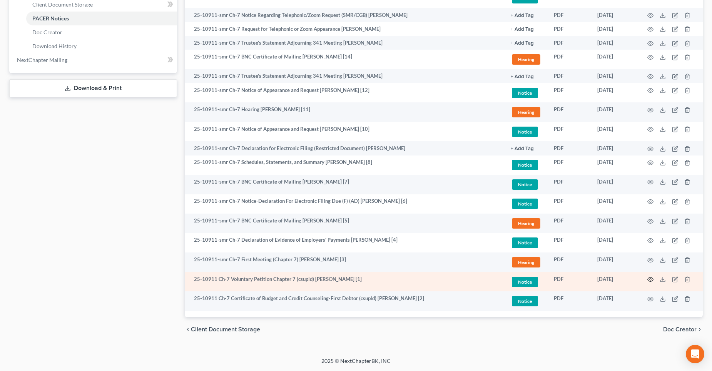
click at [651, 279] on icon "button" at bounding box center [650, 279] width 6 height 6
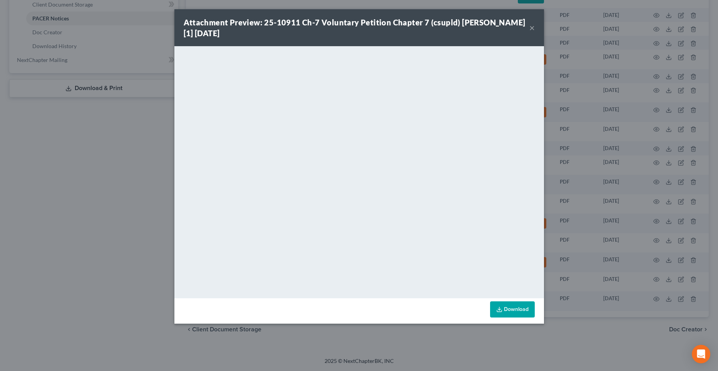
click at [531, 25] on button "×" at bounding box center [531, 27] width 5 height 9
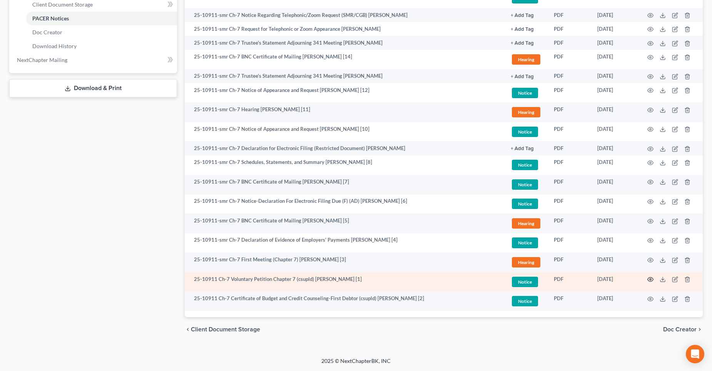
click at [650, 279] on circle "button" at bounding box center [651, 280] width 2 height 2
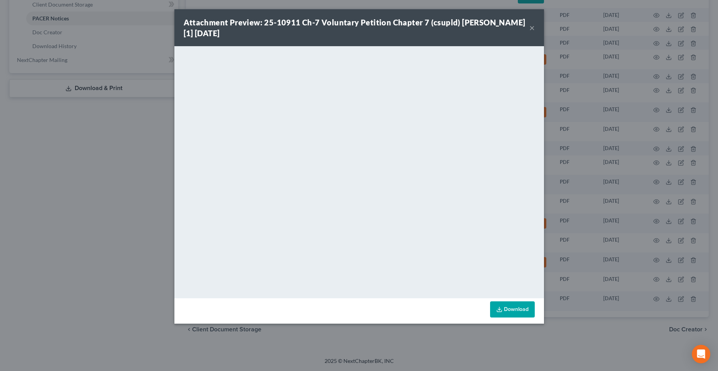
drag, startPoint x: 529, startPoint y: 26, endPoint x: 599, endPoint y: 155, distance: 146.2
click at [529, 26] on button "×" at bounding box center [531, 27] width 5 height 9
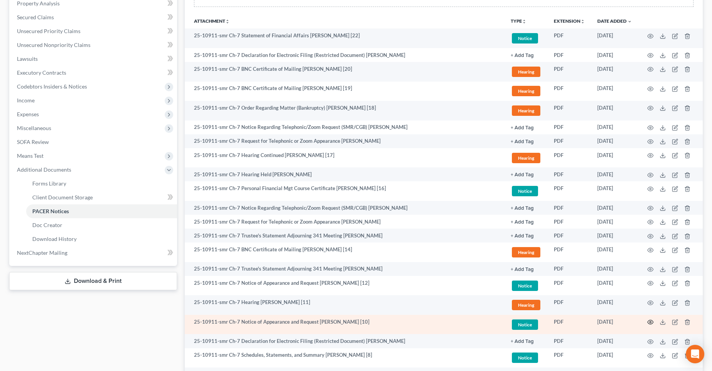
scroll to position [129, 0]
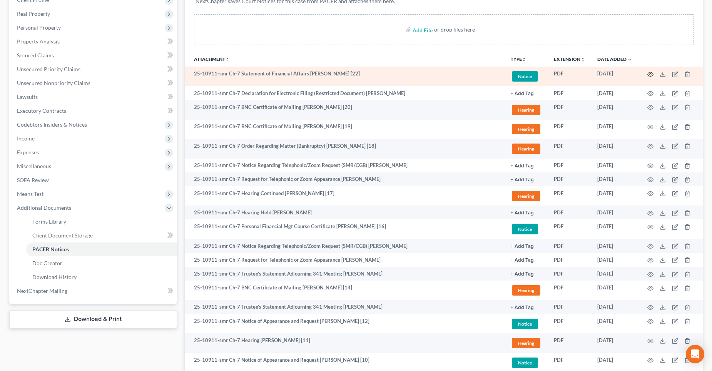
click at [649, 75] on icon "button" at bounding box center [650, 74] width 6 height 6
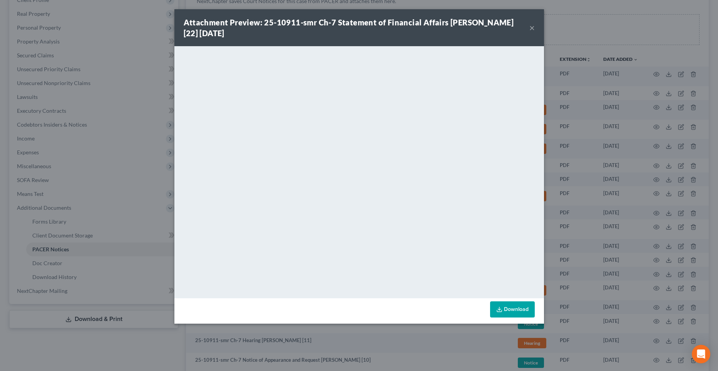
click at [532, 27] on button "×" at bounding box center [531, 27] width 5 height 9
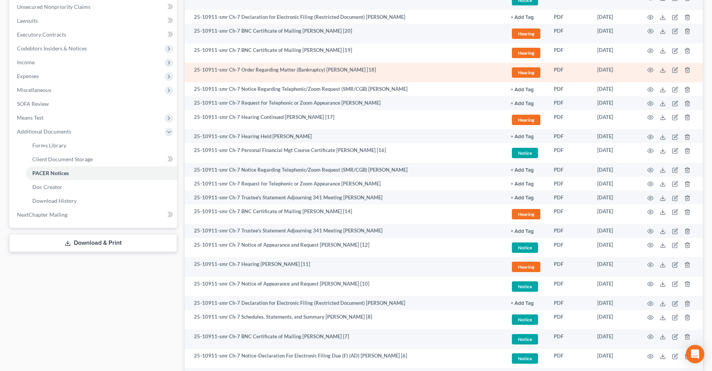
scroll to position [205, 0]
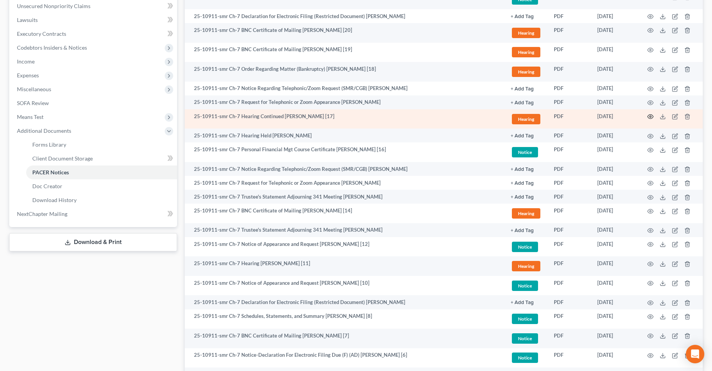
click at [650, 115] on icon "button" at bounding box center [650, 117] width 6 height 6
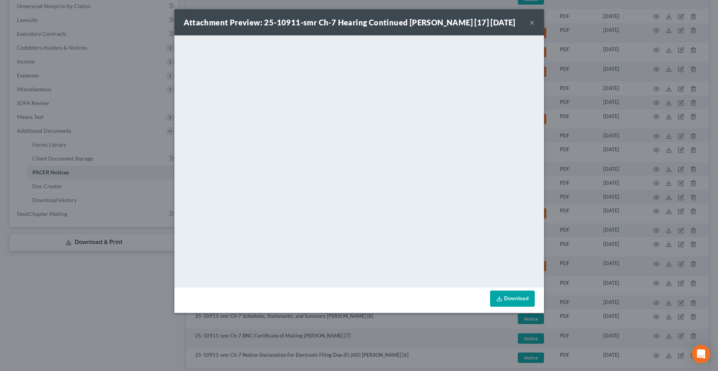
click at [532, 20] on button "×" at bounding box center [531, 22] width 5 height 9
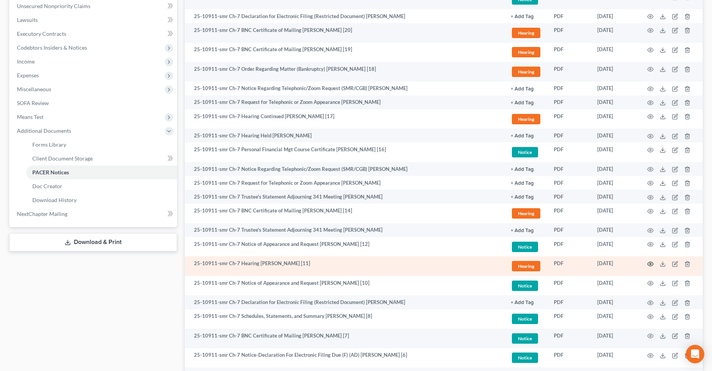
click at [651, 262] on icon "button" at bounding box center [651, 264] width 6 height 4
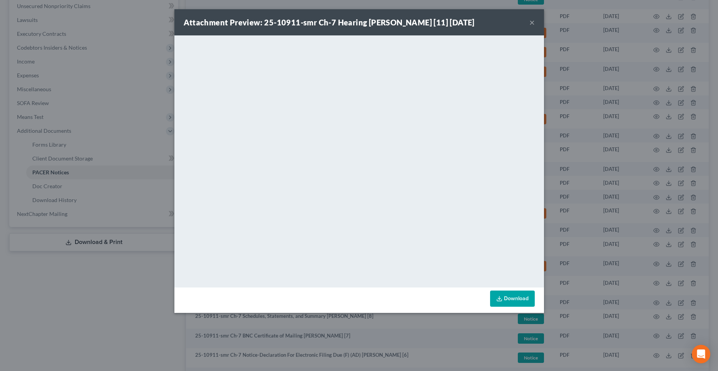
click at [530, 21] on button "×" at bounding box center [531, 22] width 5 height 9
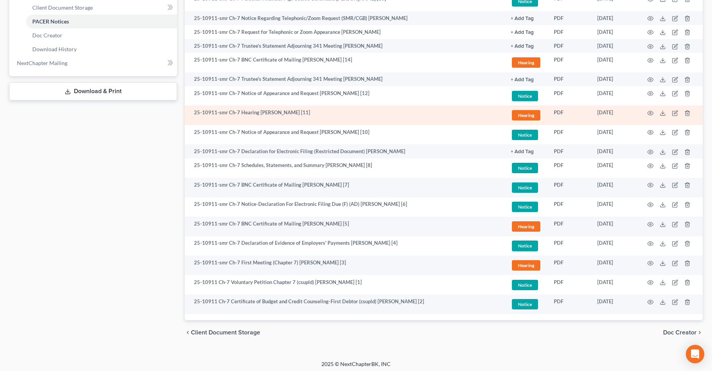
scroll to position [359, 0]
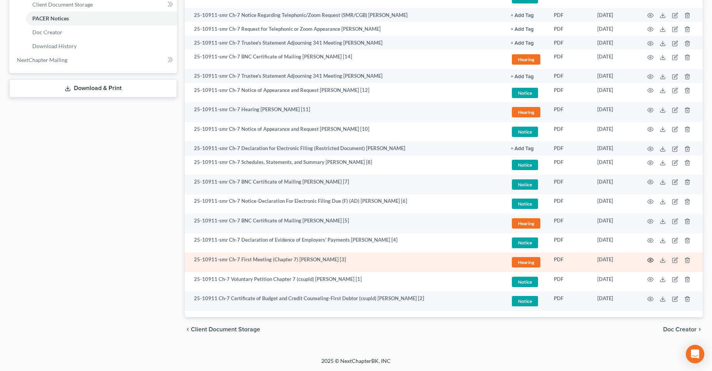
click at [649, 260] on icon "button" at bounding box center [650, 260] width 6 height 6
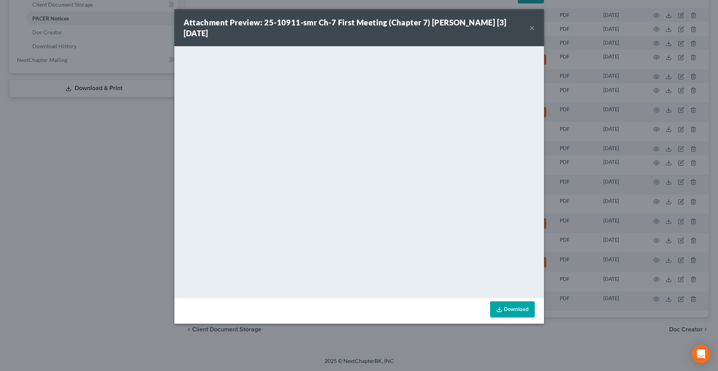
drag, startPoint x: 531, startPoint y: 27, endPoint x: 551, endPoint y: 61, distance: 39.2
click at [531, 27] on button "×" at bounding box center [531, 27] width 5 height 9
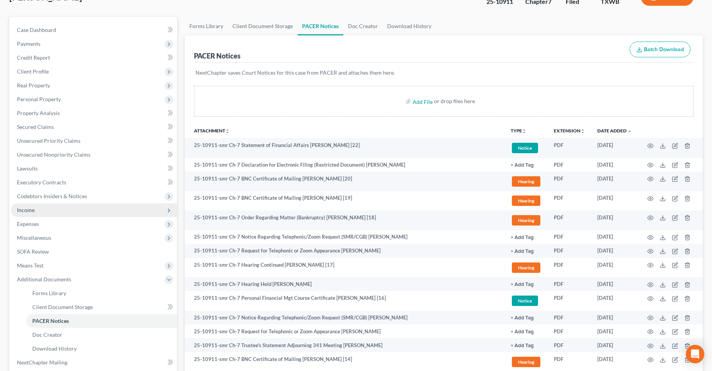
scroll to position [52, 0]
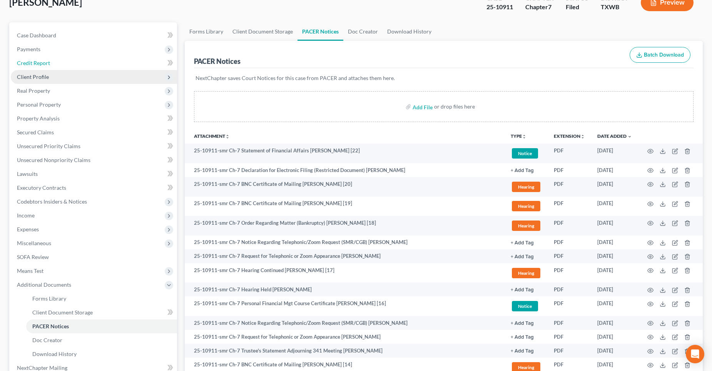
click at [70, 68] on link "Credit Report" at bounding box center [94, 63] width 166 height 14
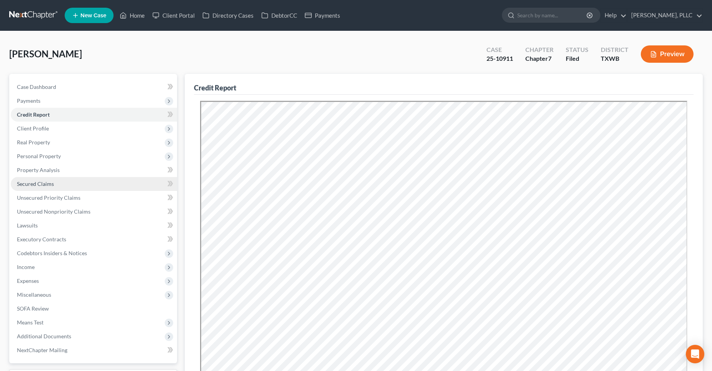
click at [53, 188] on link "Secured Claims" at bounding box center [94, 184] width 166 height 14
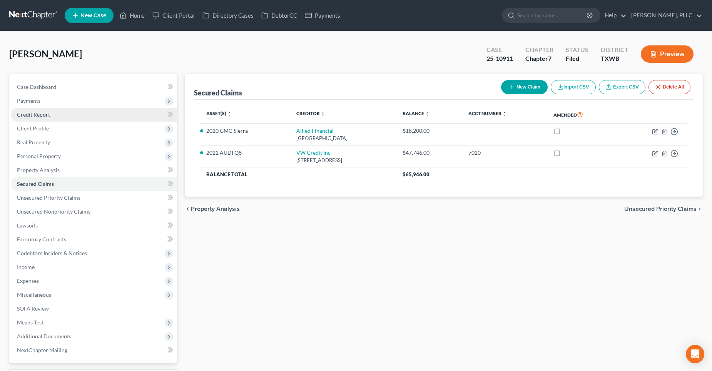
click at [40, 113] on span "Credit Report" at bounding box center [33, 114] width 33 height 7
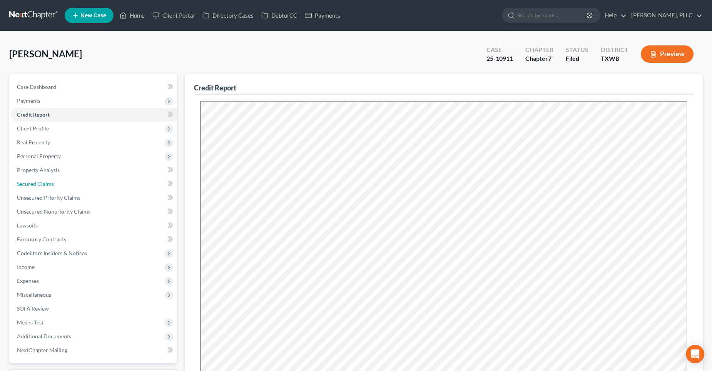
drag, startPoint x: 59, startPoint y: 182, endPoint x: 200, endPoint y: 195, distance: 141.9
click at [59, 182] on link "Secured Claims" at bounding box center [94, 184] width 166 height 14
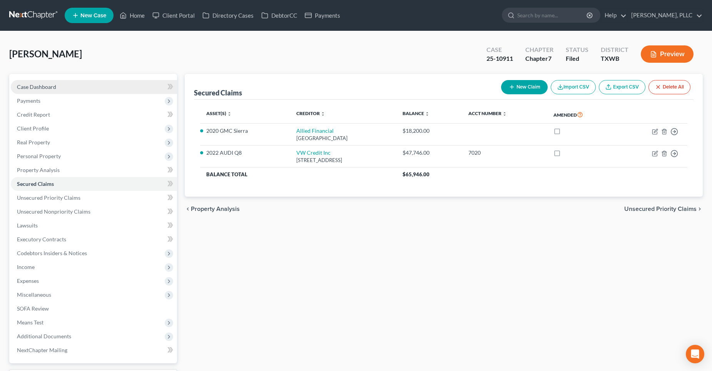
click at [80, 87] on link "Case Dashboard" at bounding box center [94, 87] width 166 height 14
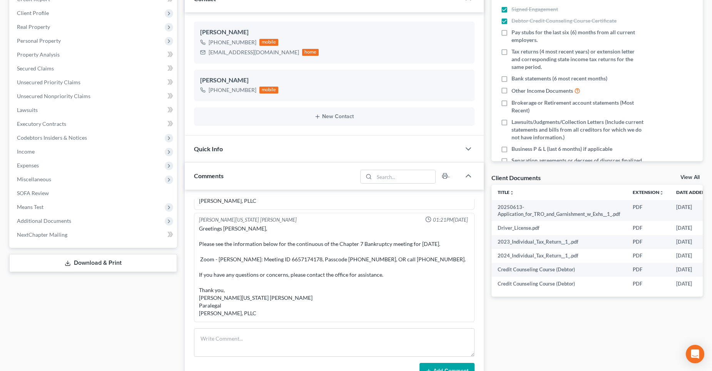
scroll to position [231, 0]
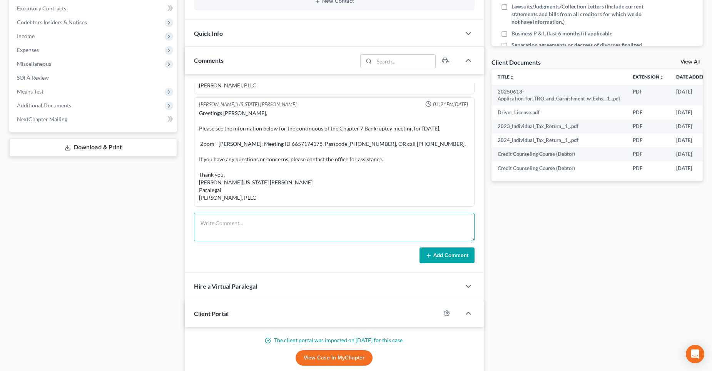
click at [237, 227] on textarea at bounding box center [334, 227] width 281 height 28
paste textarea "Evening [PERSON_NAME], I hope this email finds you well. I am writing on behalf…"
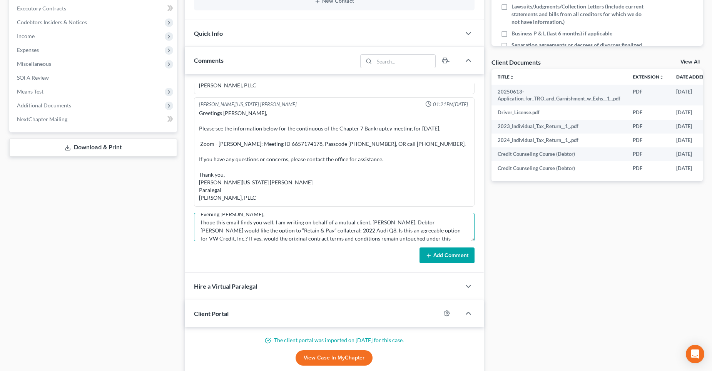
scroll to position [0, 0]
click at [199, 221] on textarea "Evening [PERSON_NAME], I hope this email finds you well. I am writing on behalf…" at bounding box center [334, 227] width 281 height 28
type textarea "Evening [PERSON_NAME], I hope this email finds you well. I am writing on behalf…"
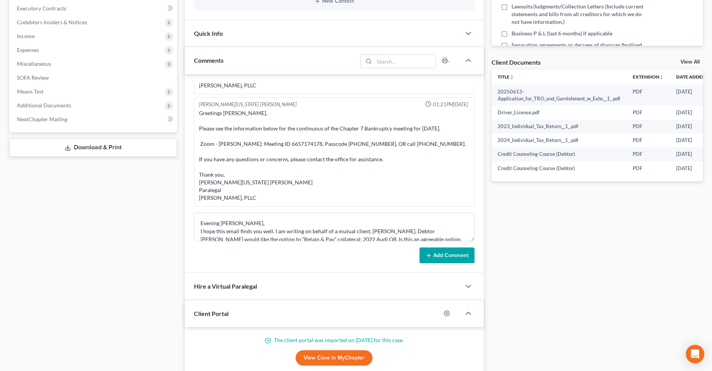
drag, startPoint x: 445, startPoint y: 255, endPoint x: 137, endPoint y: 208, distance: 311.8
click at [445, 255] on button "Add Comment" at bounding box center [446, 255] width 55 height 16
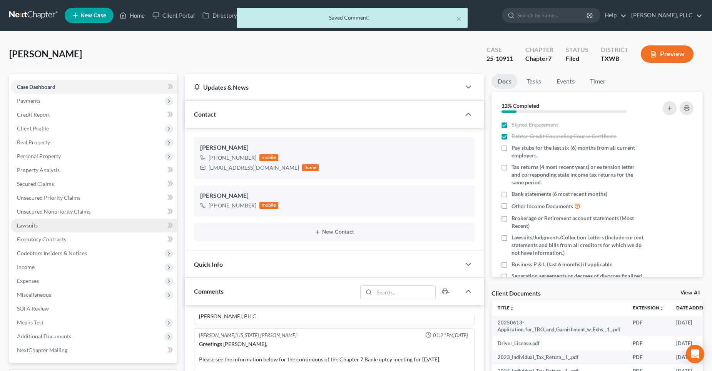
scroll to position [1278, 0]
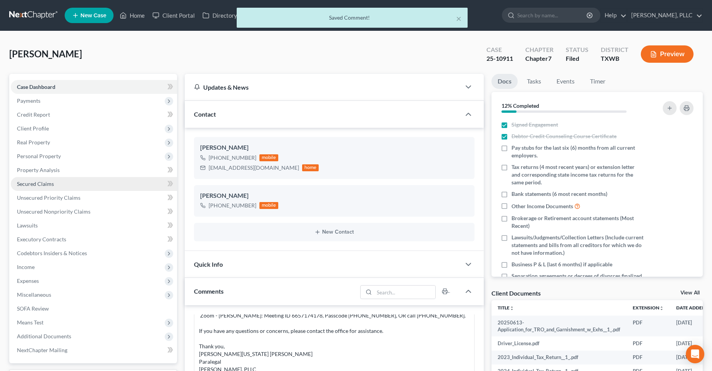
click at [61, 184] on link "Secured Claims" at bounding box center [94, 184] width 166 height 14
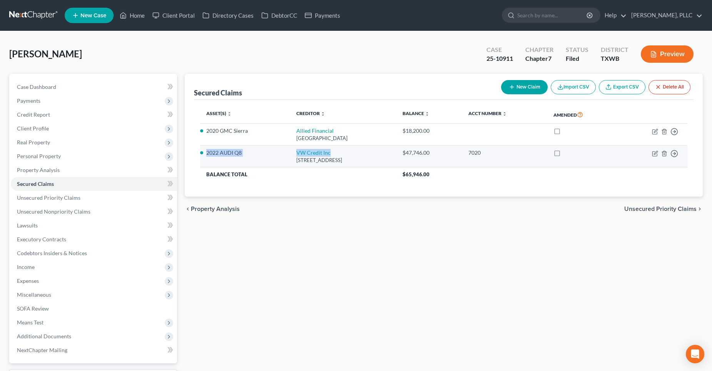
drag, startPoint x: 204, startPoint y: 153, endPoint x: 321, endPoint y: 155, distance: 116.6
click at [321, 155] on tr "2022 AUDI Q8 VW Credit Inc [STREET_ADDRESS] $47,746.00 7020 Move to E Move to F…" at bounding box center [444, 156] width 488 height 22
copy tr "2022 AUDI Q8 VW Credit Inc"
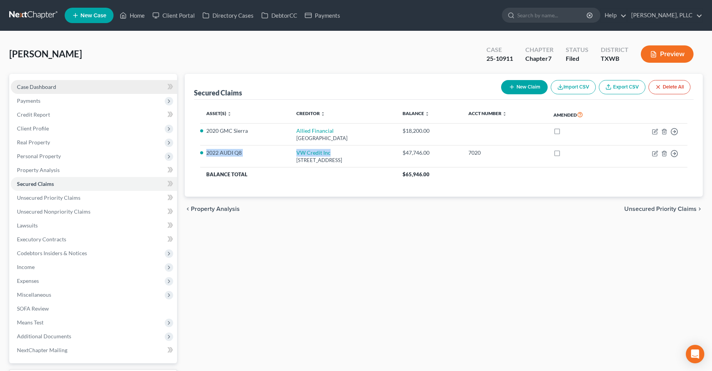
click at [36, 86] on span "Case Dashboard" at bounding box center [36, 87] width 39 height 7
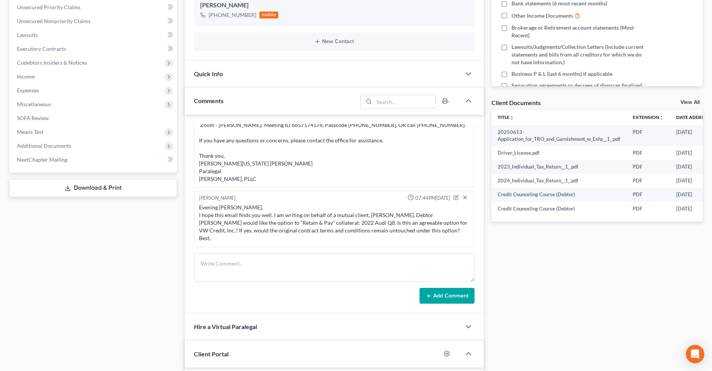
scroll to position [192, 0]
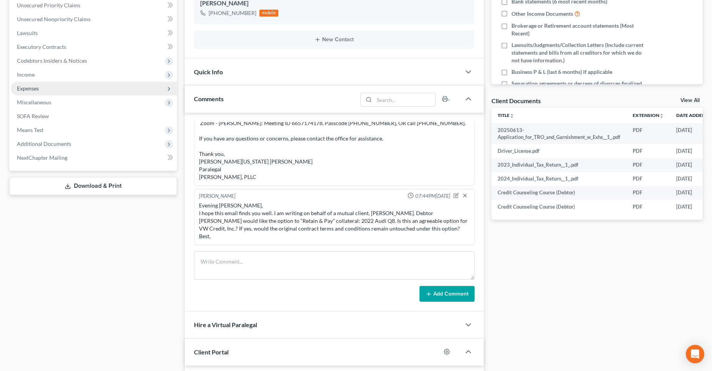
click at [45, 89] on span "Expenses" at bounding box center [94, 89] width 166 height 14
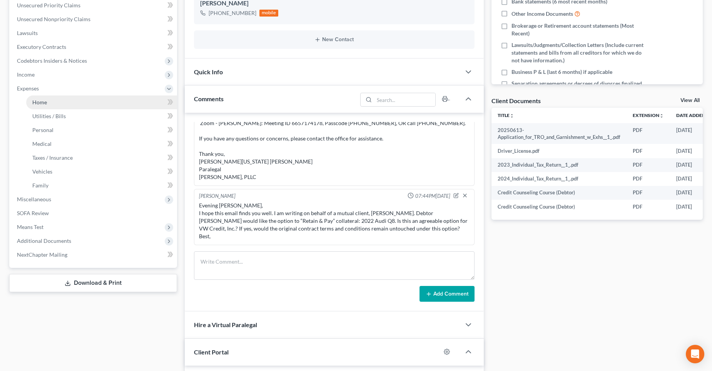
click at [81, 103] on link "Home" at bounding box center [101, 102] width 151 height 14
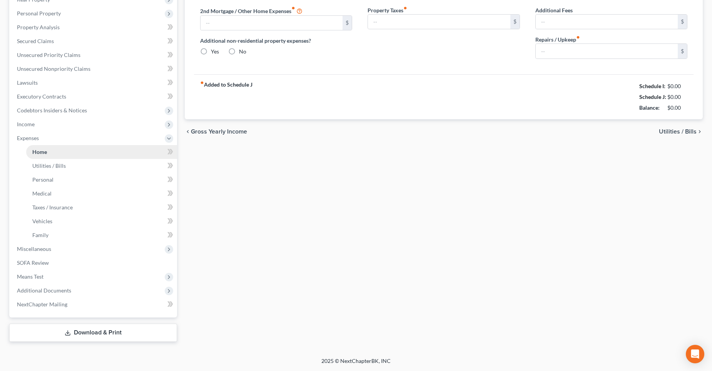
scroll to position [114, 0]
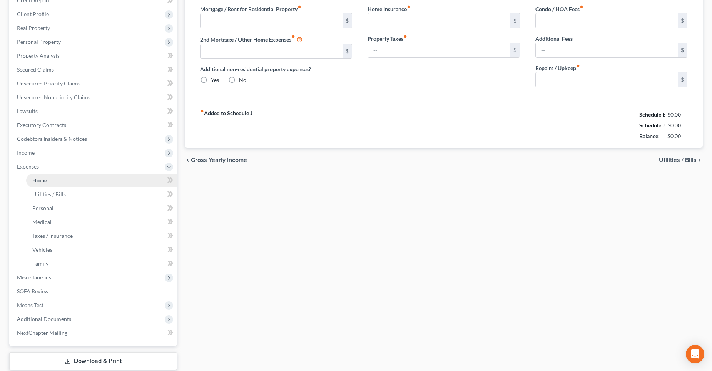
type input "2,208.00"
type input "0.00"
radio input "true"
type input "30.00"
type input "0.00"
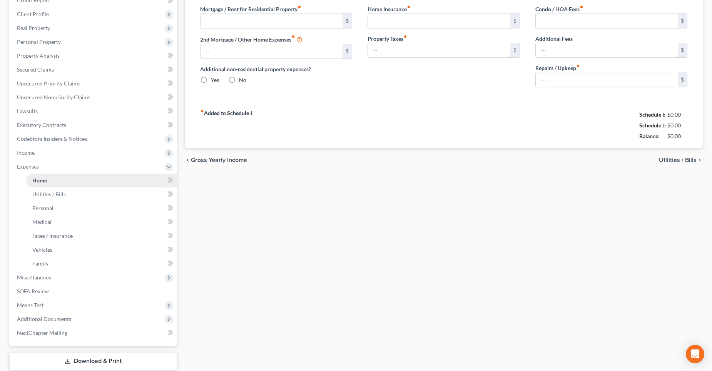
type input "0.00"
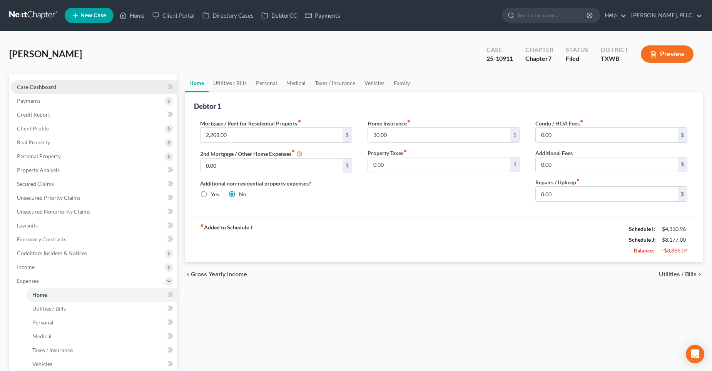
click at [32, 87] on span "Case Dashboard" at bounding box center [36, 87] width 39 height 7
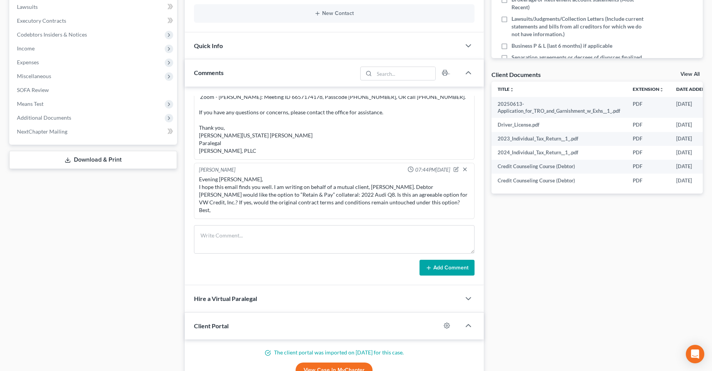
scroll to position [231, 0]
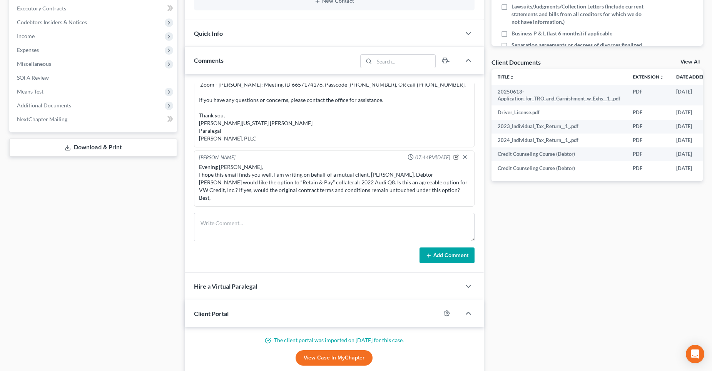
click at [453, 157] on icon "button" at bounding box center [455, 156] width 5 height 5
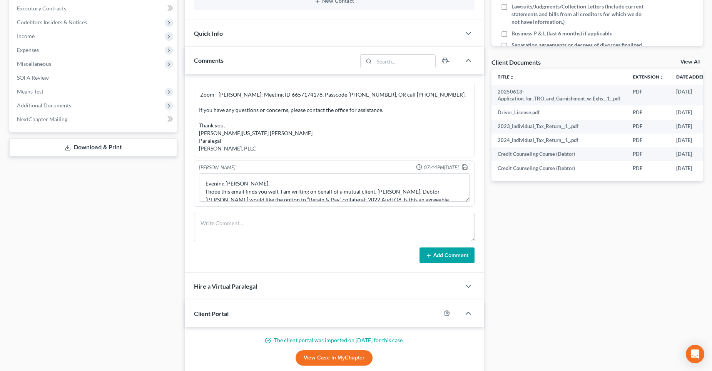
scroll to position [1268, 0]
click at [204, 176] on textarea "Evening [PERSON_NAME], I hope this email finds you well. I am writing on behalf…" at bounding box center [334, 187] width 271 height 28
paste textarea "2022 AUDI Q8 VW Credit Inc"
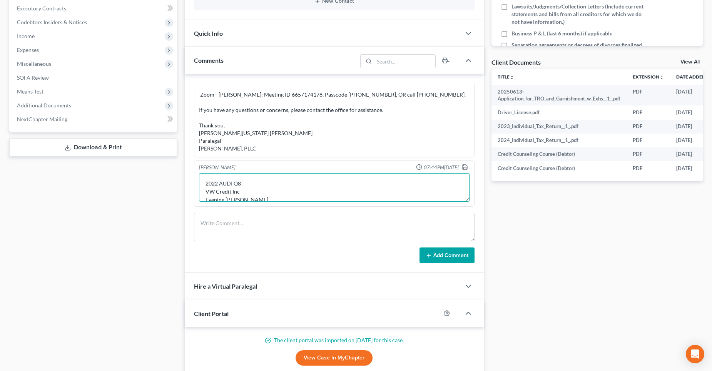
click at [205, 193] on textarea "2022 AUDI Q8 VW Credit Inc Evening [PERSON_NAME], I hope this email finds you w…" at bounding box center [334, 187] width 271 height 28
drag, startPoint x: 336, startPoint y: 190, endPoint x: 342, endPoint y: 190, distance: 6.9
click at [336, 190] on textarea "2022 AUDI Q8 (VW Credit Inc.) Debtor's budget is -$3,866.04 w/ intentions to "r…" at bounding box center [334, 187] width 271 height 28
click at [426, 189] on textarea "2022 AUDI Q8 (VW Credit Inc.) Debtor's budget is -$3,866.04 w/ intentions to "r…" at bounding box center [334, 187] width 271 height 28
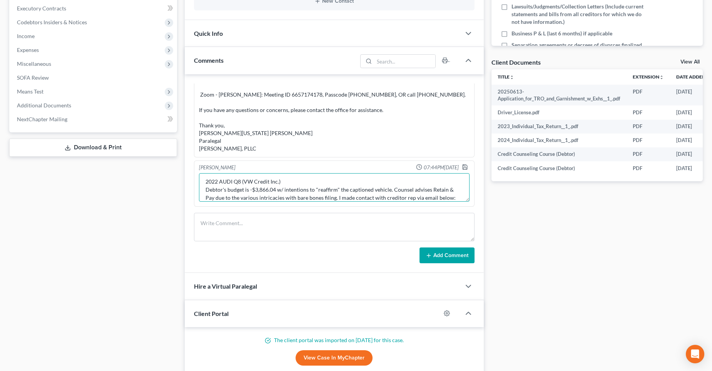
click at [296, 196] on textarea "2022 AUDI Q8 (VW Credit Inc.) Debtor's budget is -$3,866.04 w/ intentions to "r…" at bounding box center [334, 187] width 271 height 28
click at [339, 199] on textarea "2022 AUDI Q8 (VW Credit Inc.) Debtor's budget is -$3,866.04 w/ intentions to "r…" at bounding box center [334, 187] width 271 height 28
click at [419, 195] on textarea "2022 AUDI Q8 (VW Credit Inc.) Debtor's budget is -$3,866.04 w/ intentions to "r…" at bounding box center [334, 187] width 271 height 28
paste textarea "[PERSON_NAME][EMAIL_ADDRESS][PERSON_NAME][DOMAIN_NAME]"
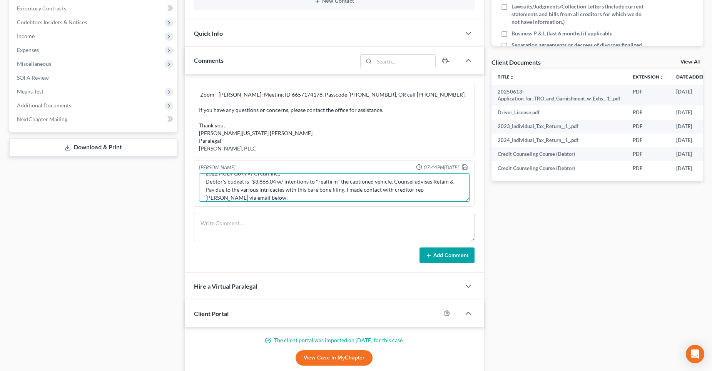
click at [246, 195] on textarea "2022 AUDI Q8 (VW Credit Inc.) Debtor's budget is -$3,866.04 w/ intentions to "r…" at bounding box center [334, 187] width 271 height 28
click at [283, 196] on textarea "2022 AUDI Q8 (VW Credit Inc.) Debtor's budget is -$3,866.04 w/ intentions to "r…" at bounding box center [334, 187] width 271 height 28
click at [266, 197] on textarea "2022 AUDI Q8 (VW Credit Inc.) Debtor's budget is -$3,866.04 w/ intentions to "r…" at bounding box center [334, 187] width 271 height 28
click at [316, 197] on textarea "2022 AUDI Q8 (VW Credit Inc.) Debtor's budget is -$3,866.04 w/ intentions to "r…" at bounding box center [334, 187] width 271 height 28
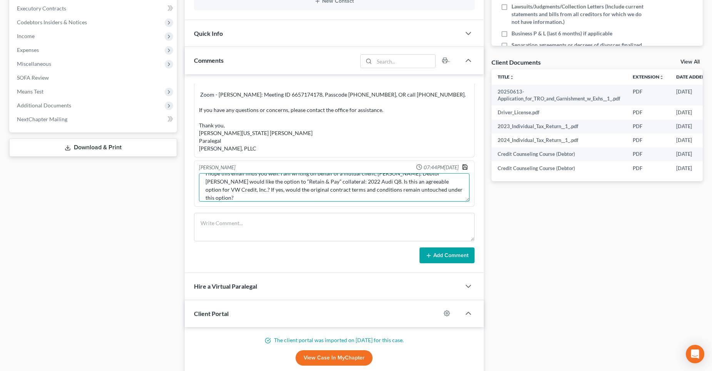
type textarea "2022 AUDI Q8 (VW Credit Inc.) Debtor's budget is -$3,866.04 w/ intentions to "r…"
click at [463, 166] on polyline "button" at bounding box center [464, 165] width 2 height 1
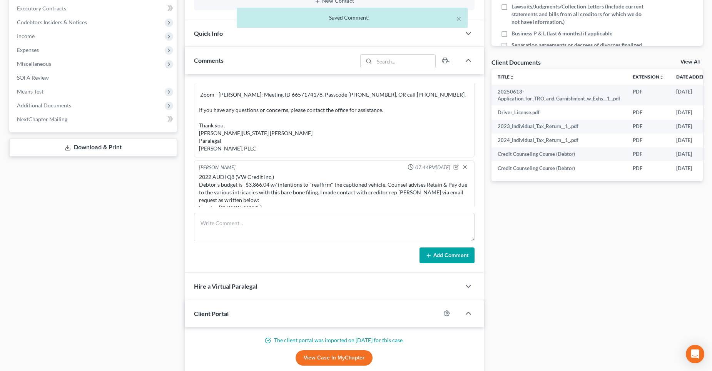
scroll to position [1309, 0]
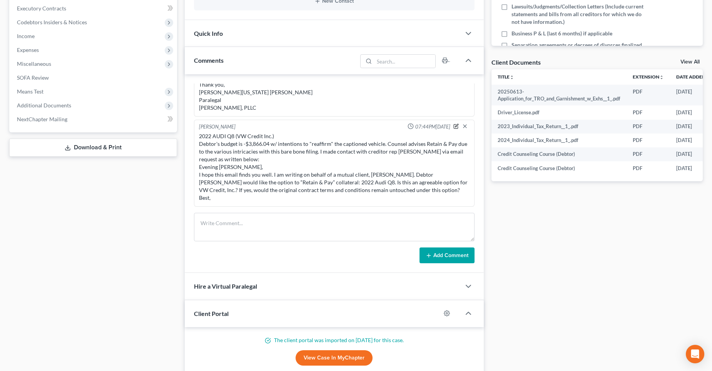
click at [453, 127] on icon "button" at bounding box center [455, 126] width 5 height 5
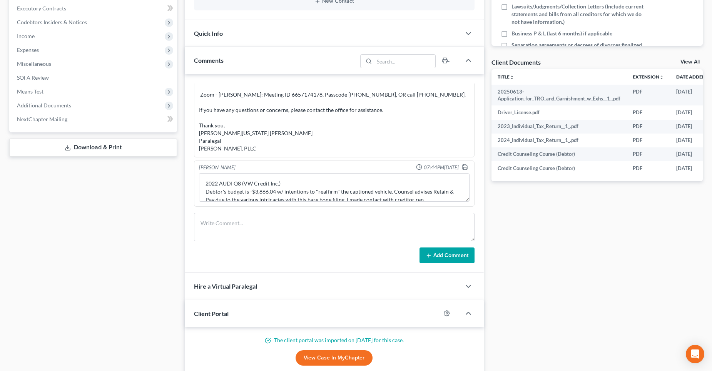
scroll to position [1268, 0]
click at [274, 186] on textarea "2022 AUDI Q8 (VW Credit Inc.) Debtor's budget is -$3,866.04 w/ intentions to "r…" at bounding box center [334, 187] width 271 height 28
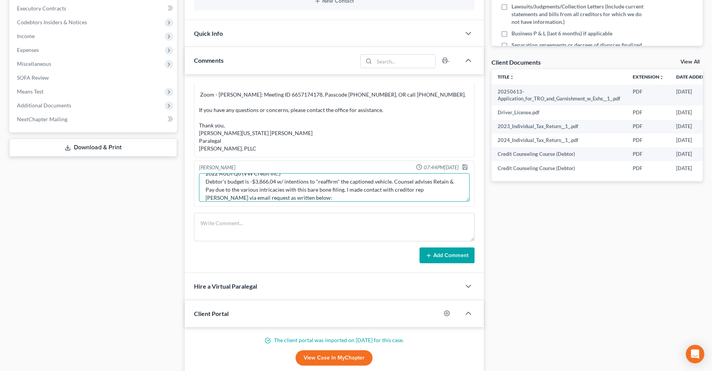
scroll to position [18, 0]
drag, startPoint x: 312, startPoint y: 190, endPoint x: 440, endPoint y: 177, distance: 128.9
click at [312, 190] on textarea "2022 AUDI Q8 (VW Credit Inc.) Debtor's budget is -$3,866.04 w/ intentions to "r…" at bounding box center [334, 187] width 271 height 28
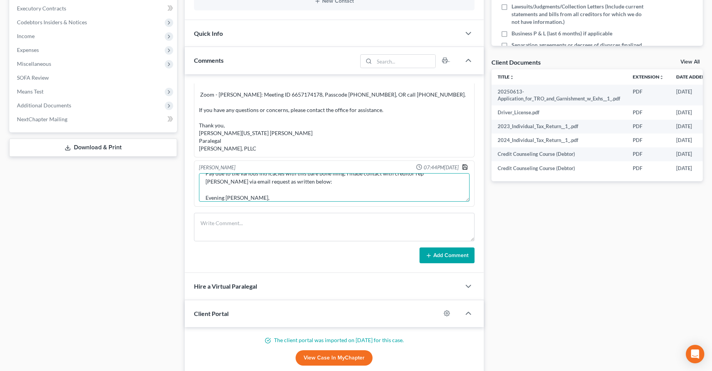
type textarea "2022 AUDI Q8 (VW Credit Inc.) Debtor's budget is -$3,866.04 w/ intentions to "r…"
click at [463, 166] on polyline "button" at bounding box center [464, 165] width 2 height 1
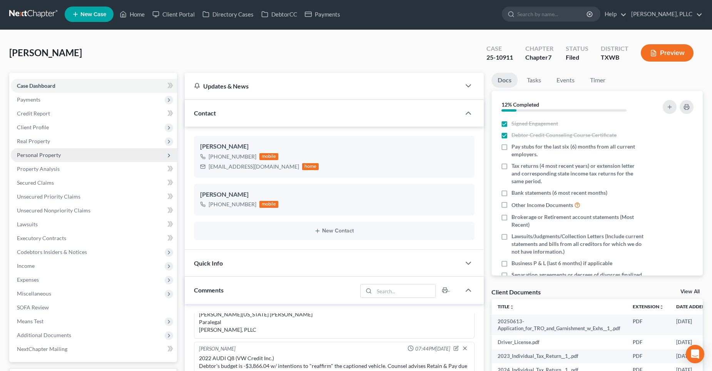
scroll to position [0, 0]
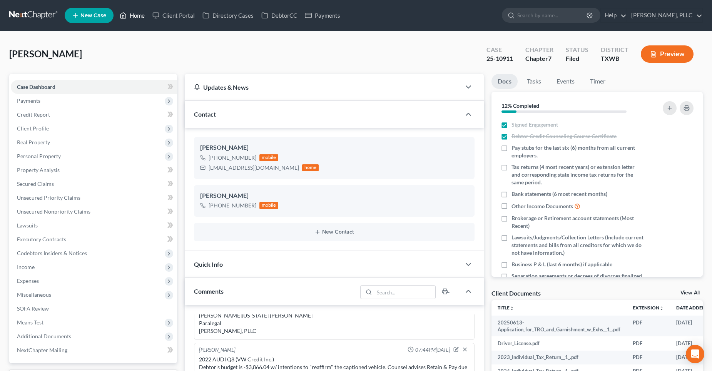
click at [140, 15] on link "Home" at bounding box center [132, 15] width 33 height 14
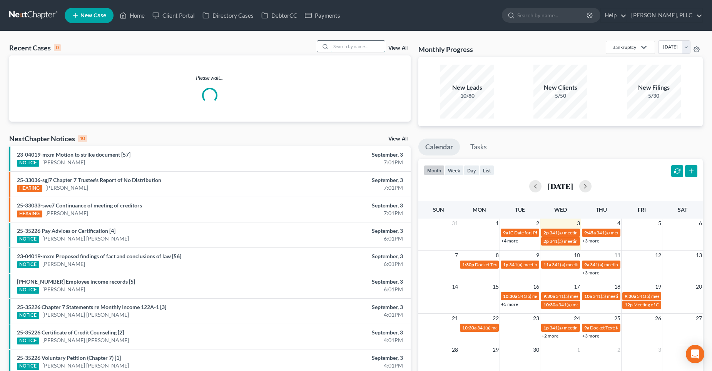
click at [352, 45] on input "search" at bounding box center [358, 46] width 54 height 11
type input "s"
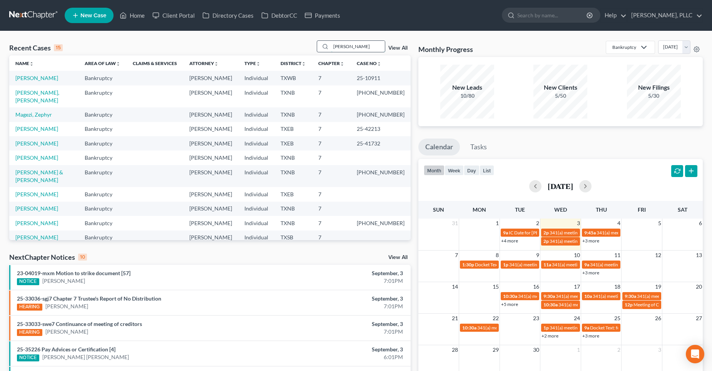
type input "[PERSON_NAME]"
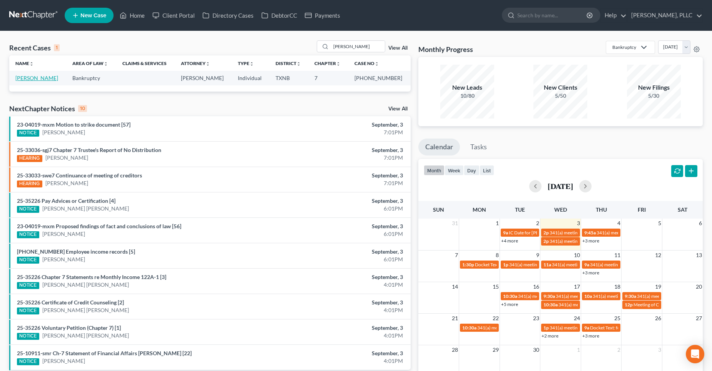
click at [44, 77] on link "[PERSON_NAME]" at bounding box center [36, 78] width 43 height 7
select select "4"
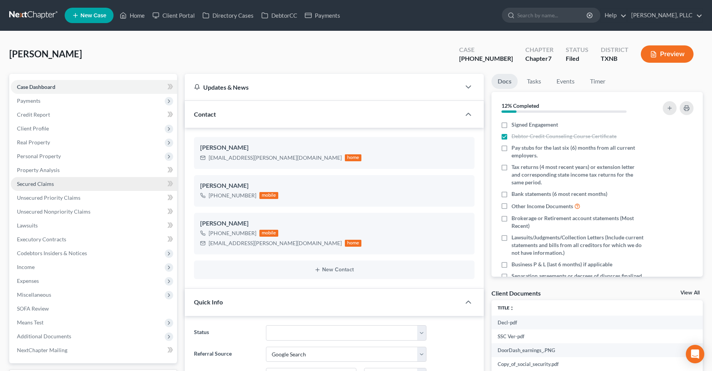
scroll to position [653, 0]
click at [40, 180] on link "Secured Claims" at bounding box center [94, 184] width 166 height 14
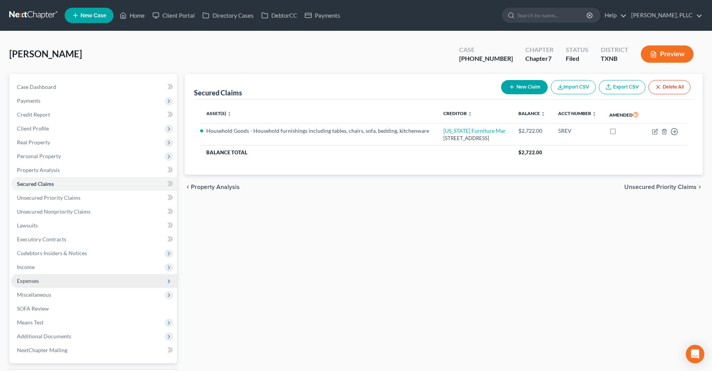
click at [45, 280] on span "Expenses" at bounding box center [94, 281] width 166 height 14
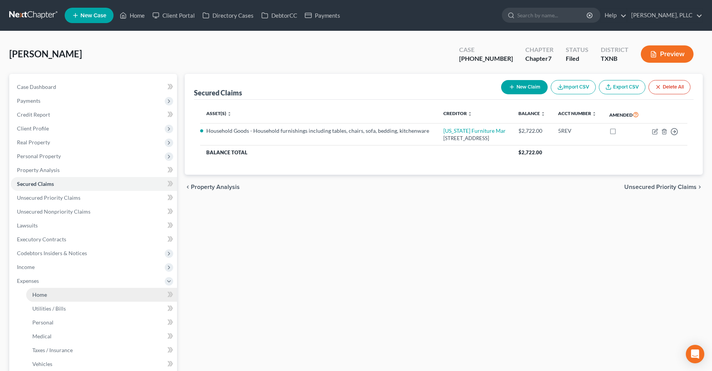
click at [47, 292] on link "Home" at bounding box center [101, 295] width 151 height 14
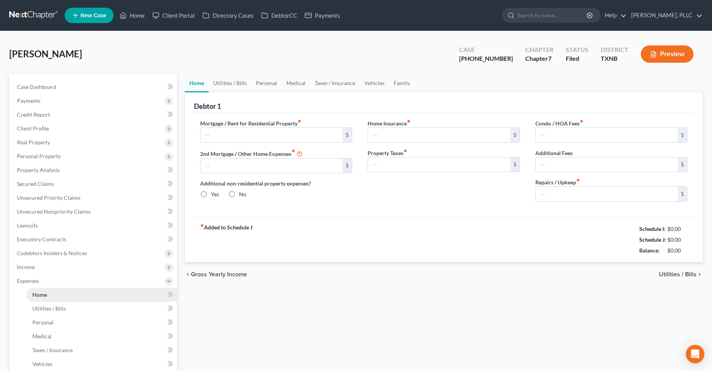
type input "1,000.00"
radio input "true"
drag, startPoint x: 55, startPoint y: 88, endPoint x: 170, endPoint y: 113, distance: 118.4
click at [55, 88] on span "Case Dashboard" at bounding box center [36, 87] width 39 height 7
select select "4"
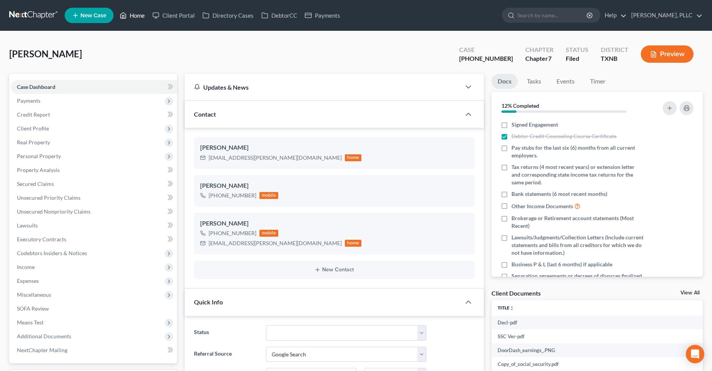
drag, startPoint x: 140, startPoint y: 16, endPoint x: 334, endPoint y: 55, distance: 197.6
click at [140, 16] on link "Home" at bounding box center [132, 15] width 33 height 14
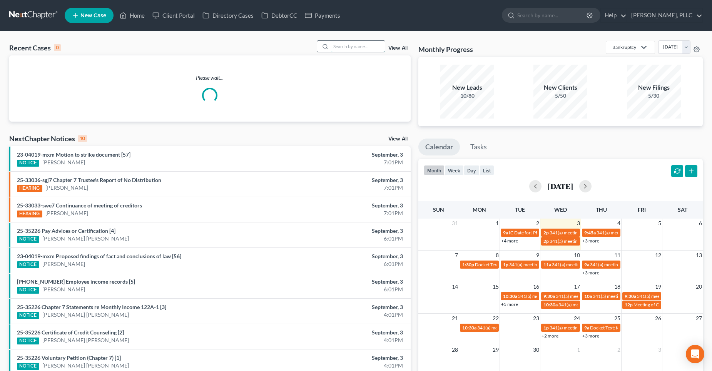
click at [342, 46] on input "search" at bounding box center [358, 46] width 54 height 11
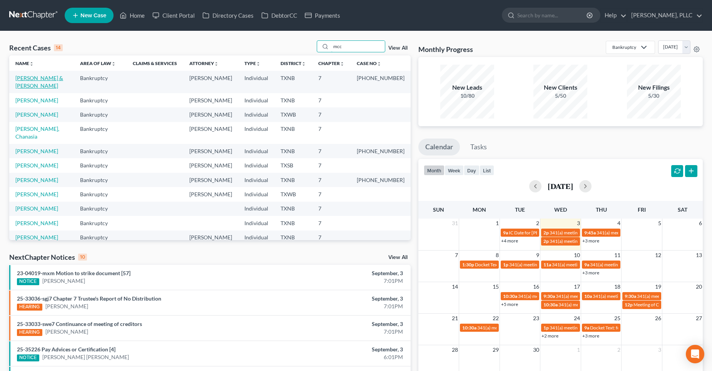
type input "mcc"
click at [29, 79] on link "[PERSON_NAME] & [PERSON_NAME]" at bounding box center [39, 82] width 48 height 14
select select "4"
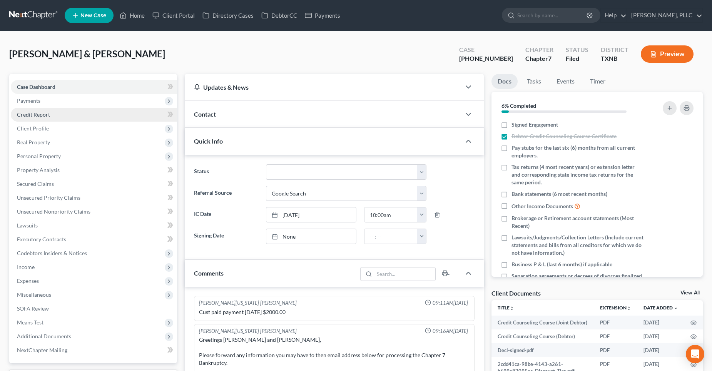
scroll to position [1453, 0]
select select "10"
select select "4"
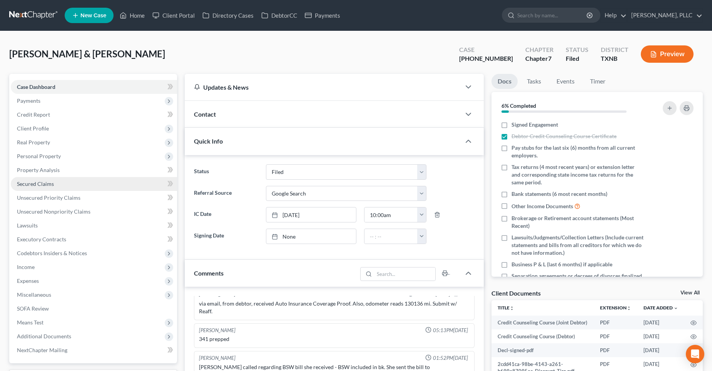
click at [44, 180] on span "Secured Claims" at bounding box center [35, 183] width 37 height 7
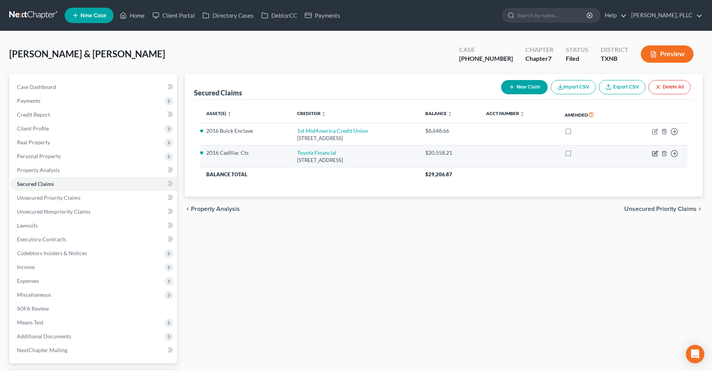
click at [655, 154] on icon "button" at bounding box center [655, 152] width 3 height 3
select select "14"
select select "0"
select select "2"
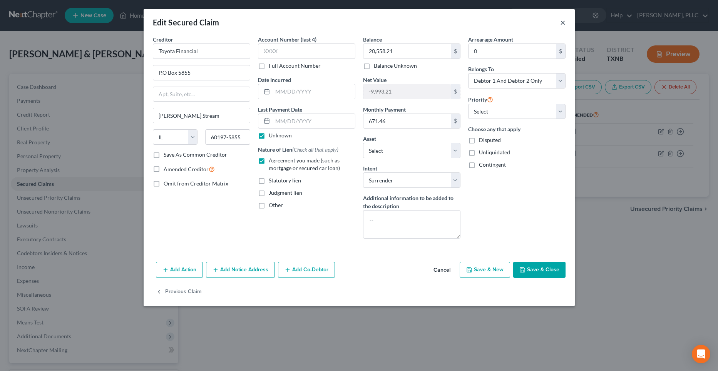
click at [561, 23] on button "×" at bounding box center [562, 22] width 5 height 9
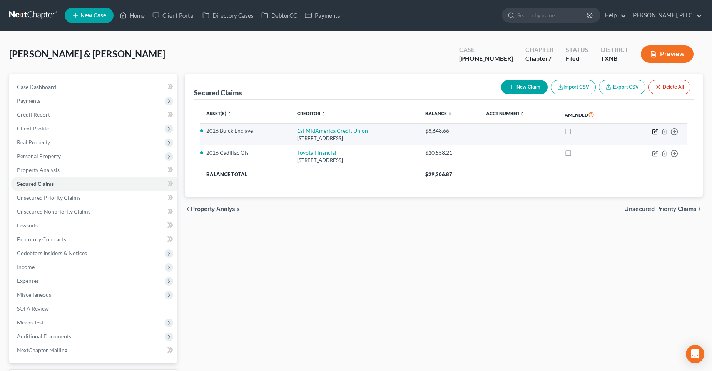
click at [655, 131] on icon "button" at bounding box center [655, 132] width 6 height 6
select select "14"
select select "3"
select select "2"
select select "1"
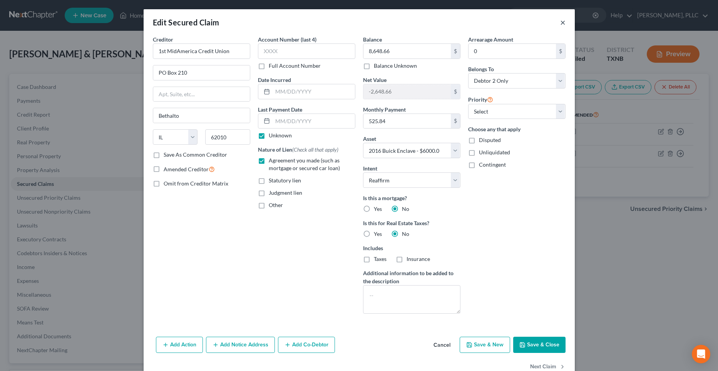
click at [560, 23] on button "×" at bounding box center [562, 22] width 5 height 9
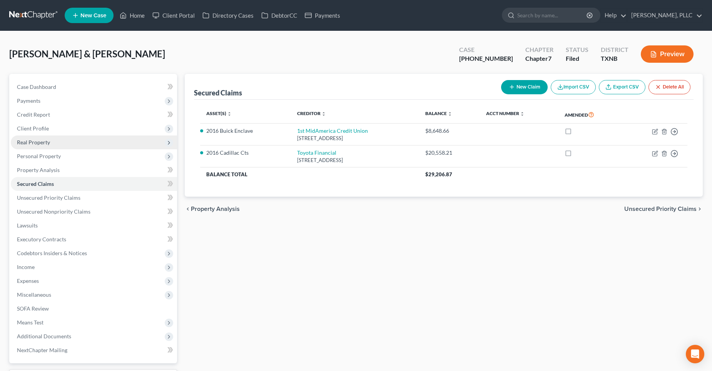
click at [34, 143] on span "Real Property" at bounding box center [33, 142] width 33 height 7
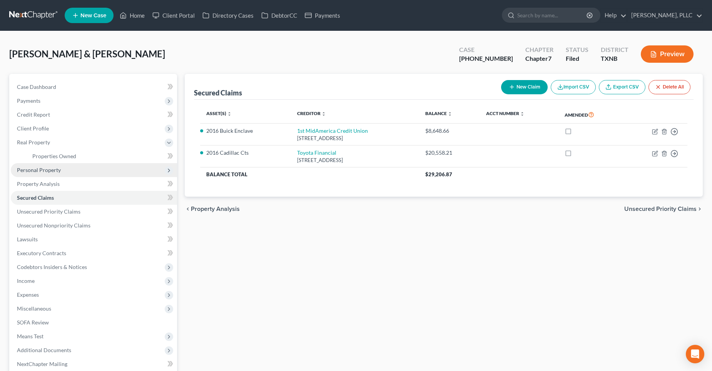
click at [36, 169] on span "Personal Property" at bounding box center [39, 170] width 44 height 7
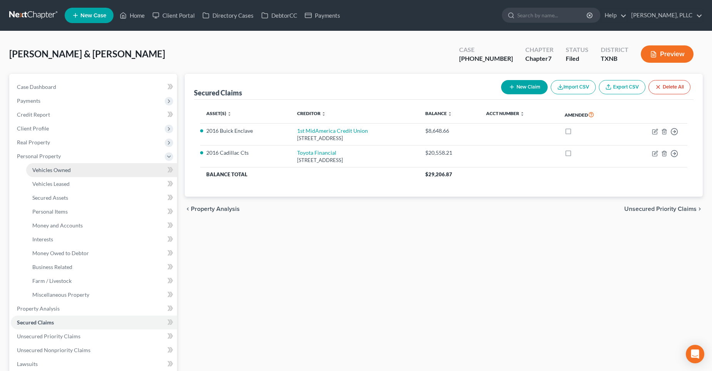
click at [51, 172] on span "Vehicles Owned" at bounding box center [51, 170] width 38 height 7
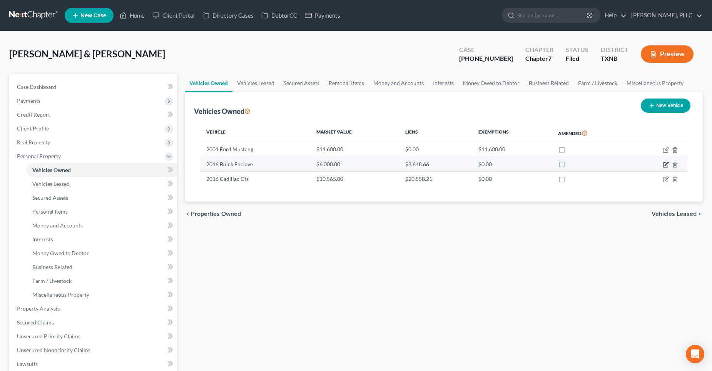
click at [664, 166] on icon "button" at bounding box center [666, 165] width 6 height 6
select select "0"
select select "10"
select select "1"
select select "4"
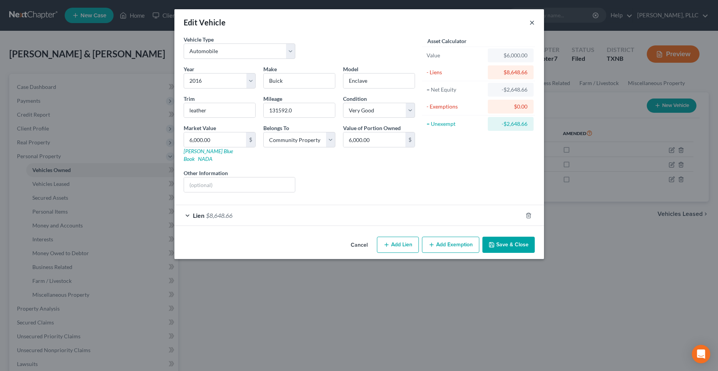
click at [529, 23] on button "×" at bounding box center [531, 22] width 5 height 9
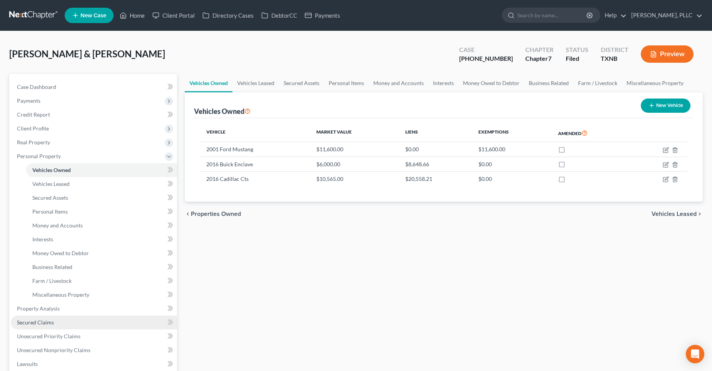
click at [45, 319] on span "Secured Claims" at bounding box center [35, 322] width 37 height 7
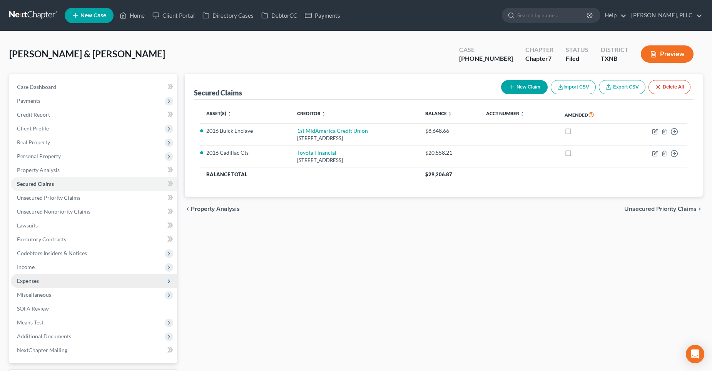
click at [38, 282] on span "Expenses" at bounding box center [28, 280] width 22 height 7
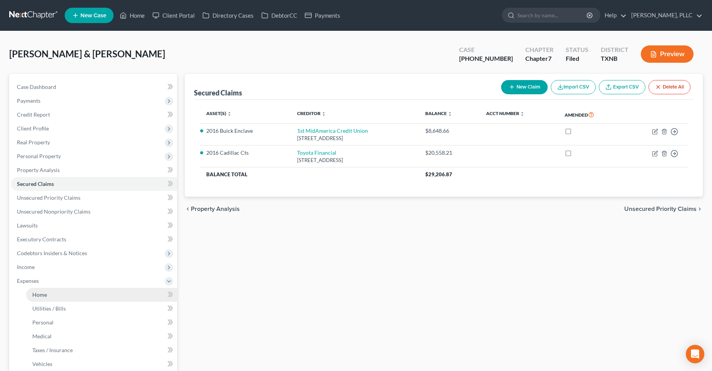
click at [42, 296] on span "Home" at bounding box center [39, 294] width 15 height 7
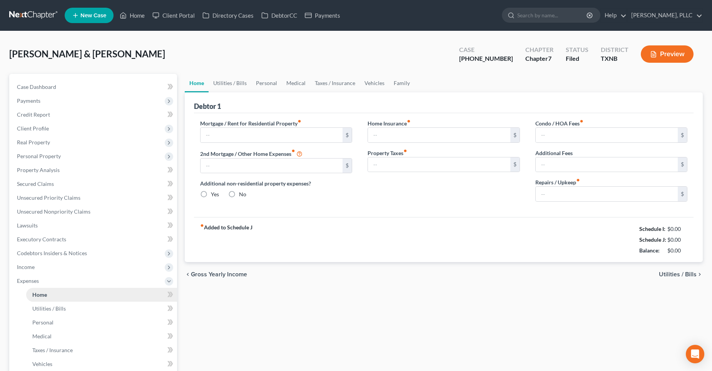
type input "1,944.00"
radio input "true"
type input "47.92"
type input "0.00"
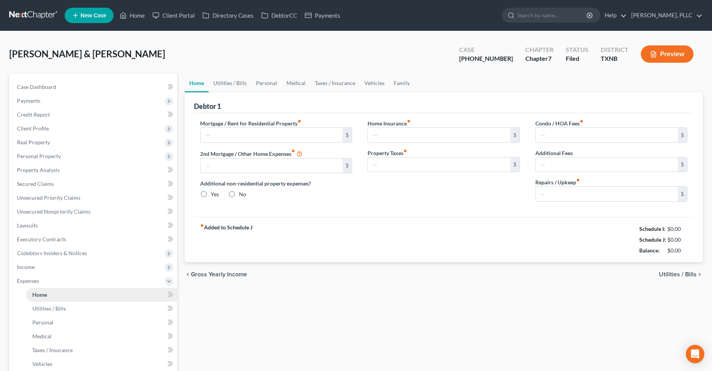
type input "0.00"
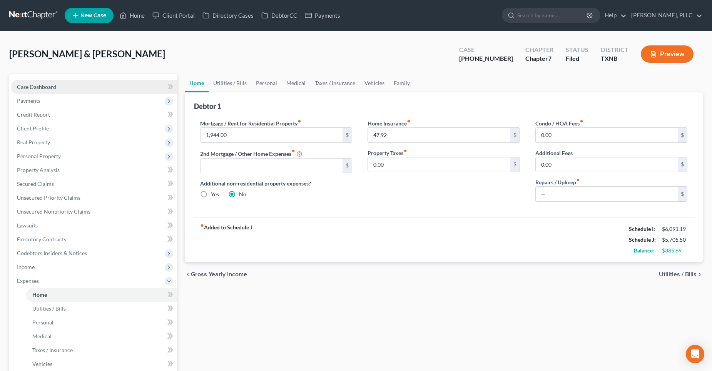
click at [48, 89] on span "Case Dashboard" at bounding box center [36, 87] width 39 height 7
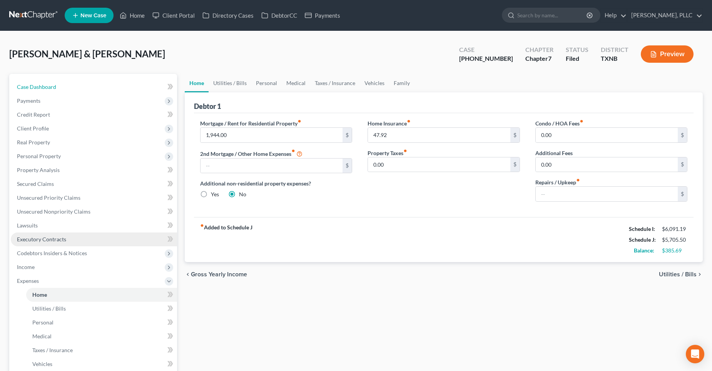
select select "4"
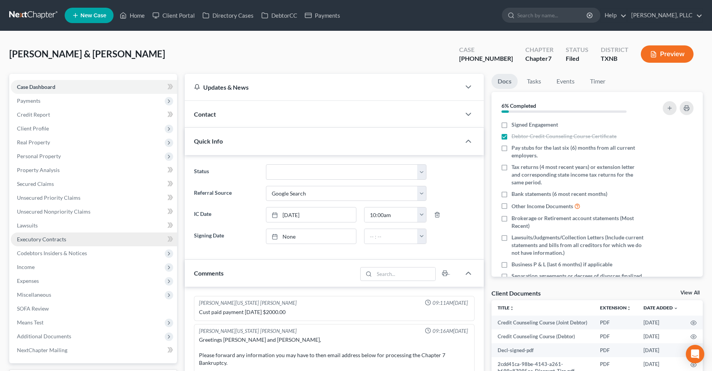
scroll to position [1453, 0]
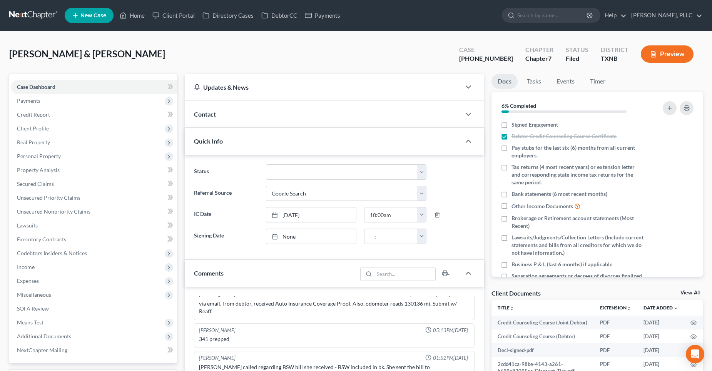
click at [474, 116] on div at bounding box center [472, 114] width 23 height 15
click at [468, 113] on icon "button" at bounding box center [468, 114] width 9 height 9
click at [467, 112] on icon "button" at bounding box center [468, 114] width 9 height 9
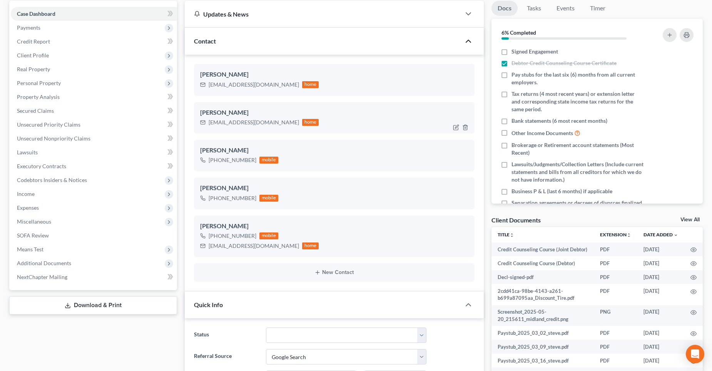
scroll to position [77, 0]
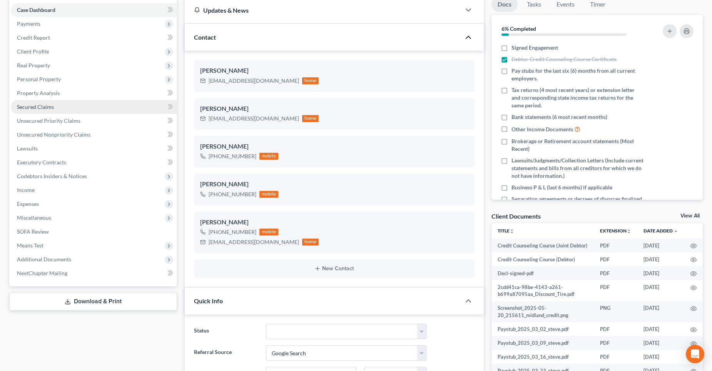
click at [39, 107] on span "Secured Claims" at bounding box center [35, 107] width 37 height 7
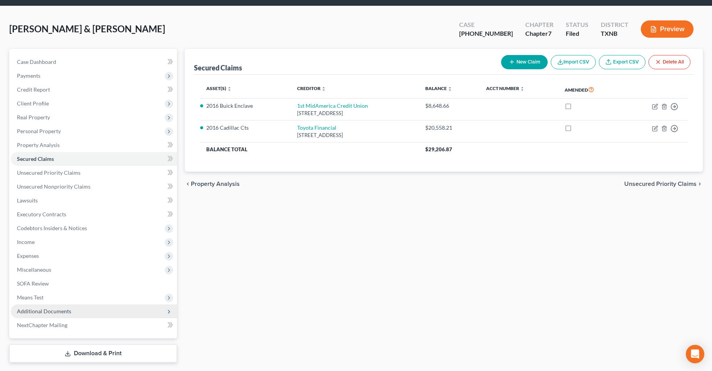
scroll to position [38, 0]
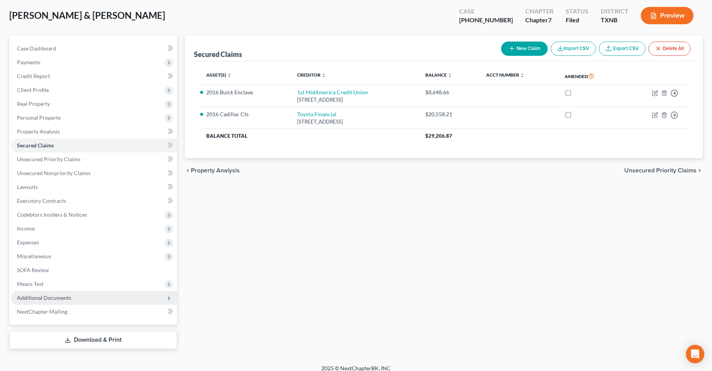
click at [50, 296] on span "Additional Documents" at bounding box center [44, 297] width 54 height 7
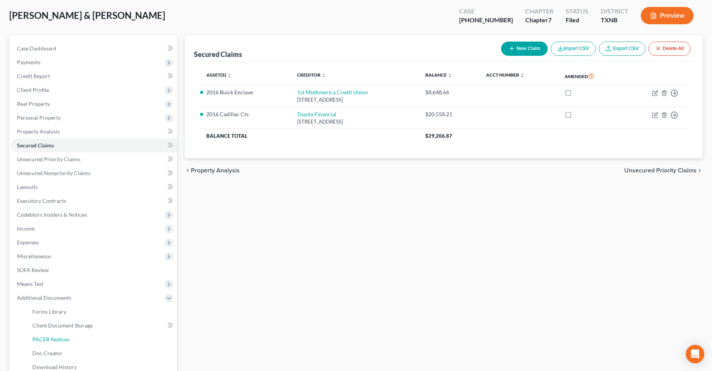
drag, startPoint x: 57, startPoint y: 336, endPoint x: 670, endPoint y: 232, distance: 622.5
click at [57, 336] on span "PACER Notices" at bounding box center [50, 339] width 37 height 7
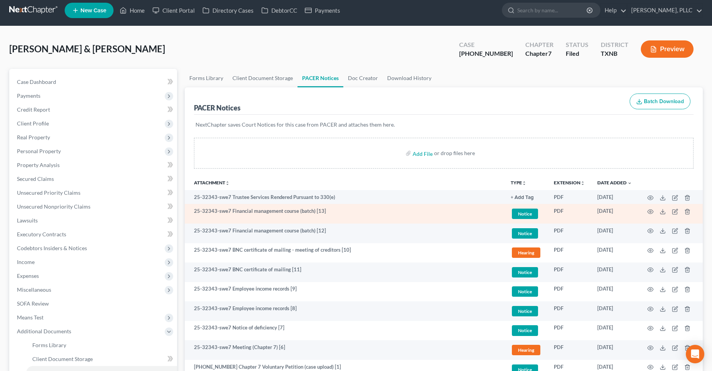
scroll to position [38, 0]
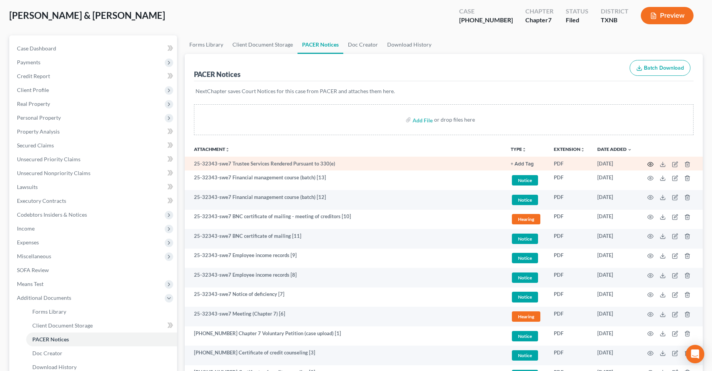
click at [650, 164] on circle "button" at bounding box center [651, 165] width 2 height 2
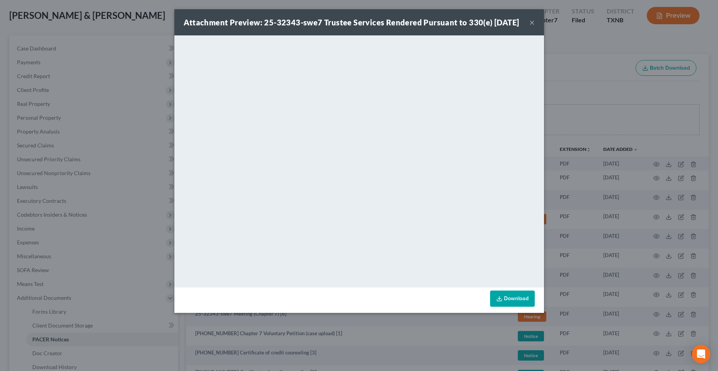
click at [531, 27] on button "×" at bounding box center [531, 22] width 5 height 9
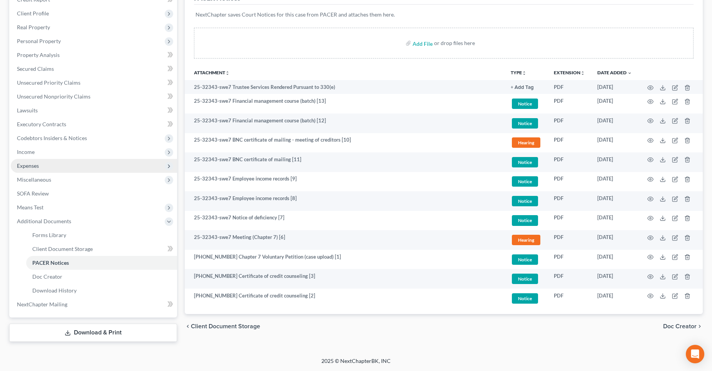
scroll to position [0, 0]
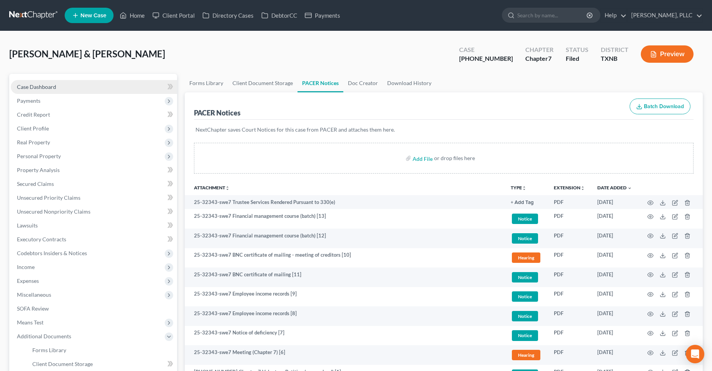
click at [62, 85] on link "Case Dashboard" at bounding box center [94, 87] width 166 height 14
select select "4"
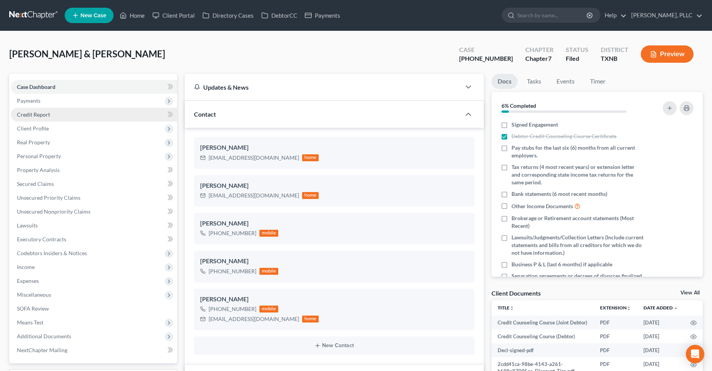
scroll to position [1453, 0]
click at [99, 213] on link "Unsecured Nonpriority Claims" at bounding box center [94, 212] width 166 height 14
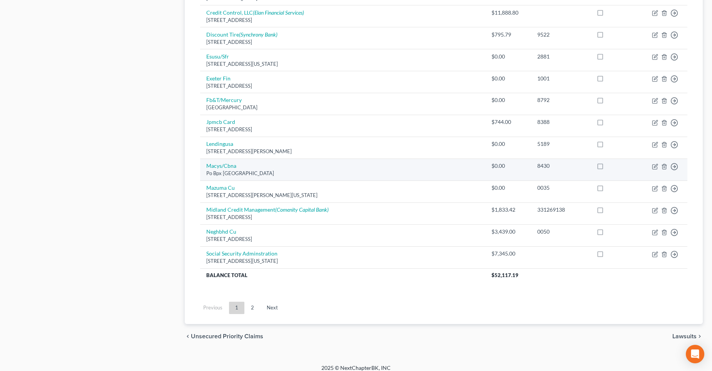
scroll to position [520, 0]
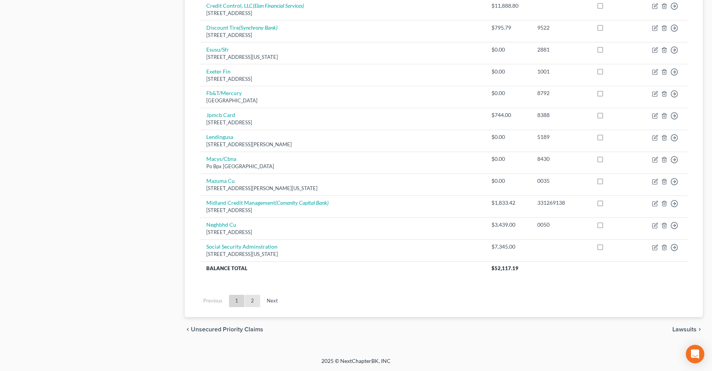
click at [254, 301] on link "2" at bounding box center [252, 301] width 15 height 12
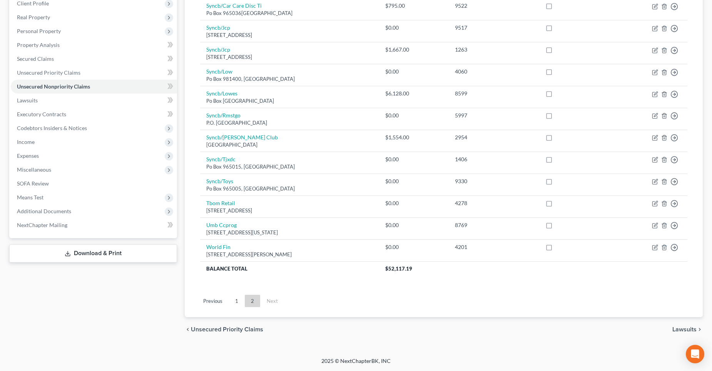
scroll to position [125, 0]
click at [238, 300] on link "1" at bounding box center [236, 301] width 15 height 12
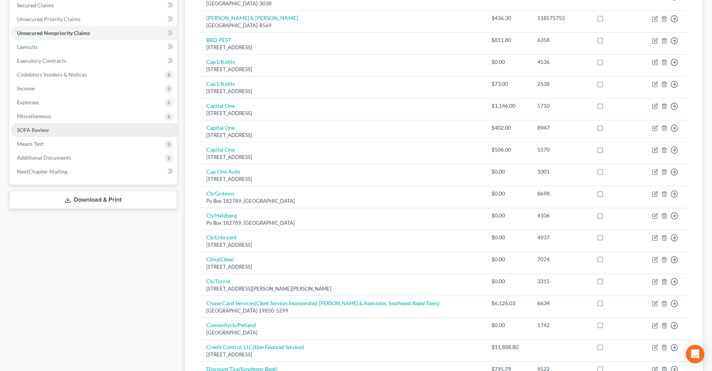
scroll to position [174, 0]
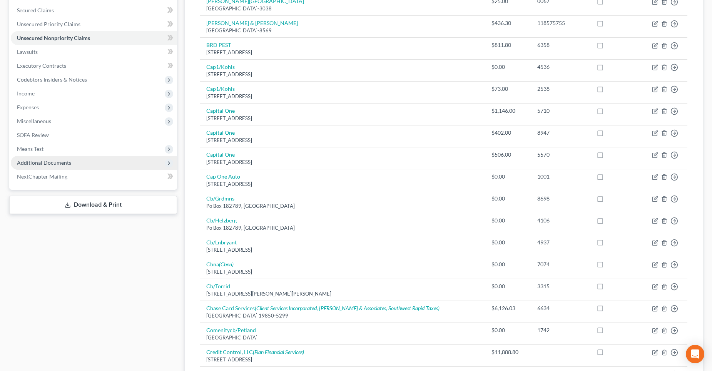
click at [72, 162] on span "Additional Documents" at bounding box center [94, 163] width 166 height 14
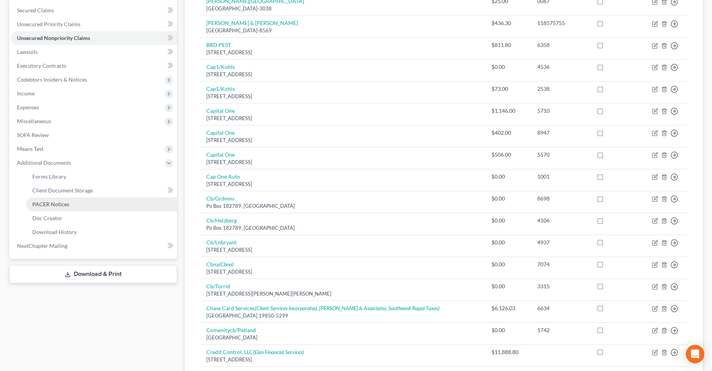
click at [71, 201] on link "PACER Notices" at bounding box center [101, 204] width 151 height 14
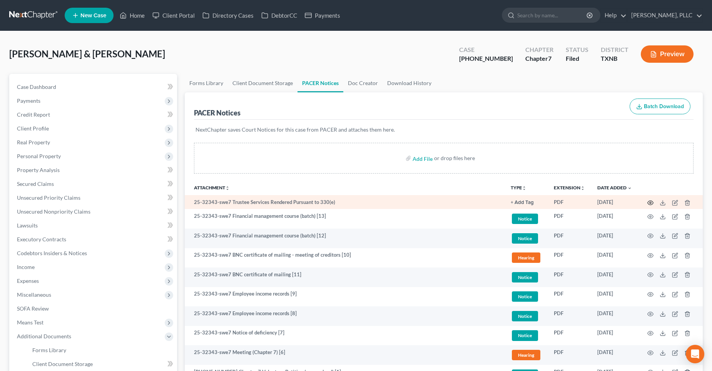
click at [651, 203] on icon "button" at bounding box center [650, 203] width 6 height 6
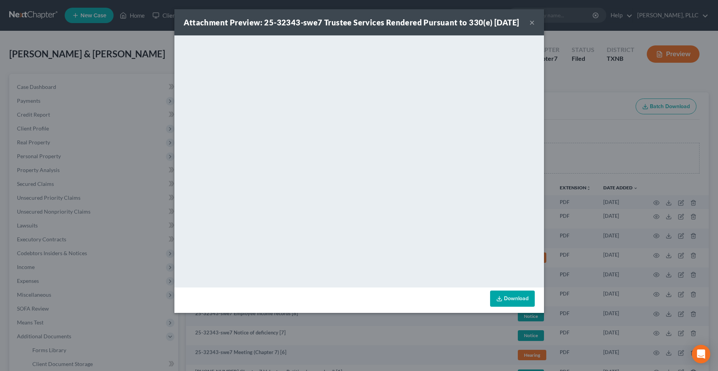
drag, startPoint x: 531, startPoint y: 27, endPoint x: 499, endPoint y: 50, distance: 39.4
click at [531, 26] on button "×" at bounding box center [531, 22] width 5 height 9
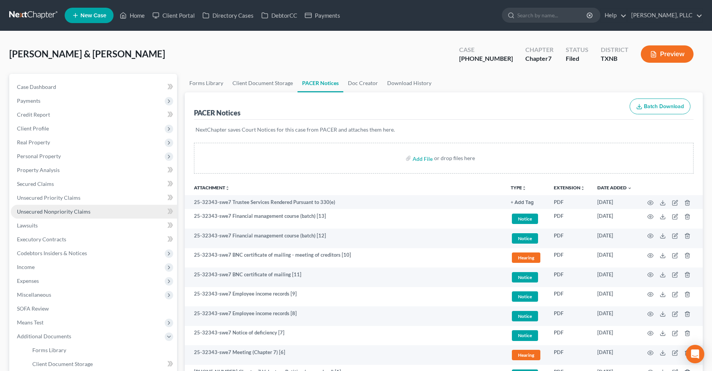
click at [64, 214] on span "Unsecured Nonpriority Claims" at bounding box center [53, 211] width 73 height 7
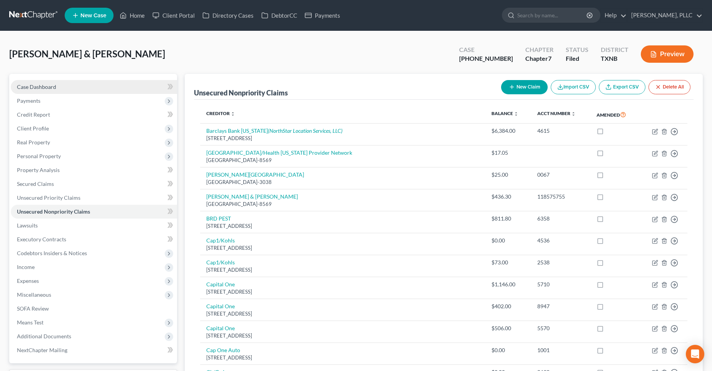
click at [68, 85] on link "Case Dashboard" at bounding box center [94, 87] width 166 height 14
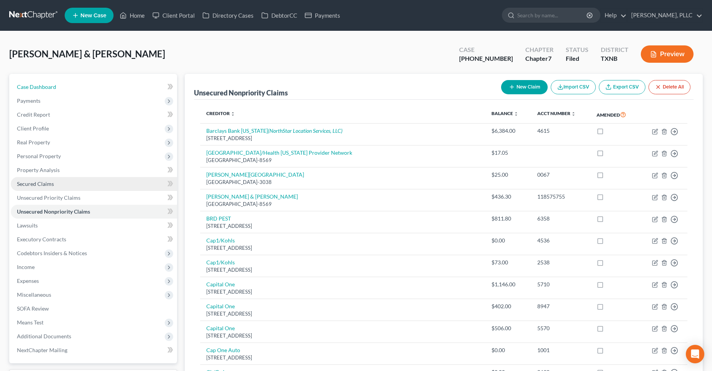
select select "4"
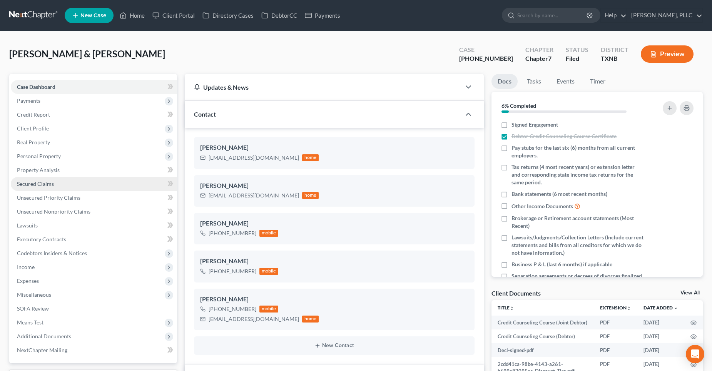
click at [56, 184] on link "Secured Claims" at bounding box center [94, 184] width 166 height 14
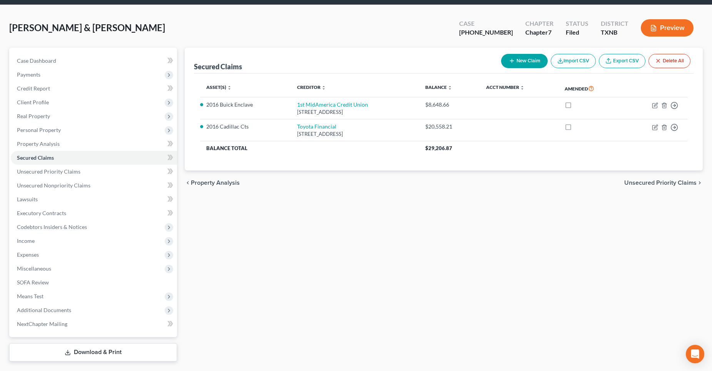
scroll to position [46, 0]
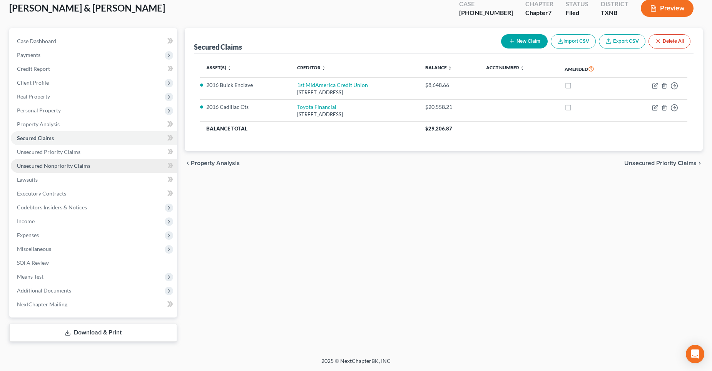
click at [60, 166] on span "Unsecured Nonpriority Claims" at bounding box center [53, 165] width 73 height 7
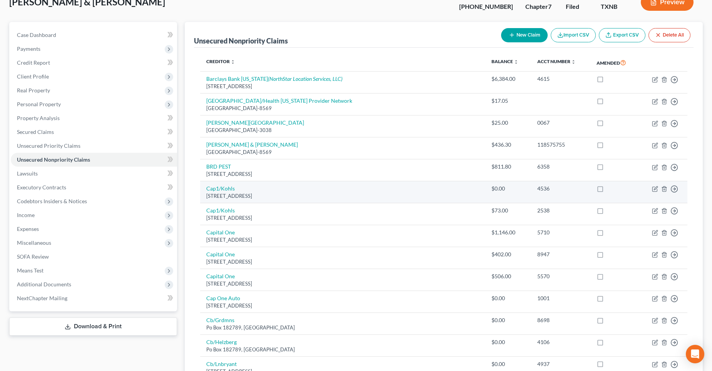
scroll to position [38, 0]
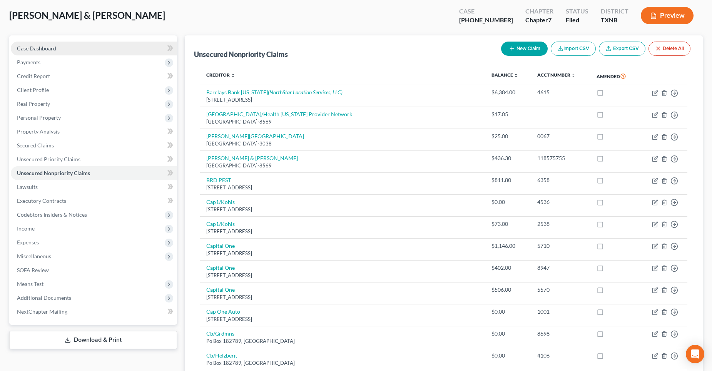
click at [58, 44] on link "Case Dashboard" at bounding box center [94, 49] width 166 height 14
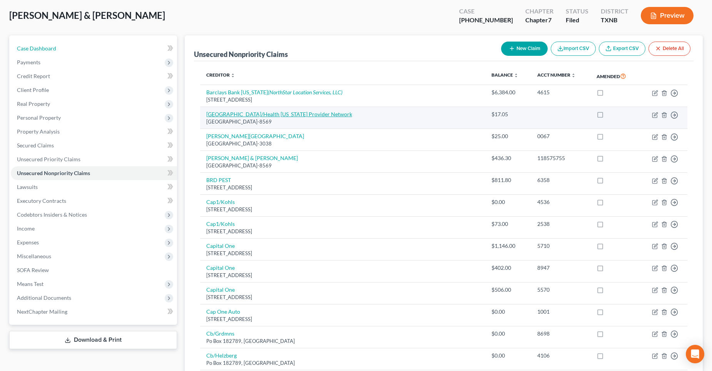
select select "4"
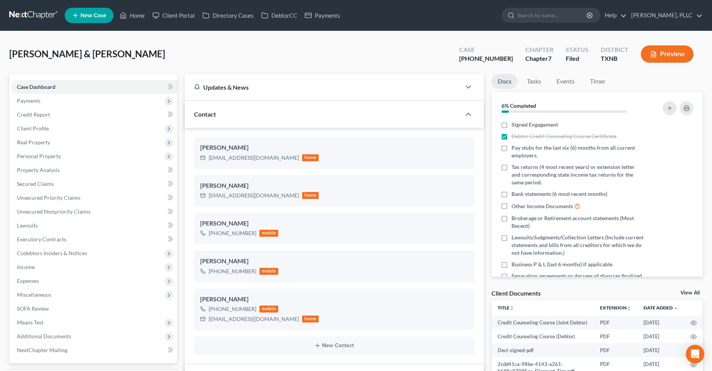
scroll to position [1453, 0]
drag, startPoint x: 280, startPoint y: 159, endPoint x: 230, endPoint y: 158, distance: 49.3
click at [209, 164] on div "Tamara Mccullough tam.mccullough23@gmail.com home" at bounding box center [334, 153] width 281 height 32
copy div "[EMAIL_ADDRESS][DOMAIN_NAME]"
drag, startPoint x: 286, startPoint y: 197, endPoint x: 209, endPoint y: 200, distance: 76.7
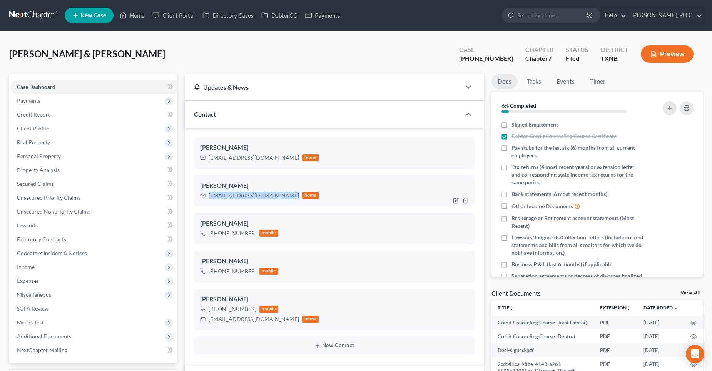
click at [209, 200] on div "stevemccullough776@gmail.com home" at bounding box center [259, 195] width 119 height 10
copy div "[EMAIL_ADDRESS][DOMAIN_NAME]"
click at [37, 100] on span "Payments" at bounding box center [28, 100] width 23 height 7
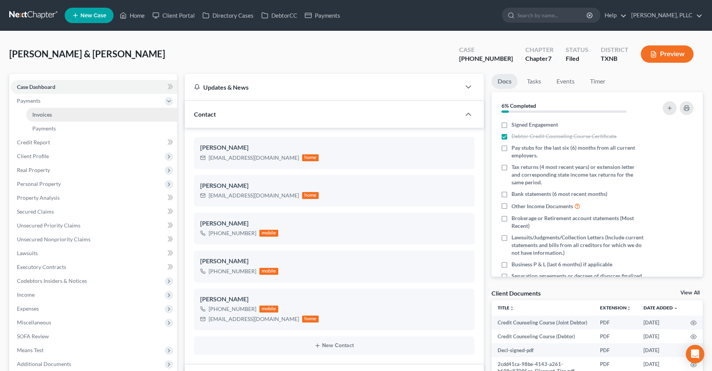
click at [43, 114] on span "Invoices" at bounding box center [42, 114] width 20 height 7
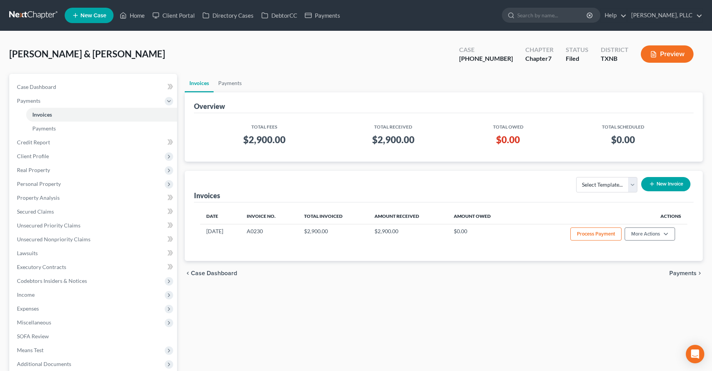
click at [659, 183] on button "New Invoice" at bounding box center [665, 184] width 49 height 14
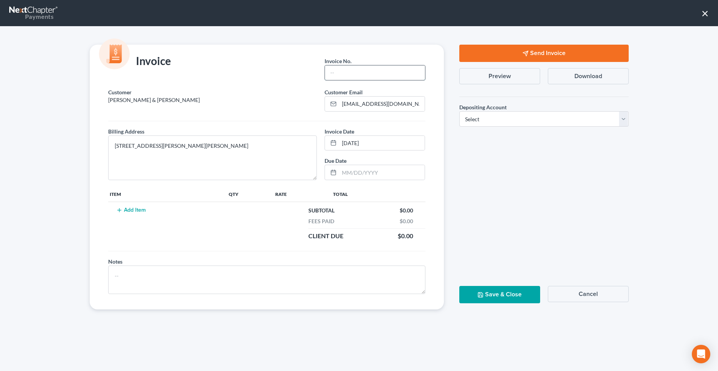
click at [339, 71] on input "text" at bounding box center [375, 72] width 100 height 15
type input "K030"
click at [139, 209] on button "Add Item" at bounding box center [131, 210] width 34 height 6
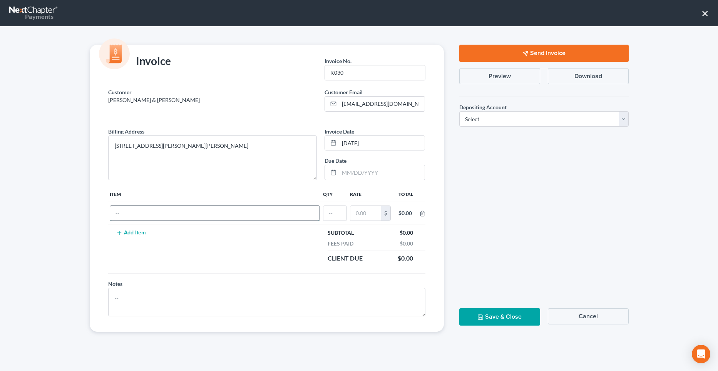
click at [140, 214] on input "text" at bounding box center [214, 213] width 209 height 15
type input "Reaffirmation Agreement: 2016 Buick Enclave VIN 5gakrbkd3gj295689"
click at [325, 210] on input "text" at bounding box center [334, 213] width 23 height 15
type input "01"
click at [361, 214] on input "text" at bounding box center [365, 213] width 31 height 15
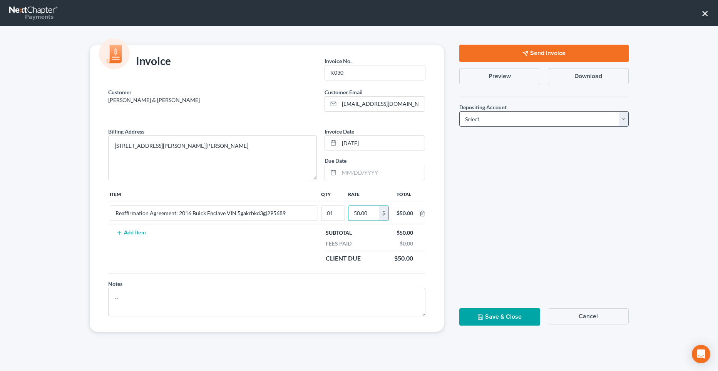
type input "50.00"
drag, startPoint x: 504, startPoint y: 115, endPoint x: 504, endPoint y: 127, distance: 12.3
click at [504, 115] on select "Select Operation Trust" at bounding box center [543, 118] width 169 height 15
select select "1"
click at [459, 111] on select "Select Operation Trust" at bounding box center [543, 118] width 169 height 15
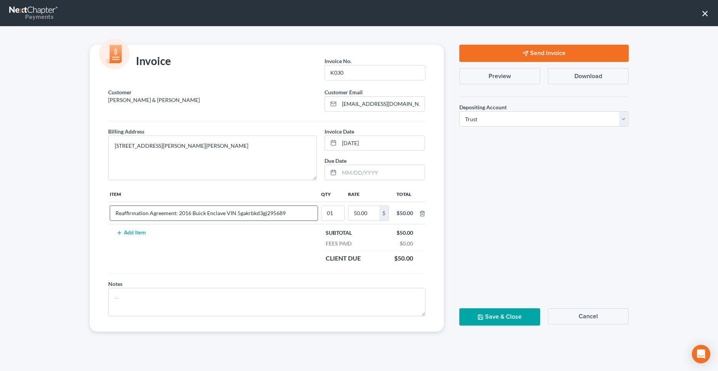
click at [287, 212] on input "Reaffirmation Agreement: 2016 Buick Enclave VIN 5gakrbkd3gj295689" at bounding box center [213, 213] width 207 height 15
type input "Reaffirmation Agreement: 2016 Buick Enclave"
click at [526, 53] on line "button" at bounding box center [526, 52] width 3 height 3
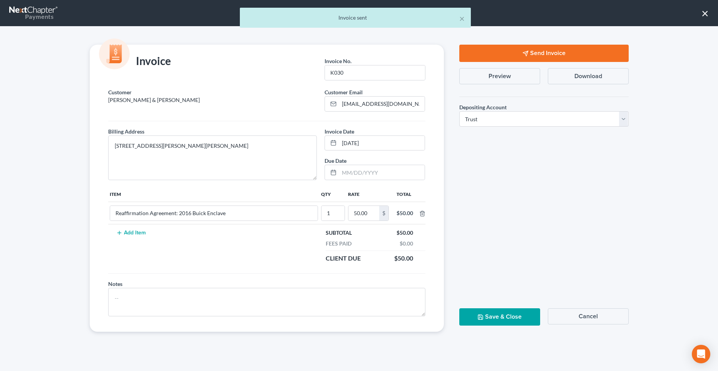
click at [487, 318] on button "Save & Close" at bounding box center [499, 316] width 81 height 17
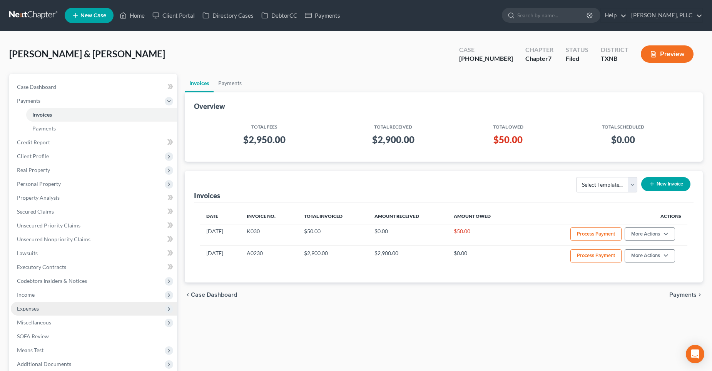
drag, startPoint x: 25, startPoint y: 311, endPoint x: 34, endPoint y: 301, distance: 13.1
click at [26, 311] on span "Expenses" at bounding box center [28, 308] width 22 height 7
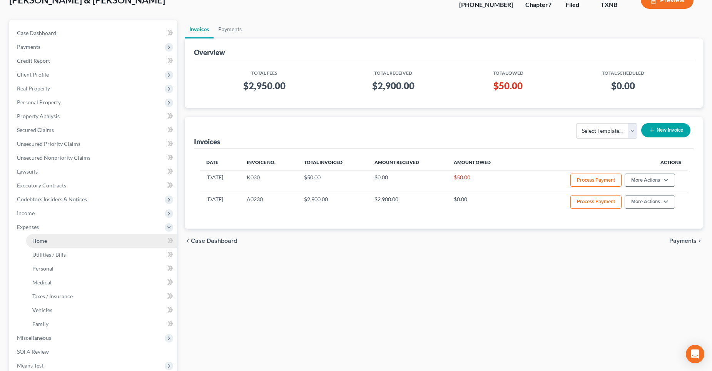
scroll to position [143, 0]
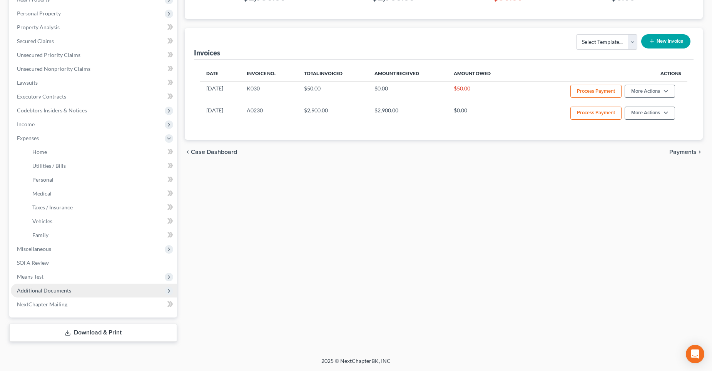
click at [33, 292] on span "Additional Documents" at bounding box center [44, 290] width 54 height 7
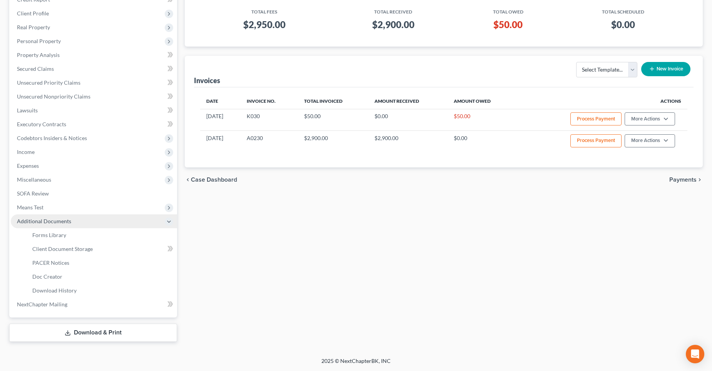
scroll to position [115, 0]
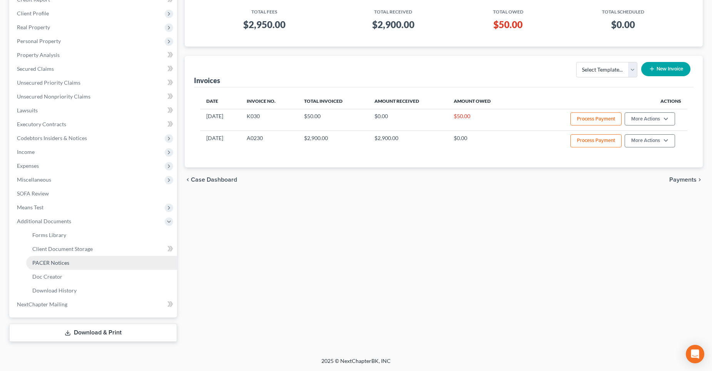
click at [56, 266] on link "PACER Notices" at bounding box center [101, 263] width 151 height 14
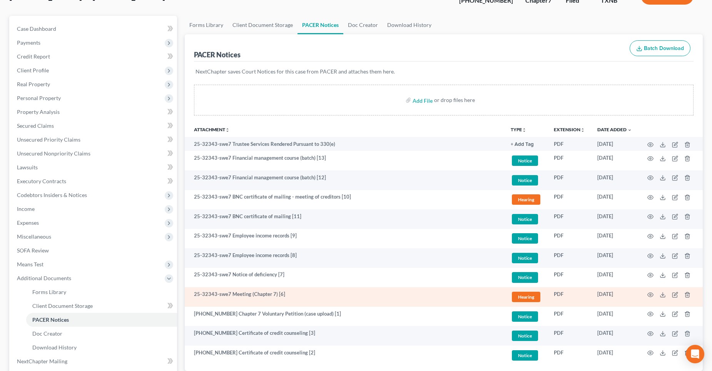
scroll to position [115, 0]
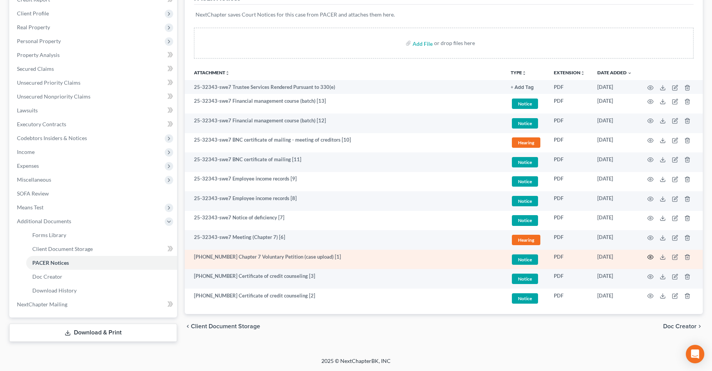
click at [651, 257] on circle "button" at bounding box center [651, 257] width 2 height 2
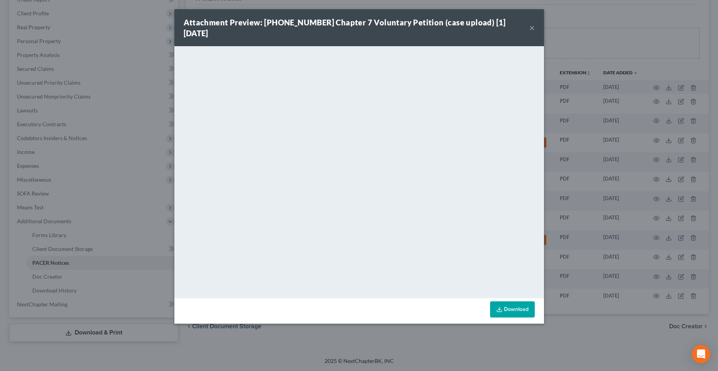
click at [530, 23] on button "×" at bounding box center [531, 27] width 5 height 9
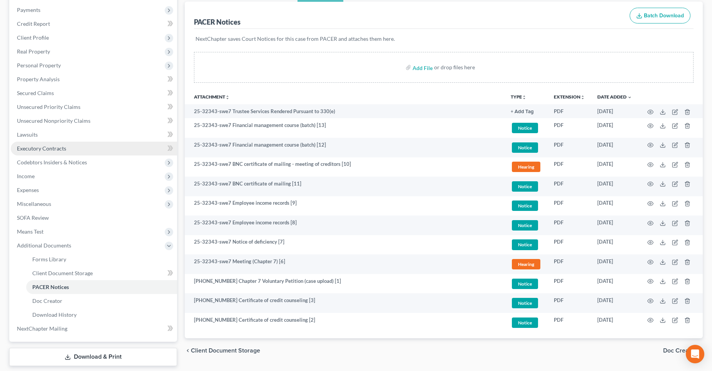
scroll to position [0, 0]
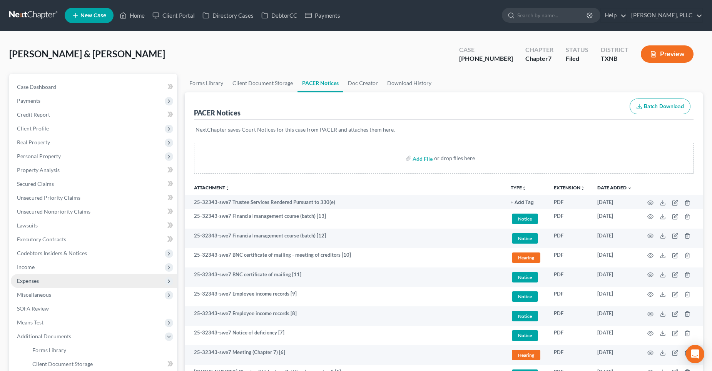
click at [35, 280] on span "Expenses" at bounding box center [28, 280] width 22 height 7
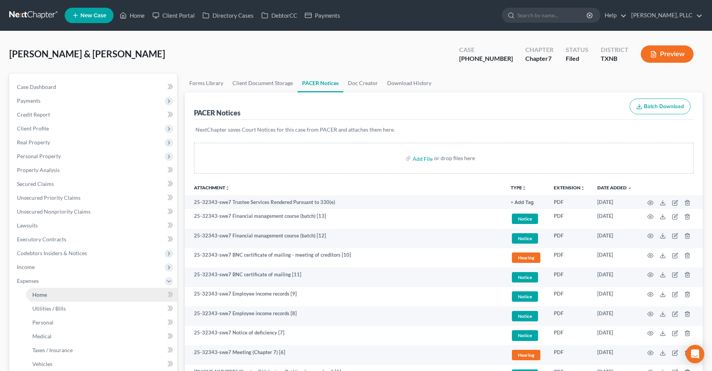
click at [43, 297] on span "Home" at bounding box center [39, 294] width 15 height 7
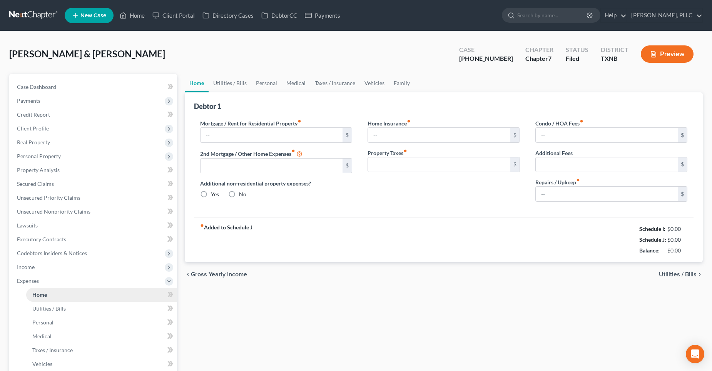
type input "1,944.00"
radio input "true"
type input "47.92"
type input "0.00"
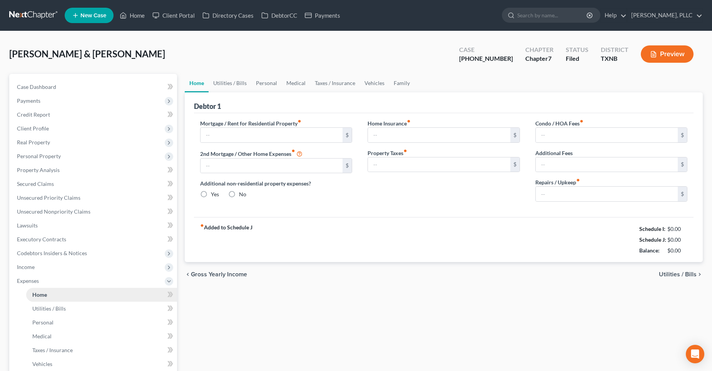
type input "0.00"
drag, startPoint x: 43, startPoint y: 187, endPoint x: 157, endPoint y: 205, distance: 115.0
click at [43, 187] on span "Secured Claims" at bounding box center [35, 183] width 37 height 7
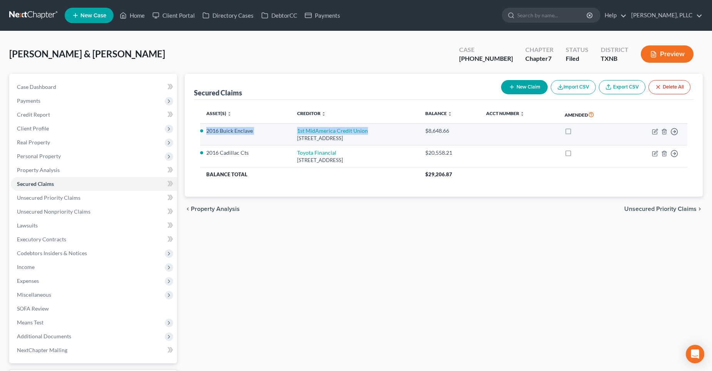
drag, startPoint x: 207, startPoint y: 131, endPoint x: 359, endPoint y: 133, distance: 152.0
click at [359, 133] on tr "2016 Buick Enclave 1st MidAmerica Credit Union PO Box 210, Bethalto, IL 62010 $…" at bounding box center [444, 135] width 488 height 22
copy tr "2016 Buick Enclave 1st MidAmerica Credit Union"
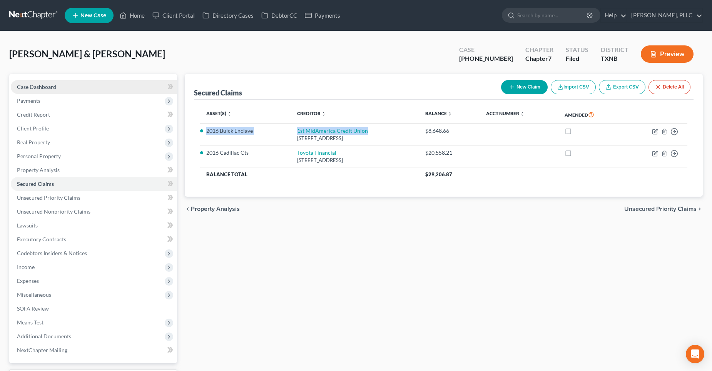
click at [38, 85] on span "Case Dashboard" at bounding box center [36, 87] width 39 height 7
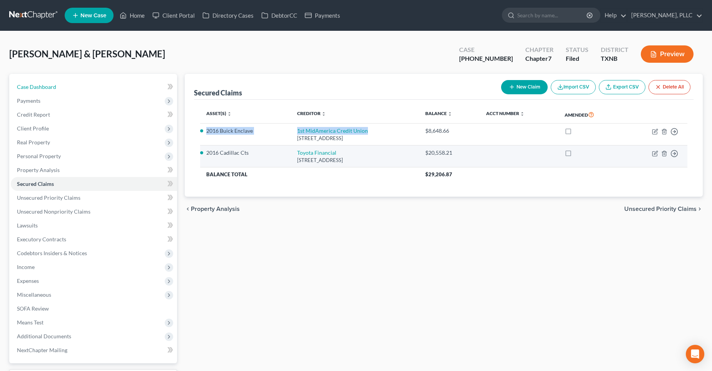
select select "4"
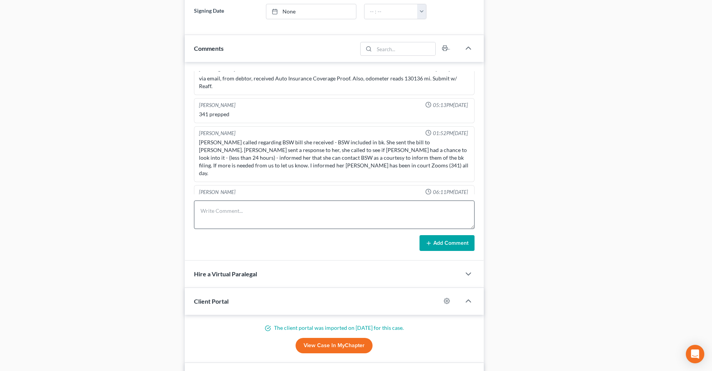
scroll to position [462, 0]
click at [230, 213] on textarea at bounding box center [334, 214] width 281 height 28
paste textarea "2016 Buick Enclave 1st MidAmerica Credit Union"
drag, startPoint x: 199, startPoint y: 217, endPoint x: 205, endPoint y: 219, distance: 5.9
click at [199, 217] on textarea "2016 Buick Enclave 1st MidAmerica Credit Union" at bounding box center [334, 214] width 281 height 28
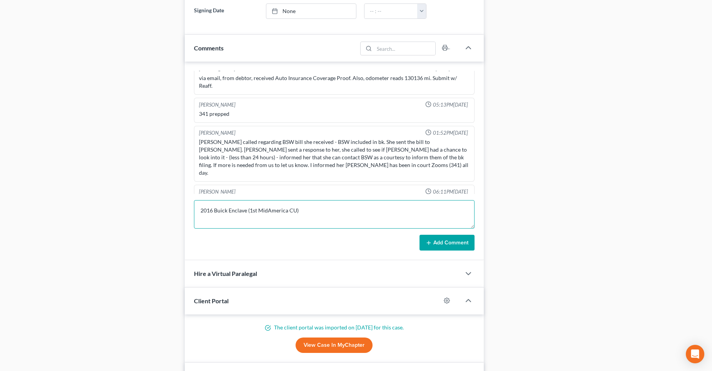
scroll to position [2, 0]
click at [404, 225] on textarea "2016 Buick Enclave (1st MidAmerica CU) Debtor wishes to reaffirm the vehicle ca…" at bounding box center [334, 214] width 281 height 28
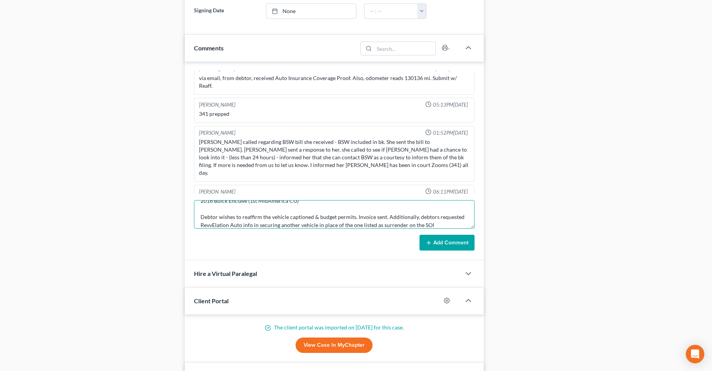
click at [431, 223] on textarea "2016 Buick Enclave (1st MidAmerica CU) Debtor wishes to reaffirm the vehicle ca…" at bounding box center [334, 214] width 281 height 28
type textarea "2016 Buick Enclave (1st MidAmerica CU) Debtor wishes to reaffirm the vehicle ca…"
click at [459, 242] on button "Add Comment" at bounding box center [446, 243] width 55 height 16
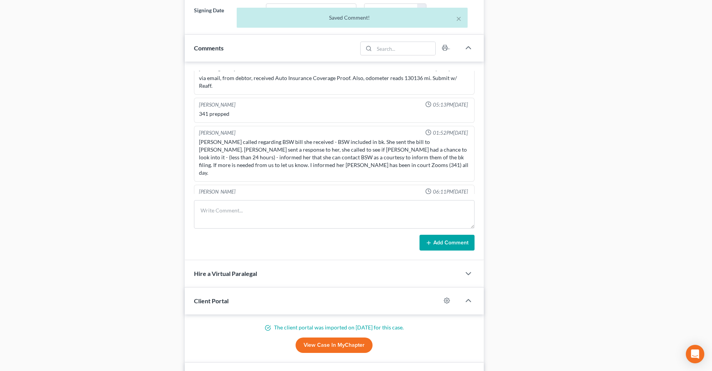
scroll to position [1505, 0]
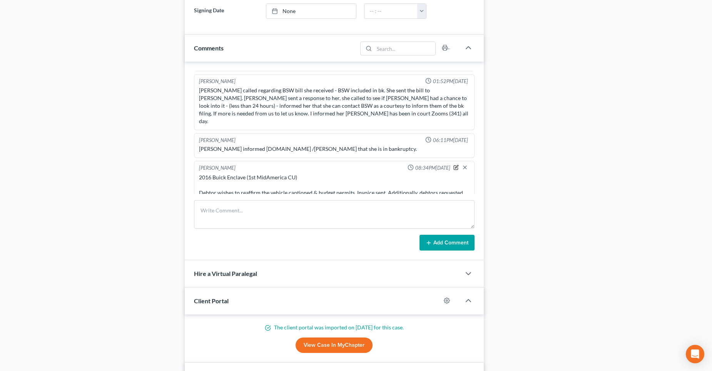
click at [453, 165] on icon "button" at bounding box center [455, 167] width 5 height 5
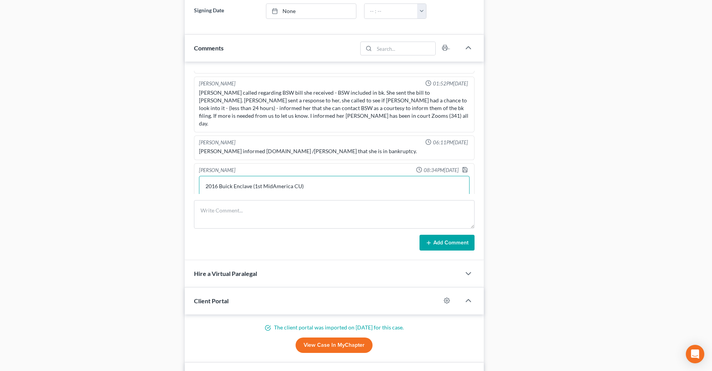
click at [222, 184] on textarea "2016 Buick Enclave (1st MidAmerica CU) Debtor wishes to reaffirm the vehicle ca…" at bounding box center [334, 190] width 271 height 28
type textarea "2016 Buick Enclave (1st MidAmerica CU) Debtors wishe to reaffirm the vehicle ca…"
click at [462, 167] on icon "button" at bounding box center [465, 170] width 6 height 6
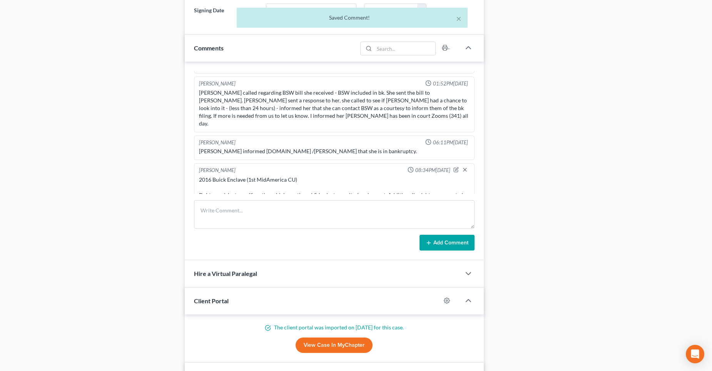
scroll to position [1505, 0]
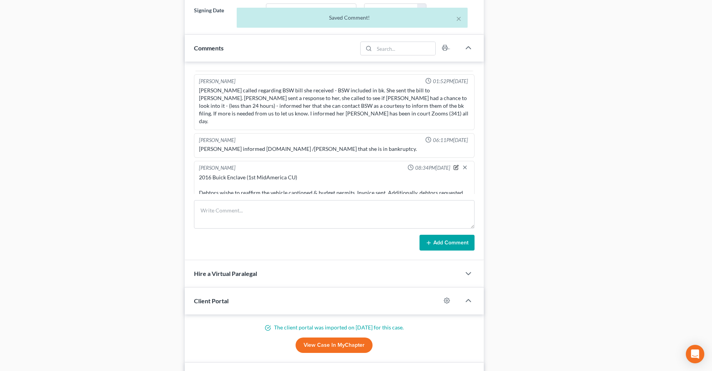
click at [455, 165] on icon "button" at bounding box center [456, 166] width 3 height 3
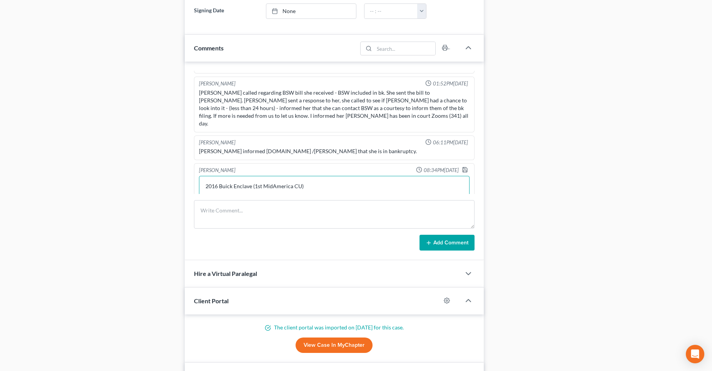
scroll to position [2, 0]
type textarea "2016 Buick Enclave (1st MidAmerica CU) Debtors wish to reaffirm the vehicle cap…"
drag, startPoint x: 458, startPoint y: 155, endPoint x: 716, endPoint y: 132, distance: 259.2
click at [462, 167] on icon "button" at bounding box center [465, 170] width 6 height 6
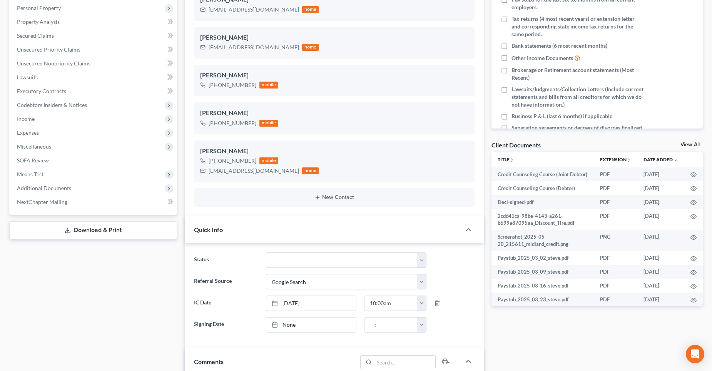
scroll to position [38, 0]
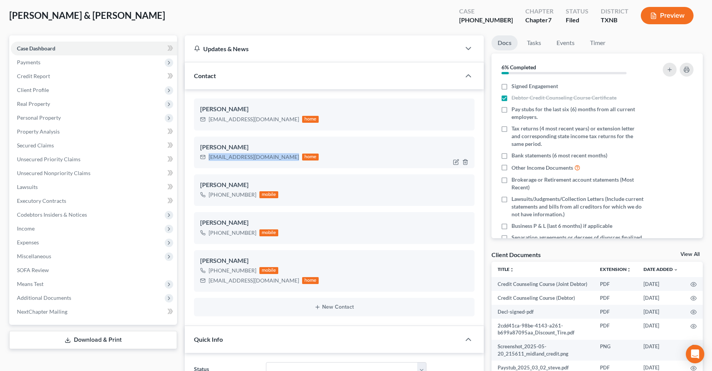
drag, startPoint x: 285, startPoint y: 157, endPoint x: 209, endPoint y: 160, distance: 76.6
click at [209, 160] on div "[EMAIL_ADDRESS][DOMAIN_NAME]" at bounding box center [254, 157] width 90 height 8
copy div "[EMAIL_ADDRESS][DOMAIN_NAME]"
drag, startPoint x: 282, startPoint y: 281, endPoint x: 209, endPoint y: 283, distance: 73.1
click at [209, 283] on div "tam.mccullough23@gmail.com home" at bounding box center [259, 281] width 119 height 10
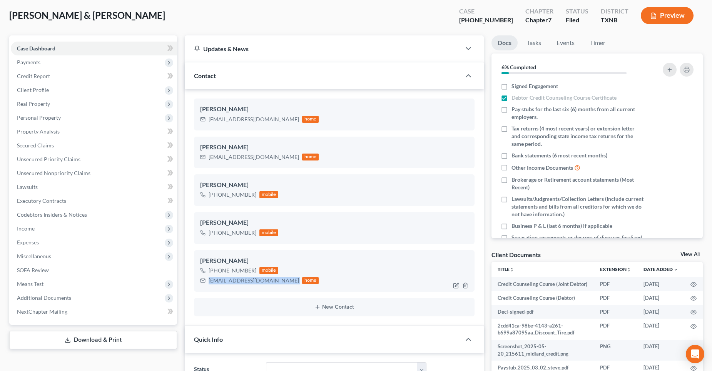
copy div "[EMAIL_ADDRESS][DOMAIN_NAME]"
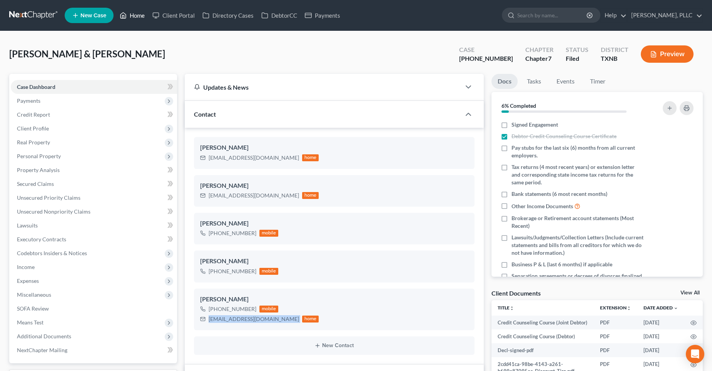
click at [132, 14] on link "Home" at bounding box center [132, 15] width 33 height 14
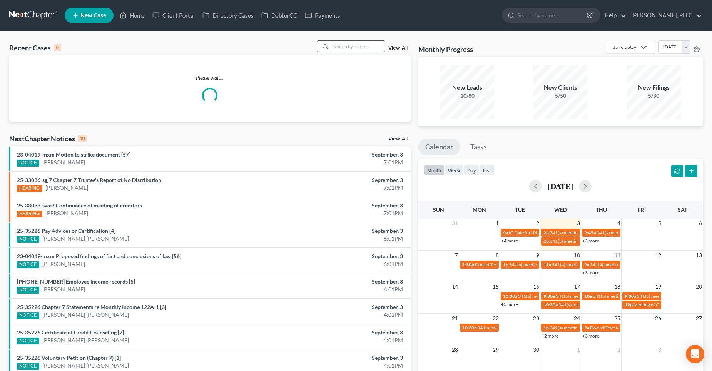
click at [346, 48] on input "search" at bounding box center [358, 46] width 54 height 11
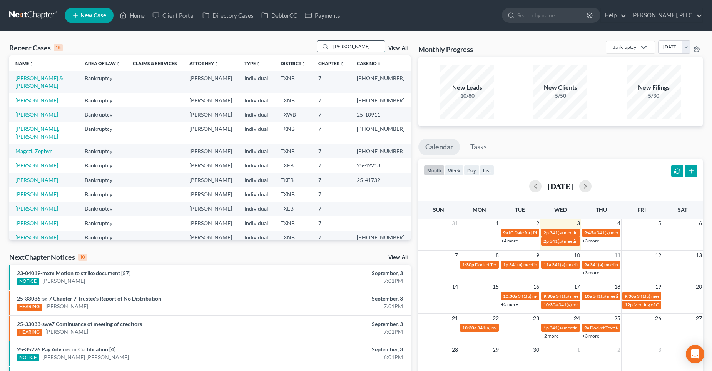
type input "reed"
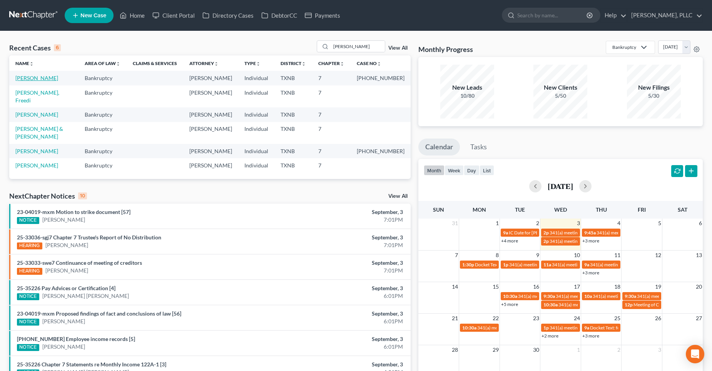
click at [30, 77] on link "Reed, Stephanie" at bounding box center [36, 78] width 43 height 7
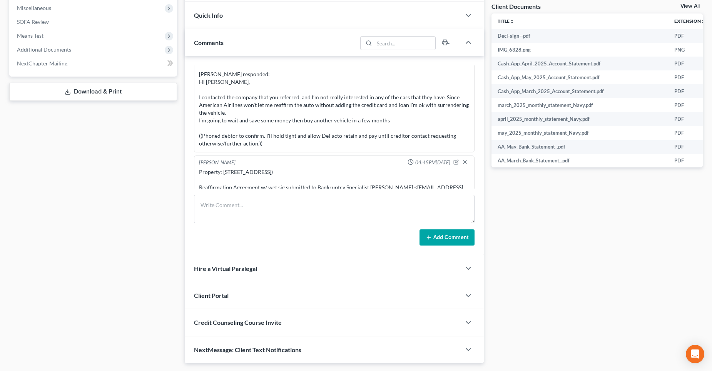
scroll to position [269, 0]
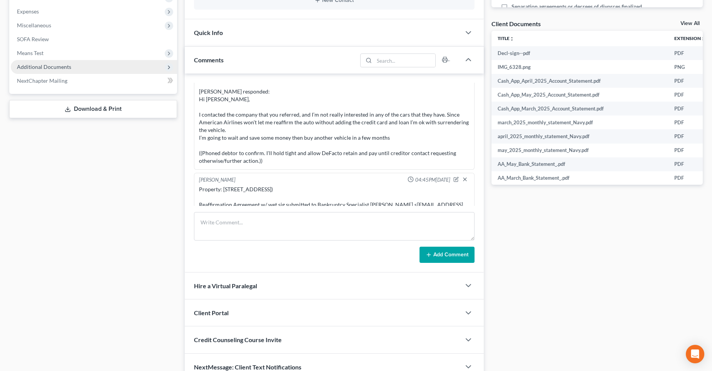
click at [35, 66] on span "Additional Documents" at bounding box center [44, 66] width 54 height 7
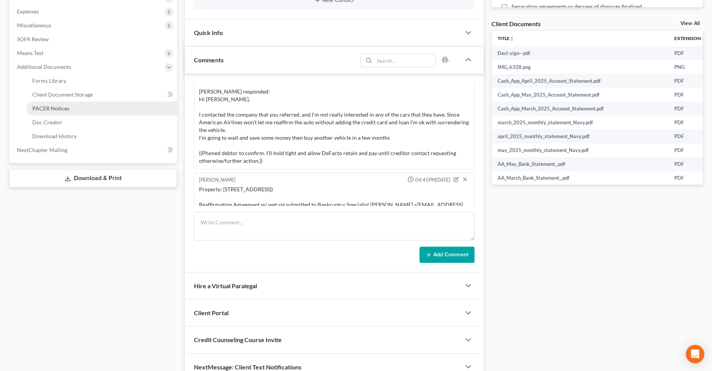
click at [66, 108] on span "PACER Notices" at bounding box center [50, 108] width 37 height 7
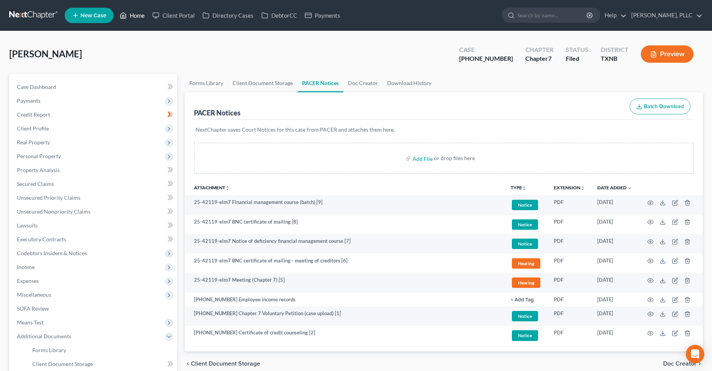
click at [138, 17] on link "Home" at bounding box center [132, 15] width 33 height 14
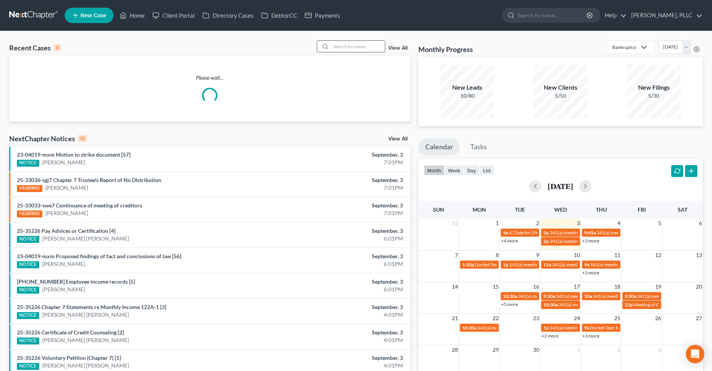
click at [362, 46] on input "search" at bounding box center [358, 46] width 54 height 11
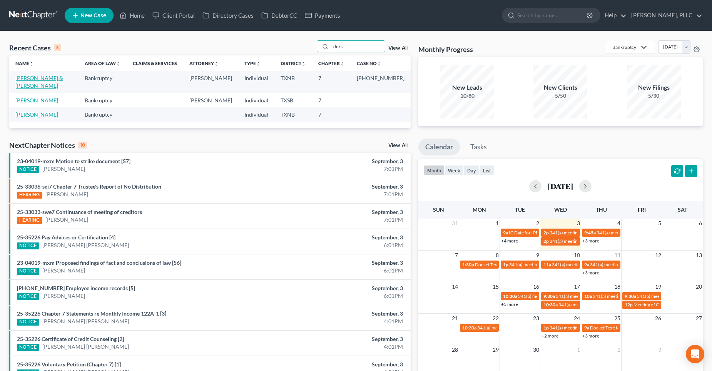
type input "dors"
click at [52, 75] on link "Dorsey, Keith & Sonya" at bounding box center [39, 82] width 48 height 14
select select "4"
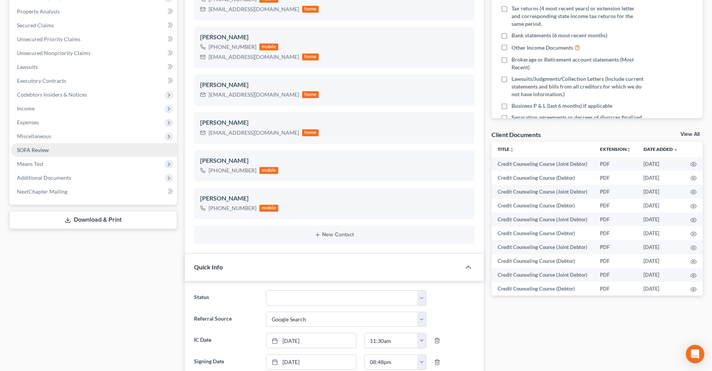
scroll to position [115, 0]
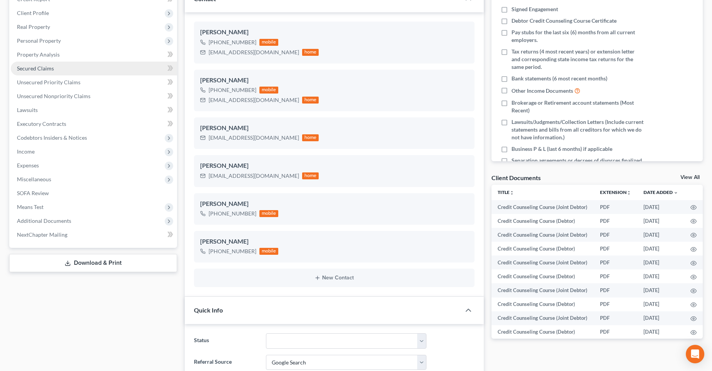
click at [55, 67] on link "Secured Claims" at bounding box center [94, 69] width 166 height 14
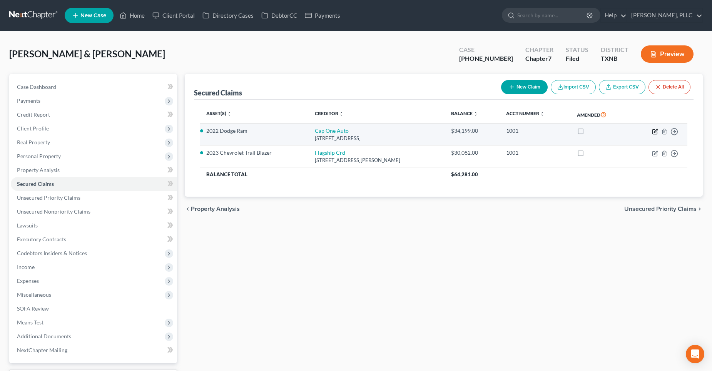
click at [655, 132] on icon "button" at bounding box center [655, 132] width 6 height 6
select select "45"
select select "2"
select select "0"
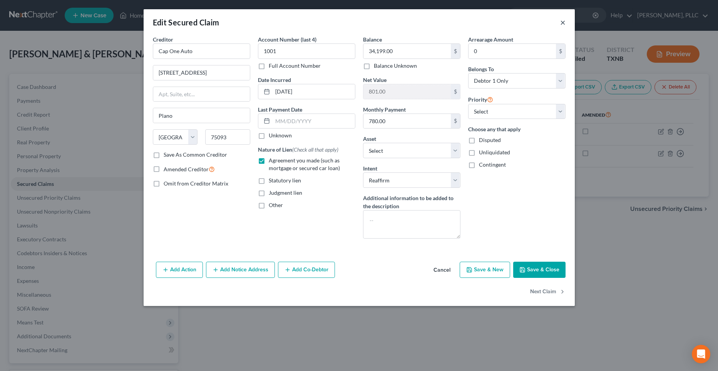
click at [564, 22] on button "×" at bounding box center [562, 22] width 5 height 9
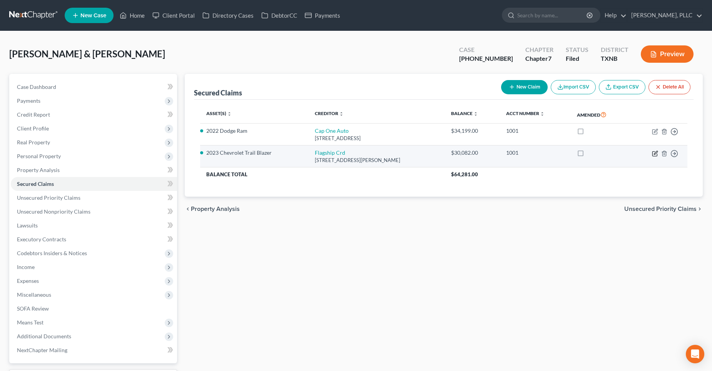
click at [654, 152] on icon "button" at bounding box center [655, 153] width 6 height 6
select select "39"
select select "10"
select select "2"
select select "1"
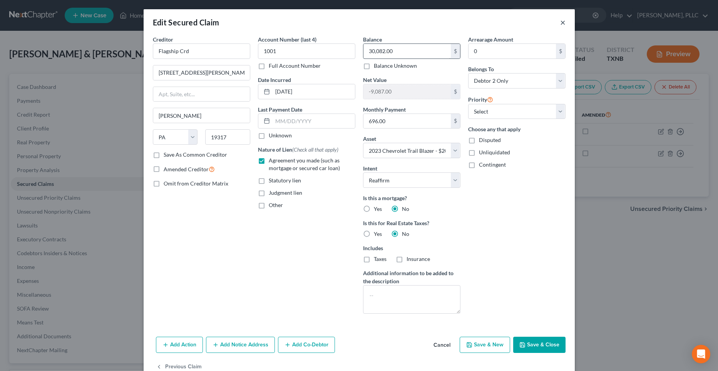
drag, startPoint x: 558, startPoint y: 22, endPoint x: 426, endPoint y: 58, distance: 136.6
click at [560, 21] on button "×" at bounding box center [562, 22] width 5 height 9
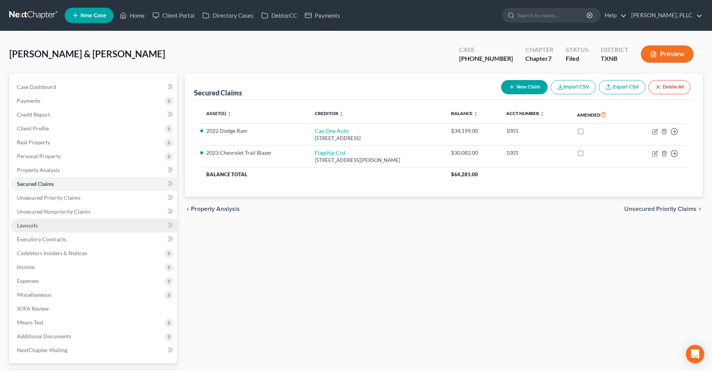
scroll to position [38, 0]
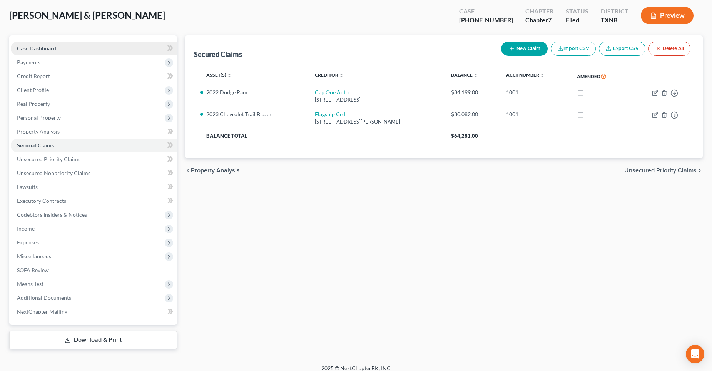
drag, startPoint x: 52, startPoint y: 45, endPoint x: 55, endPoint y: 49, distance: 4.2
click at [52, 45] on span "Case Dashboard" at bounding box center [36, 48] width 39 height 7
select select "4"
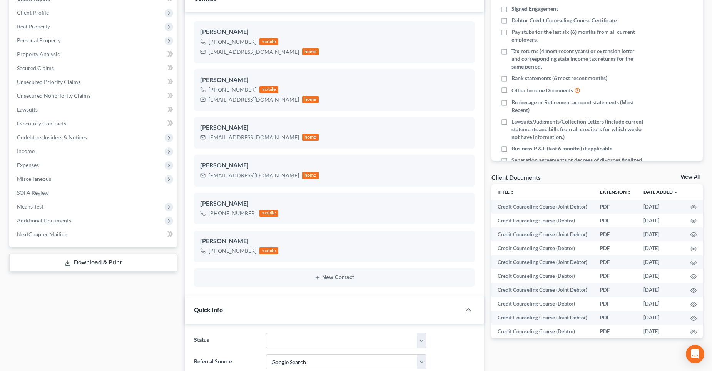
scroll to position [115, 0]
drag, startPoint x: 49, startPoint y: 68, endPoint x: 185, endPoint y: 143, distance: 156.0
click at [49, 68] on span "Secured Claims" at bounding box center [35, 68] width 37 height 7
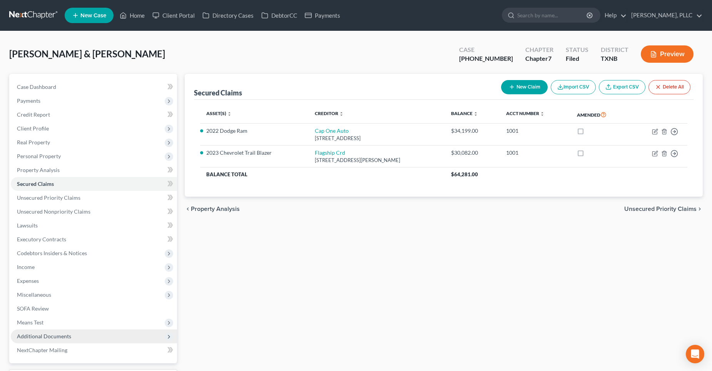
click at [45, 335] on span "Additional Documents" at bounding box center [44, 336] width 54 height 7
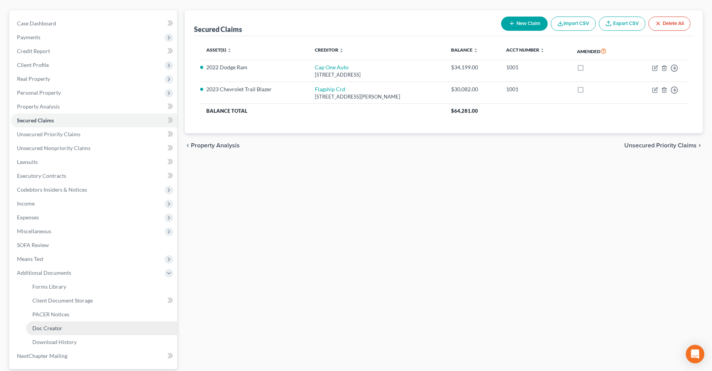
scroll to position [77, 0]
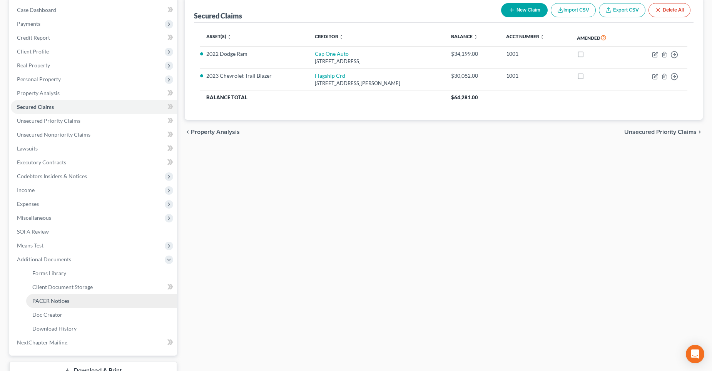
click at [64, 301] on span "PACER Notices" at bounding box center [50, 300] width 37 height 7
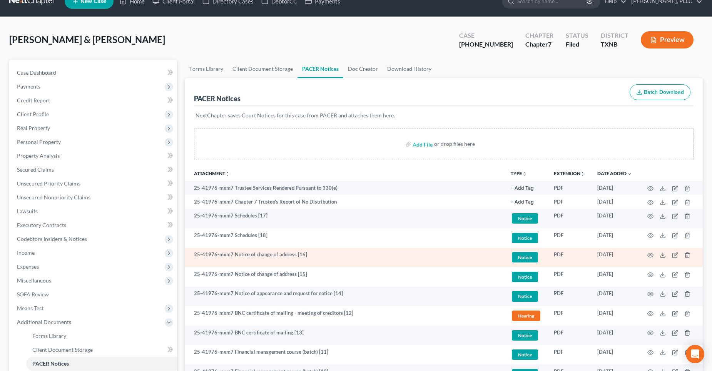
scroll to position [38, 0]
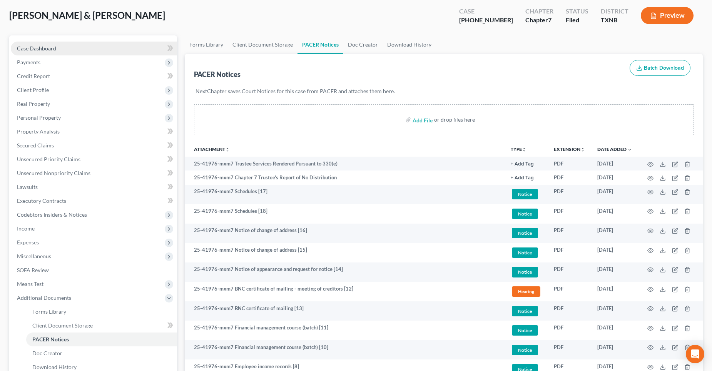
click at [53, 48] on span "Case Dashboard" at bounding box center [36, 48] width 39 height 7
select select "4"
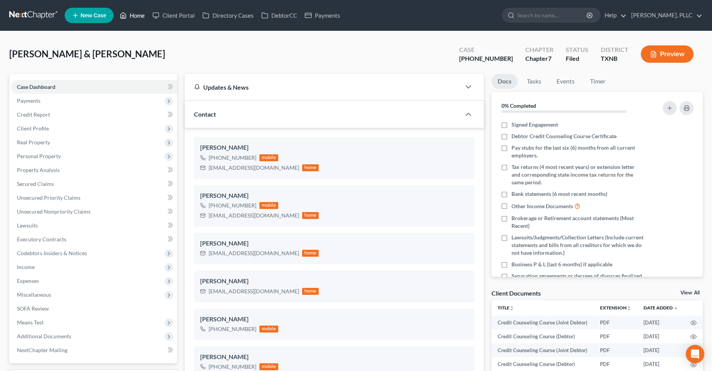
click at [139, 15] on link "Home" at bounding box center [132, 15] width 33 height 14
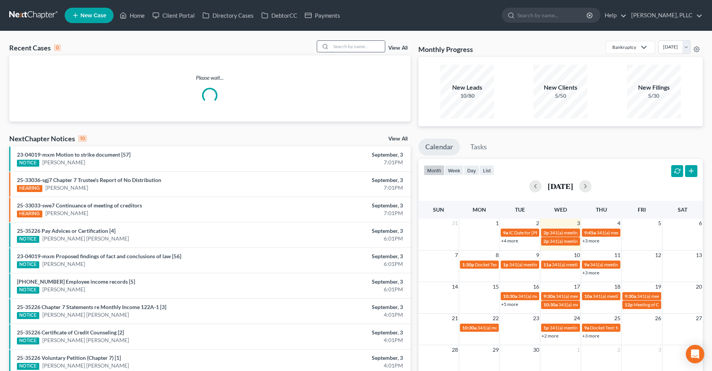
click at [366, 48] on input "search" at bounding box center [358, 46] width 54 height 11
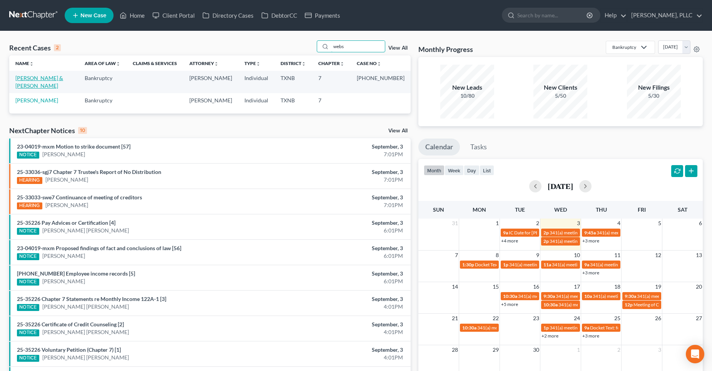
type input "webs"
click at [35, 76] on link "[PERSON_NAME] & [PERSON_NAME]" at bounding box center [39, 82] width 48 height 14
select select "4"
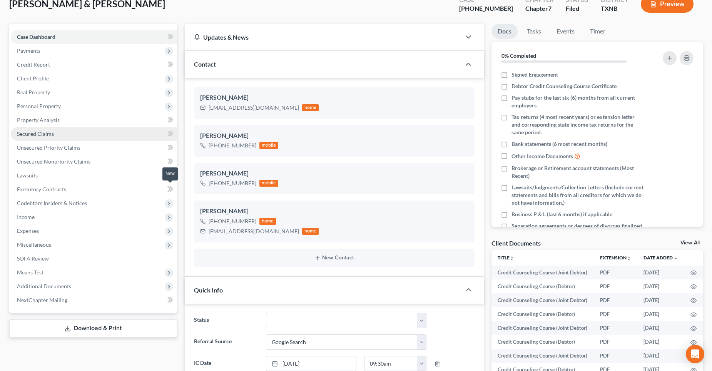
scroll to position [38, 0]
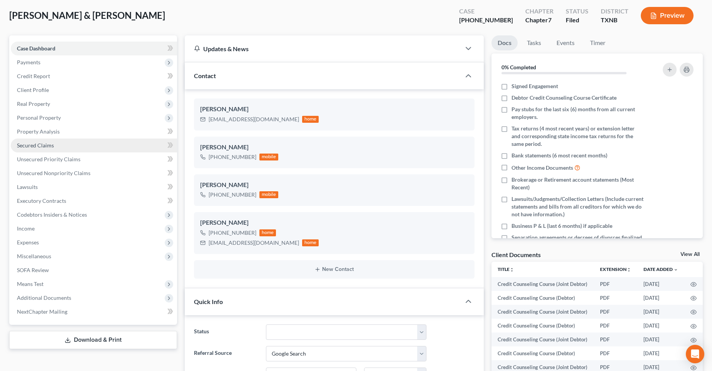
click at [41, 147] on span "Secured Claims" at bounding box center [35, 145] width 37 height 7
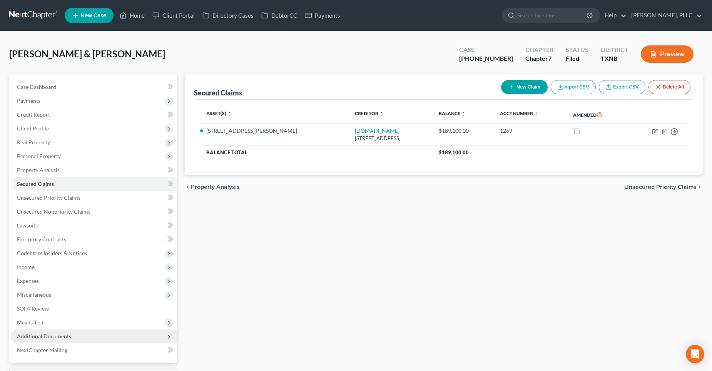
click at [35, 334] on span "Additional Documents" at bounding box center [44, 336] width 54 height 7
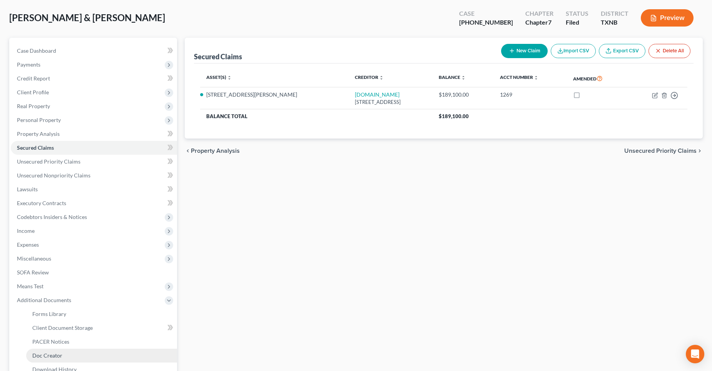
scroll to position [77, 0]
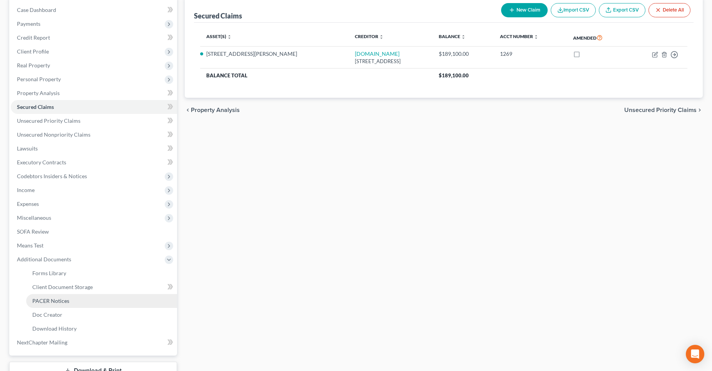
click at [48, 301] on span "PACER Notices" at bounding box center [50, 300] width 37 height 7
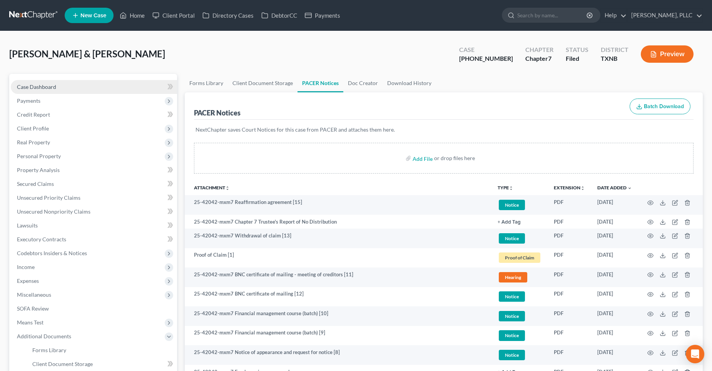
click at [55, 87] on span "Case Dashboard" at bounding box center [36, 87] width 39 height 7
select select "4"
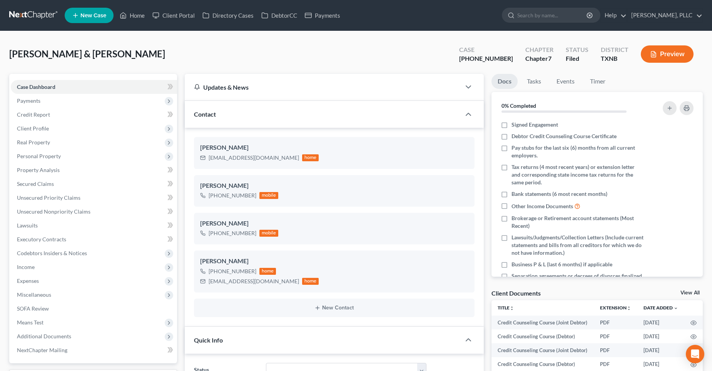
scroll to position [837, 0]
click at [134, 12] on link "Home" at bounding box center [132, 15] width 33 height 14
